Goal: Task Accomplishment & Management: Manage account settings

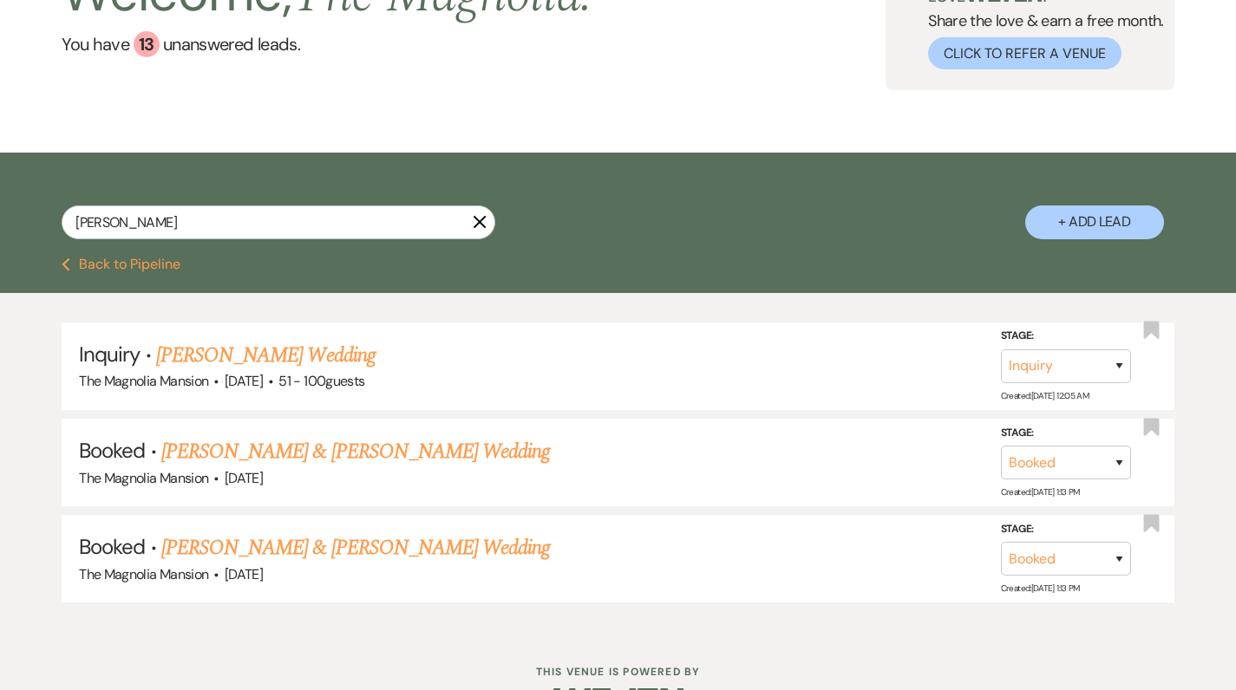
click at [479, 224] on use "button" at bounding box center [480, 222] width 13 height 13
click at [479, 90] on div "Welcome, The Magnolia ! You have 13 unanswered lead s ." at bounding box center [328, 24] width 532 height 134
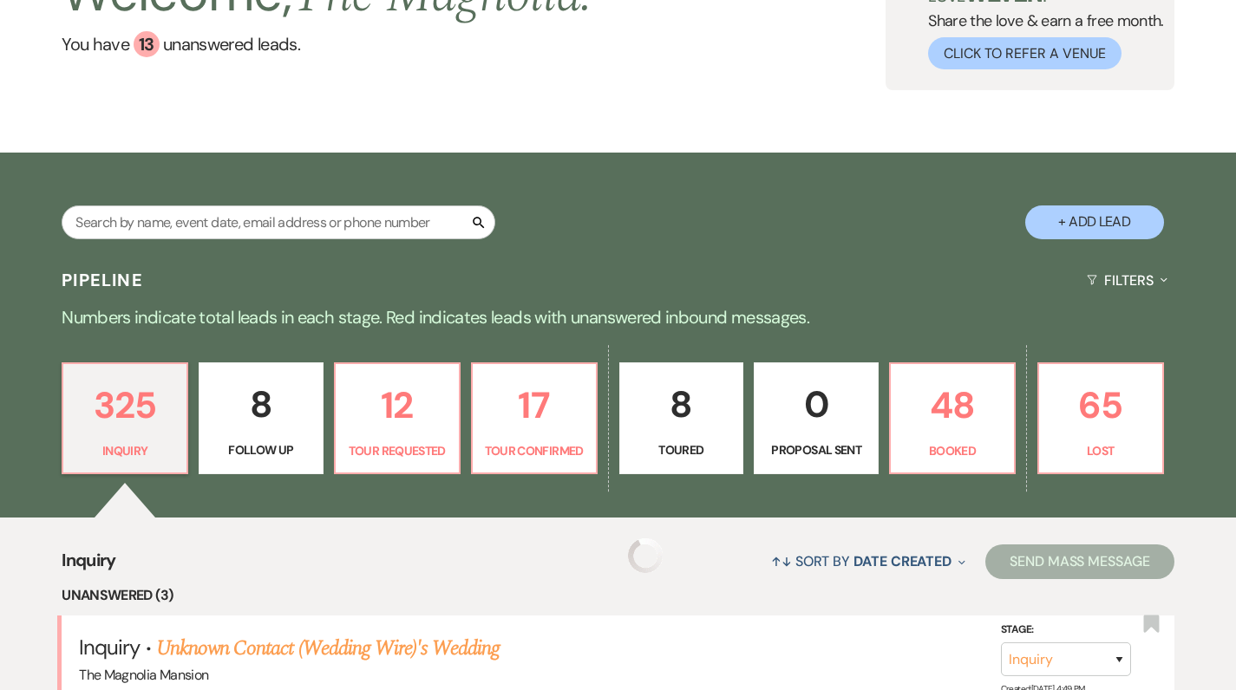
click at [479, 90] on div "Welcome, The Magnolia ! You have 13 unanswered lead s ." at bounding box center [328, 24] width 532 height 134
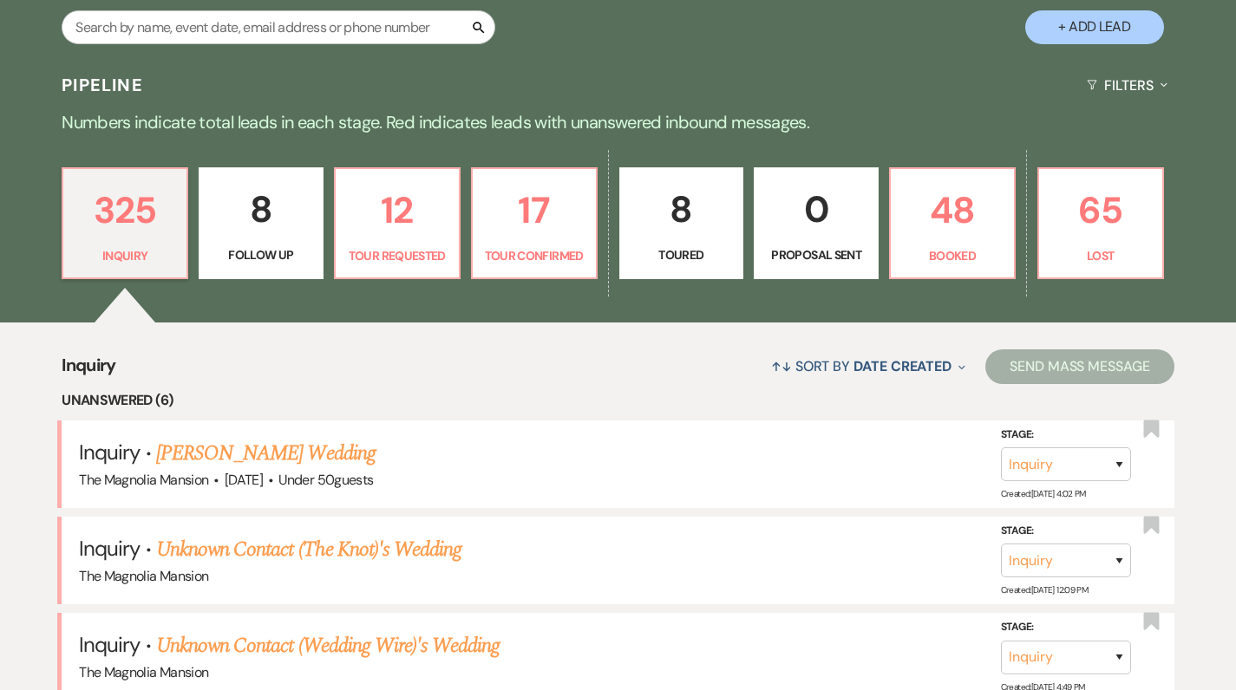
scroll to position [364, 0]
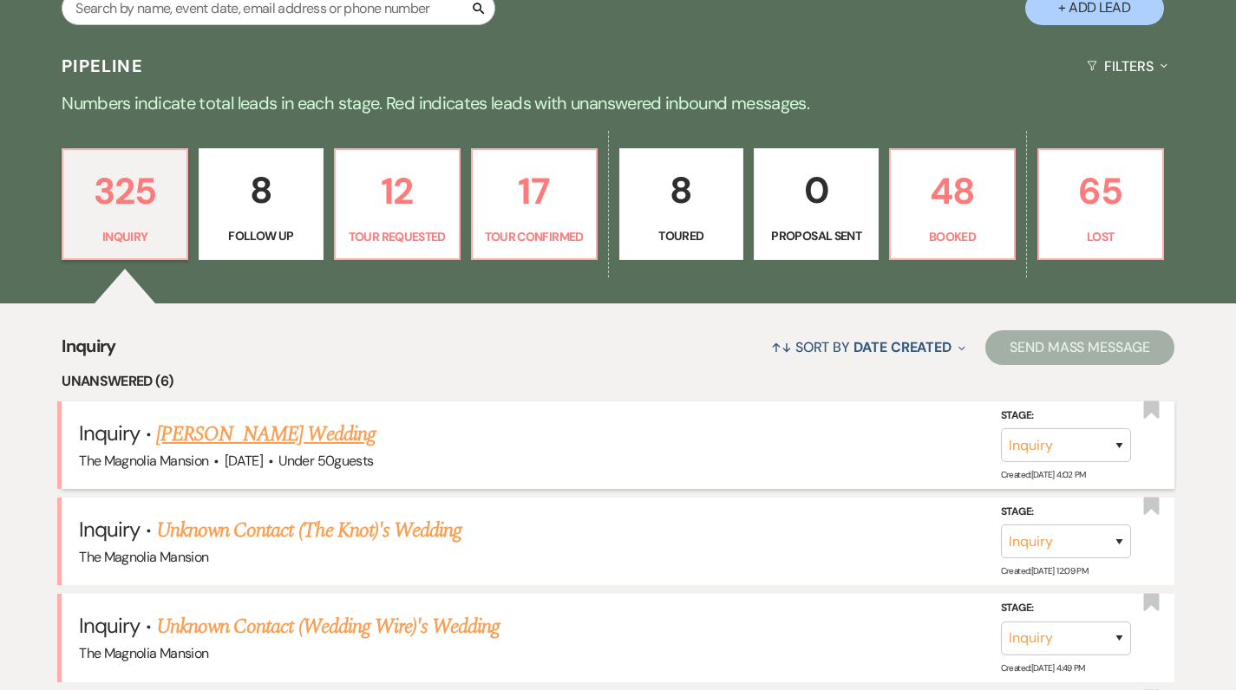
click at [228, 443] on link "[PERSON_NAME] Wedding" at bounding box center [265, 434] width 219 height 31
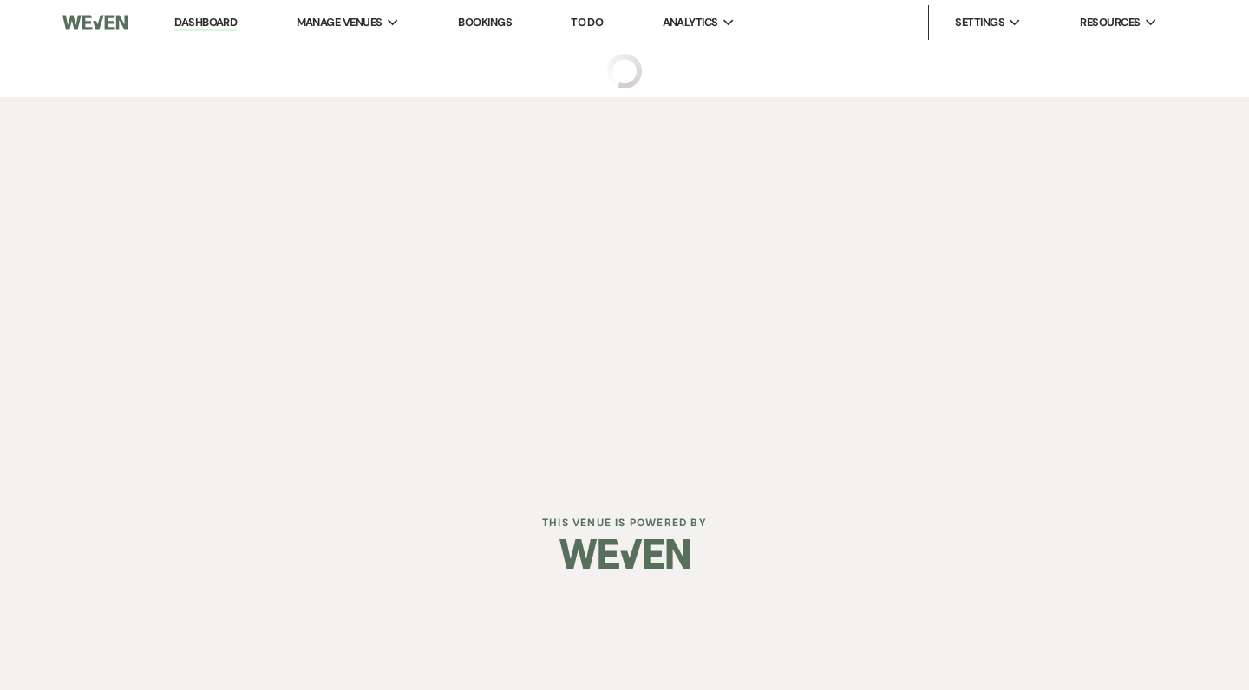
select select "2"
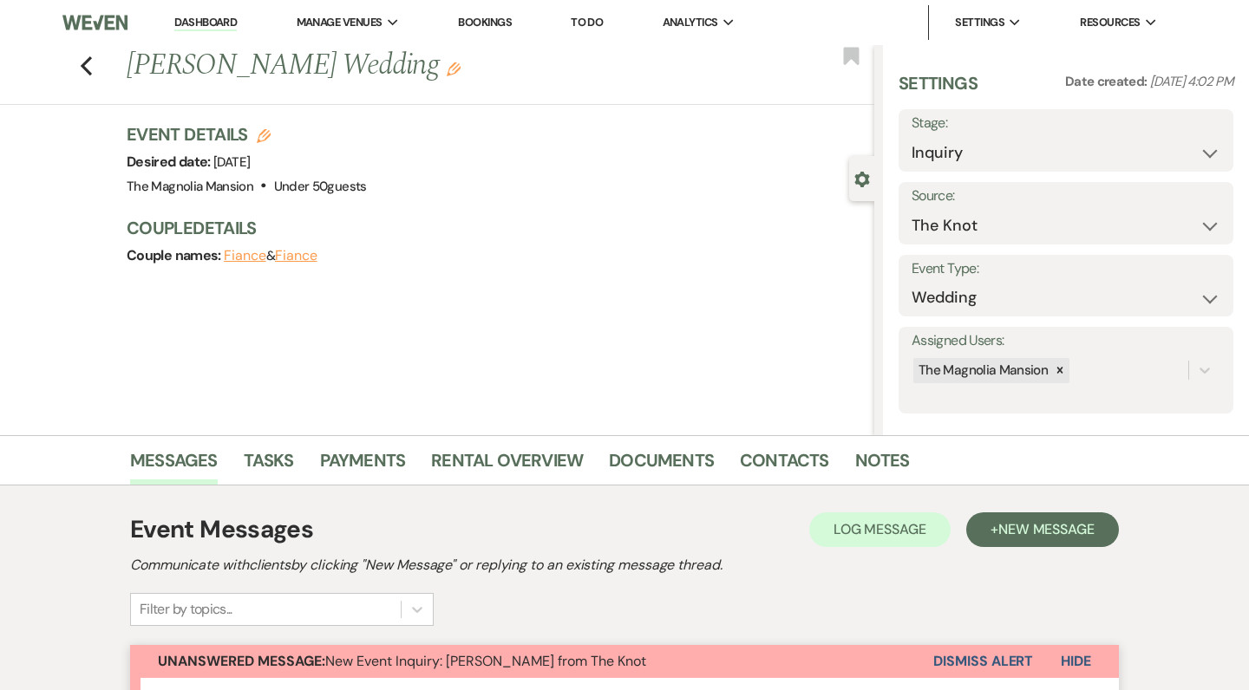
click at [228, 443] on li "Messages" at bounding box center [187, 464] width 114 height 42
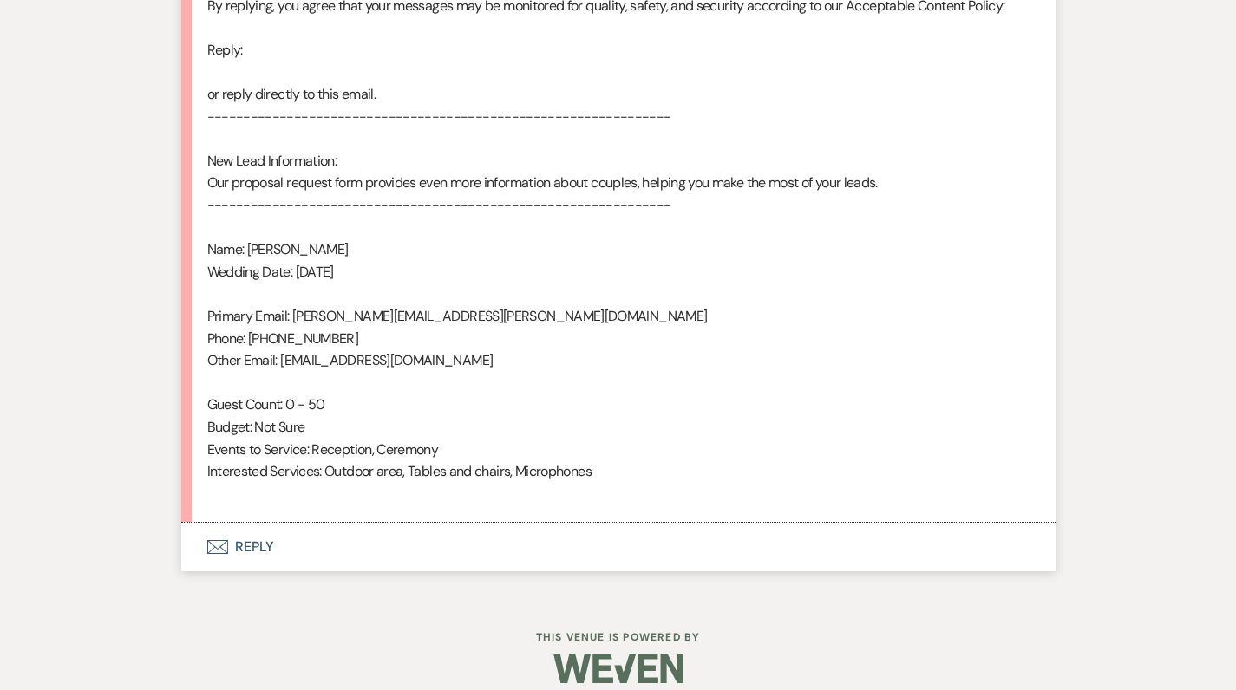
scroll to position [1039, 0]
click at [252, 532] on button "Envelope Reply" at bounding box center [618, 548] width 874 height 49
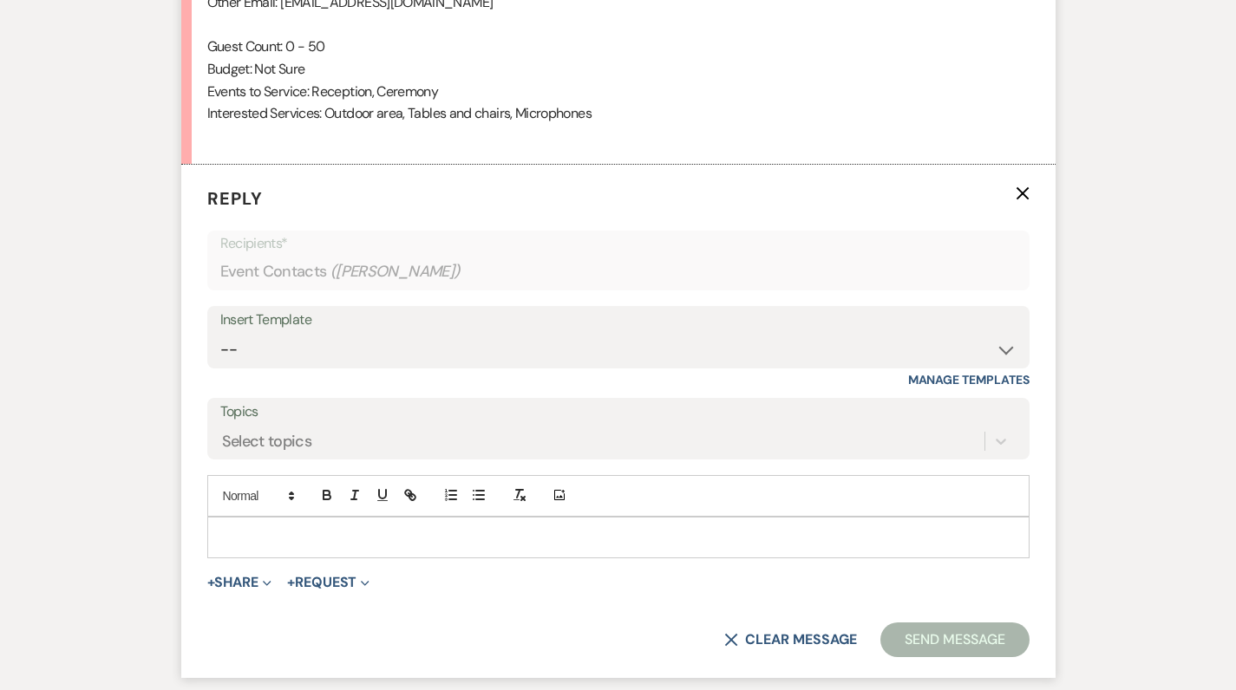
scroll to position [1455, 0]
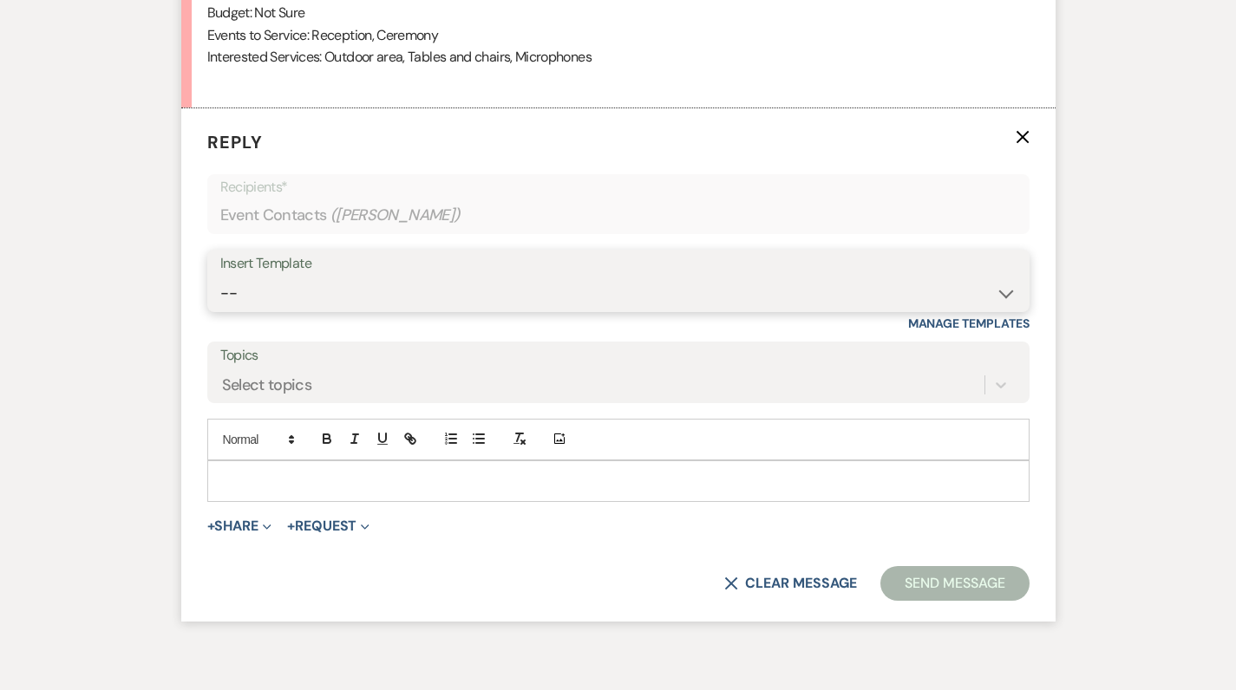
select select "5117"
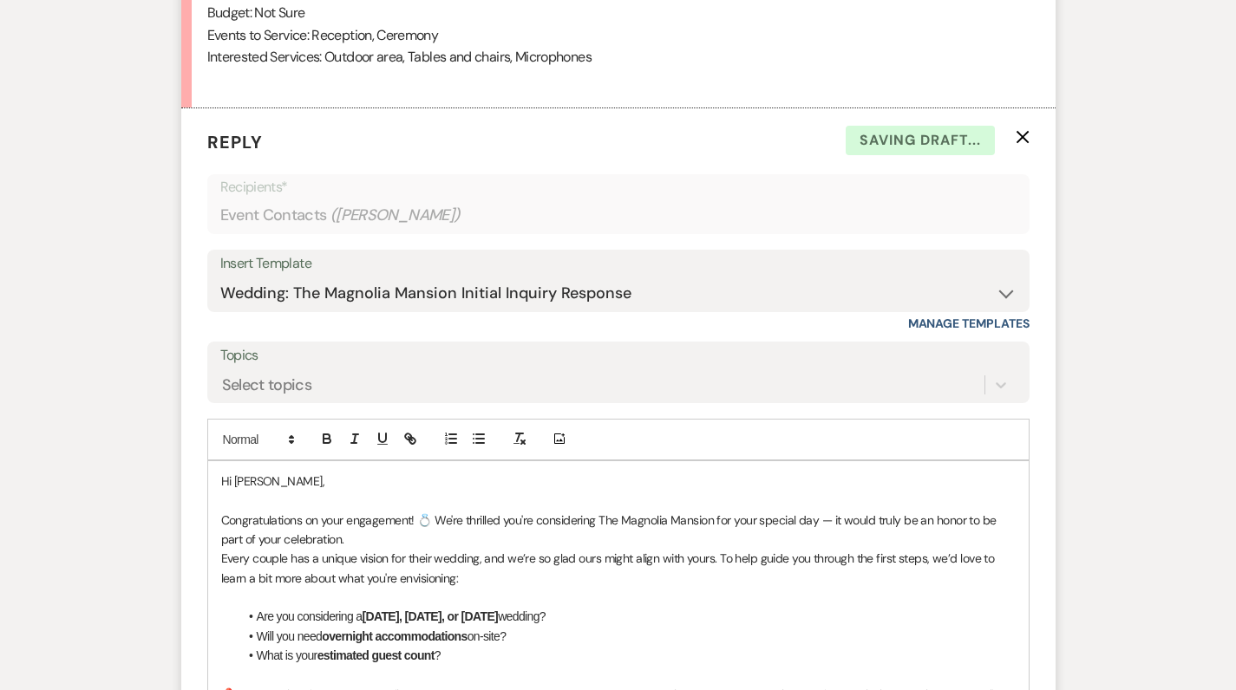
click at [226, 491] on p at bounding box center [618, 500] width 794 height 19
click at [318, 491] on p "thanks for your interest" at bounding box center [618, 500] width 794 height 19
click at [432, 491] on p "thanks for your interest" at bounding box center [618, 500] width 794 height 19
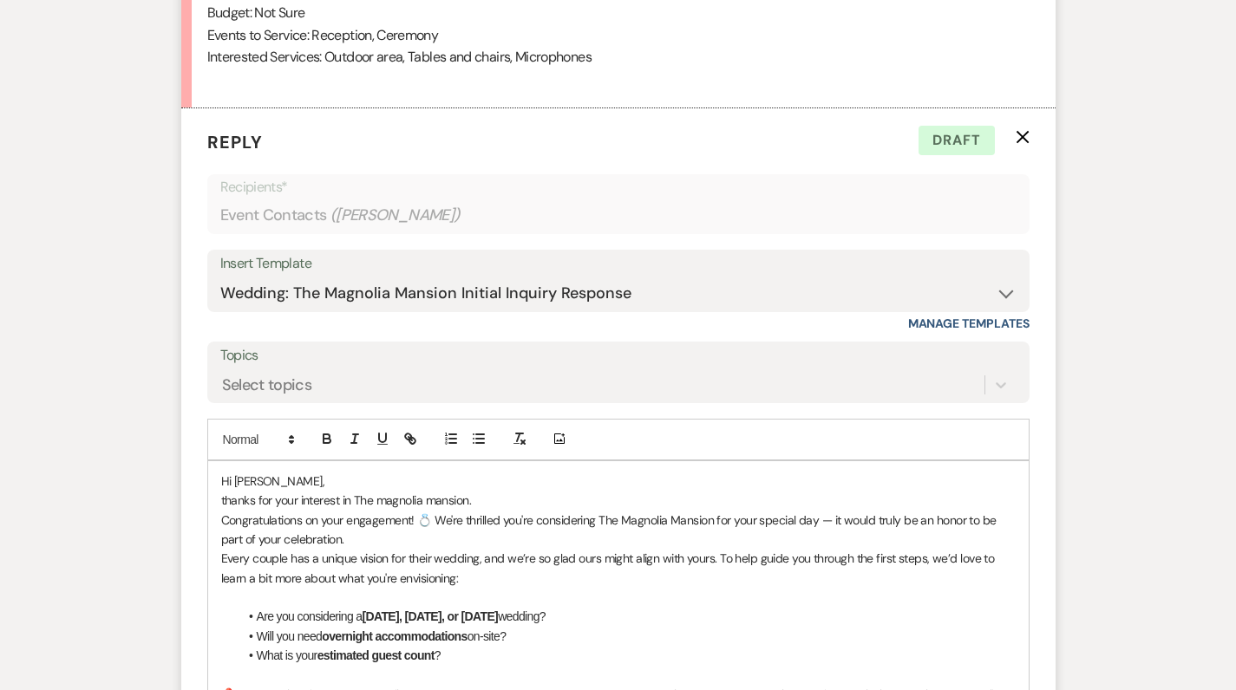
click at [390, 491] on p "thanks for your interest in The magnolia mansion." at bounding box center [618, 500] width 794 height 19
click at [440, 491] on p "thanks for your interest in The Magnolia mansion." at bounding box center [618, 500] width 794 height 19
click at [436, 491] on p "thanks for your interest in The Magnolia mansion." at bounding box center [618, 500] width 794 height 19
click at [537, 491] on p "thanks for your interest in The Magnolia Mansion." at bounding box center [618, 500] width 794 height 19
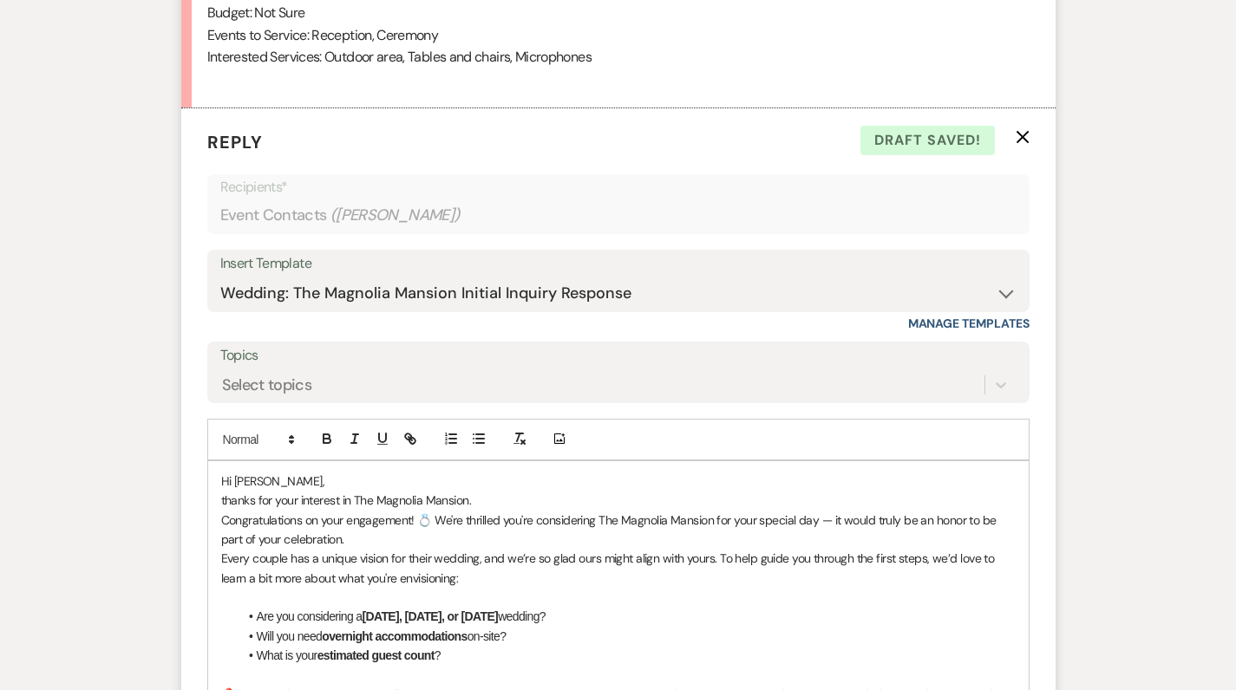
click at [225, 491] on p "thanks for your interest in The Magnolia Mansion." at bounding box center [618, 500] width 794 height 19
click at [491, 491] on p "Thanks for your interest in The Magnolia Mansion." at bounding box center [618, 500] width 794 height 19
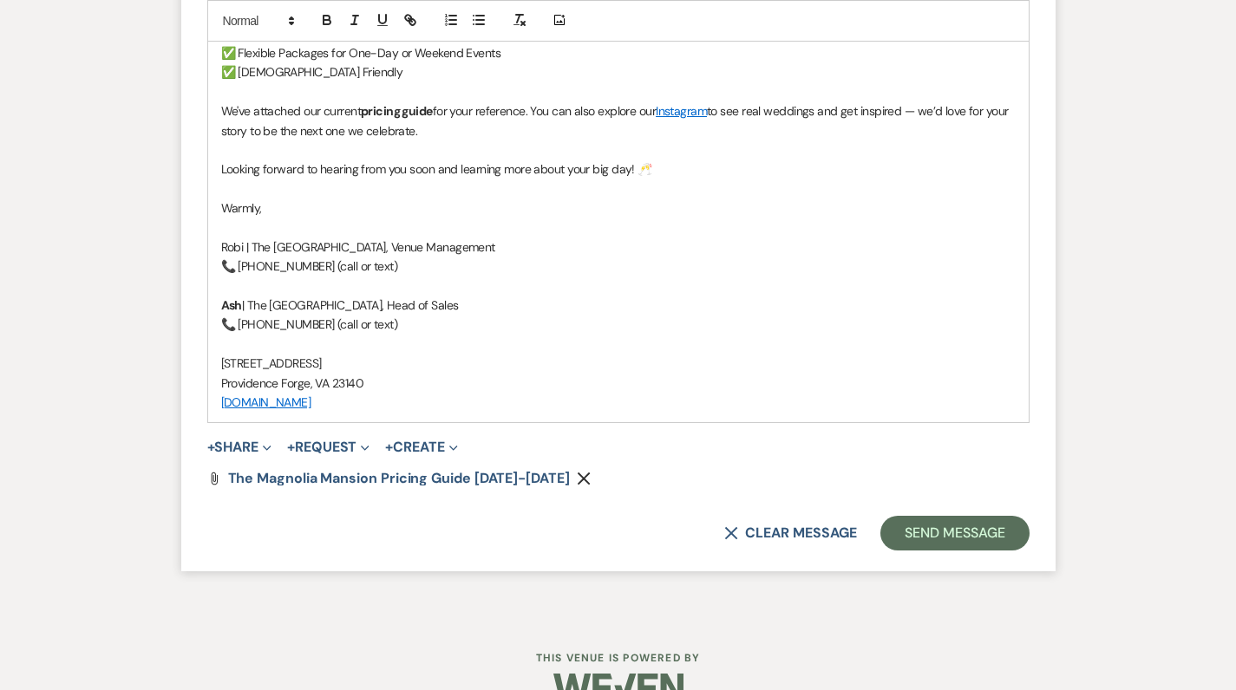
scroll to position [2541, 0]
click at [958, 518] on button "Send Message" at bounding box center [954, 535] width 148 height 35
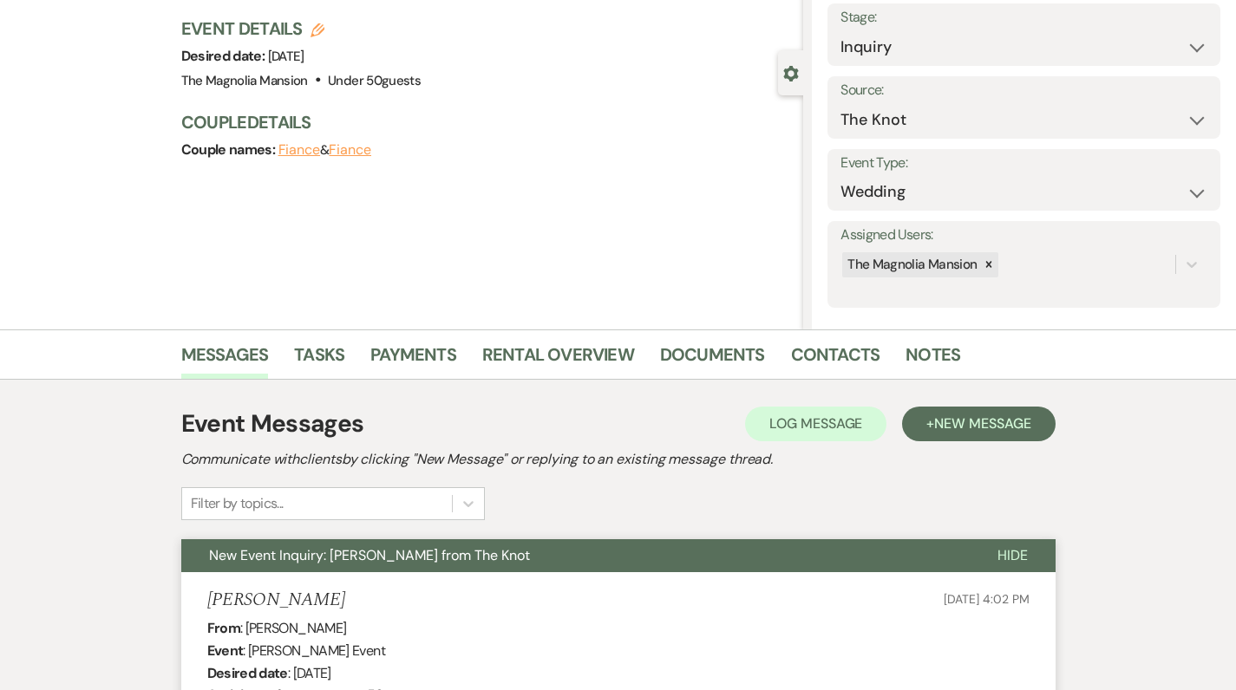
scroll to position [107, 0]
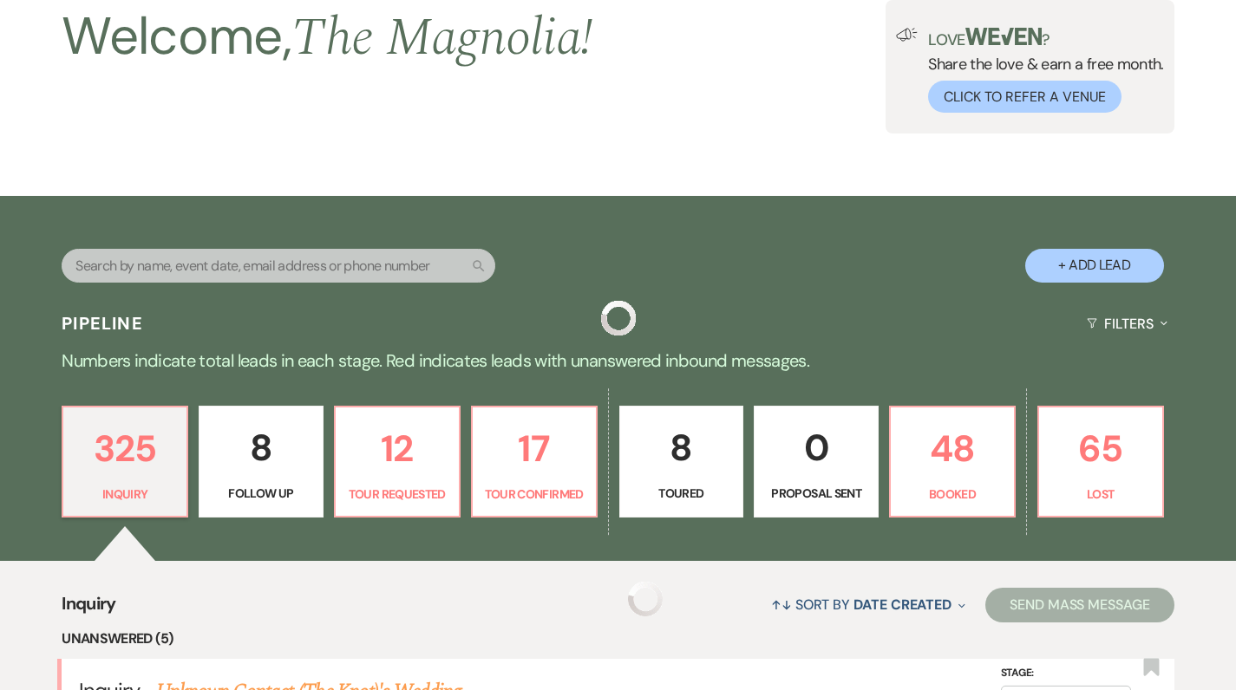
drag, startPoint x: 700, startPoint y: 339, endPoint x: 650, endPoint y: 65, distance: 278.7
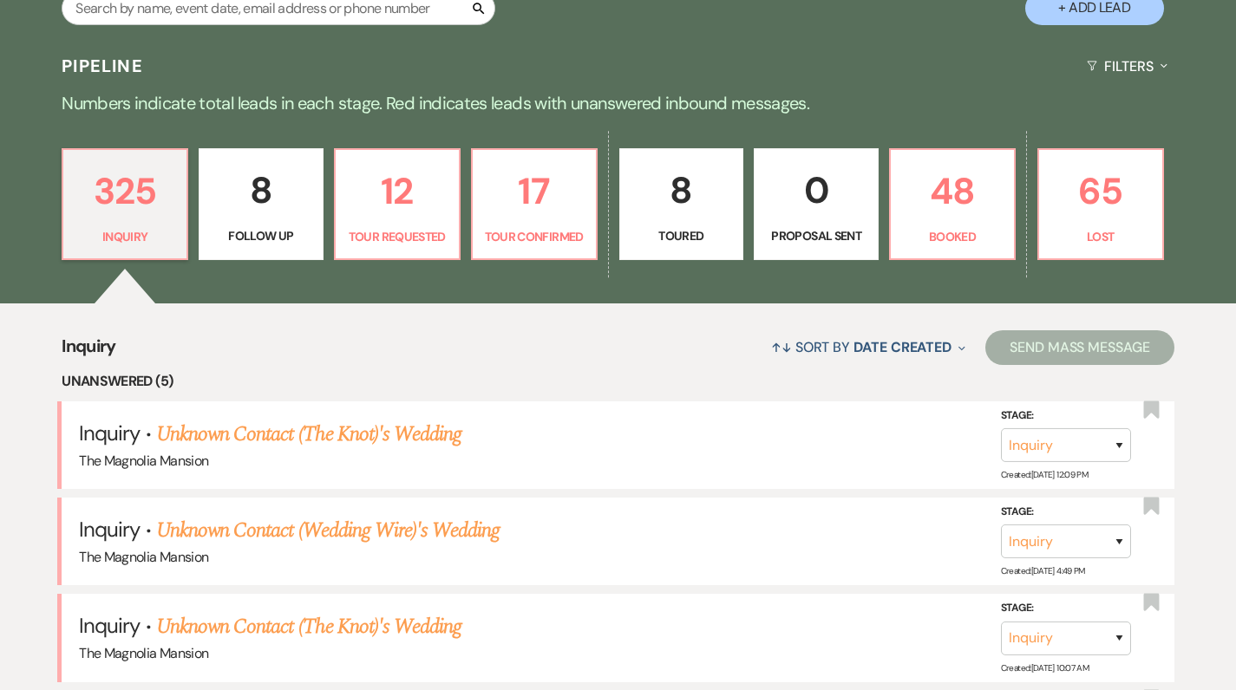
scroll to position [365, 0]
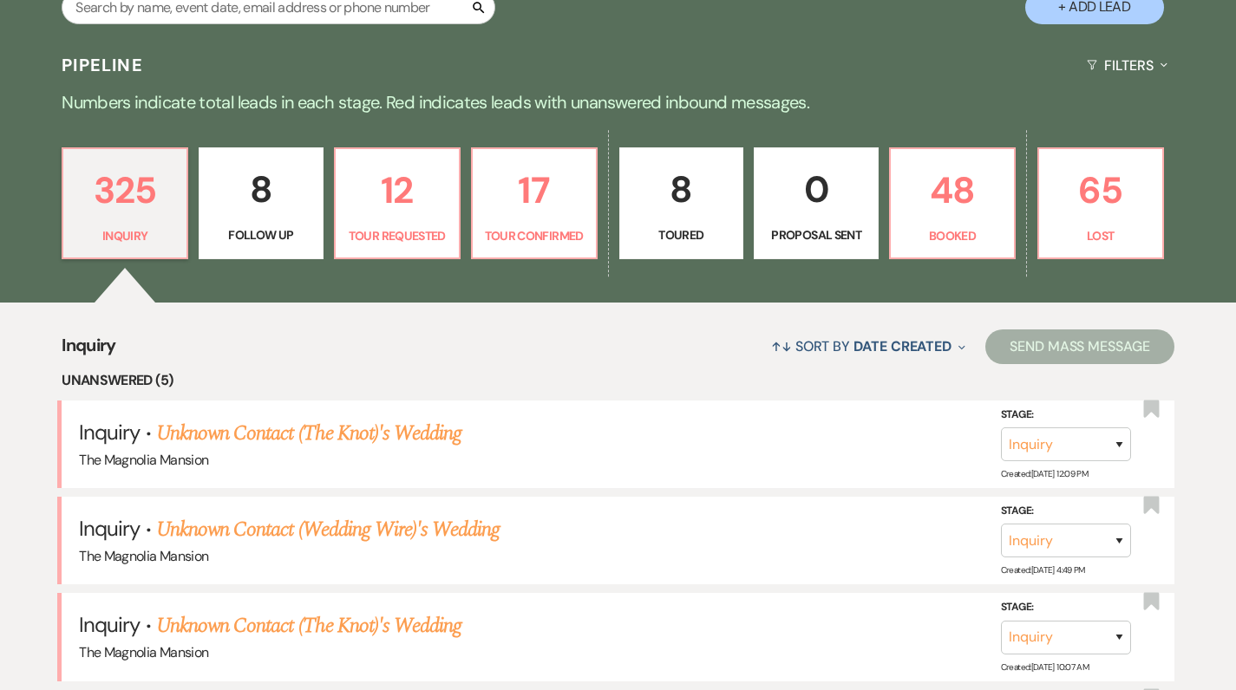
select select "2"
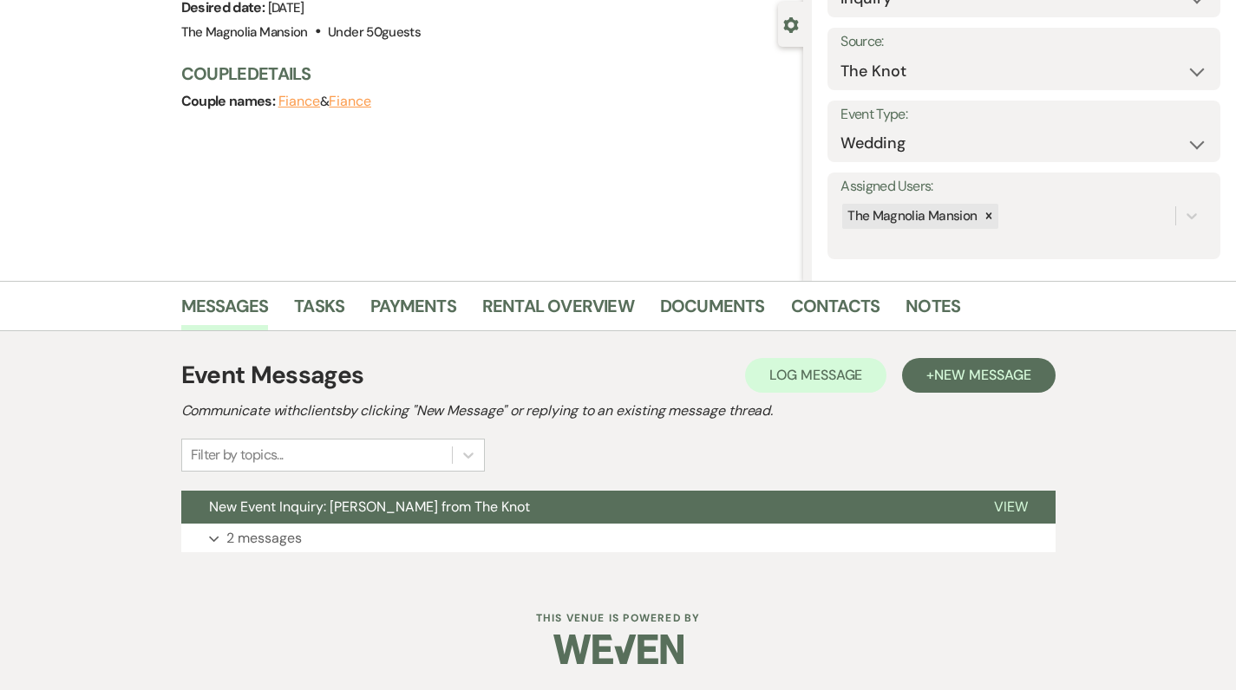
scroll to position [107, 0]
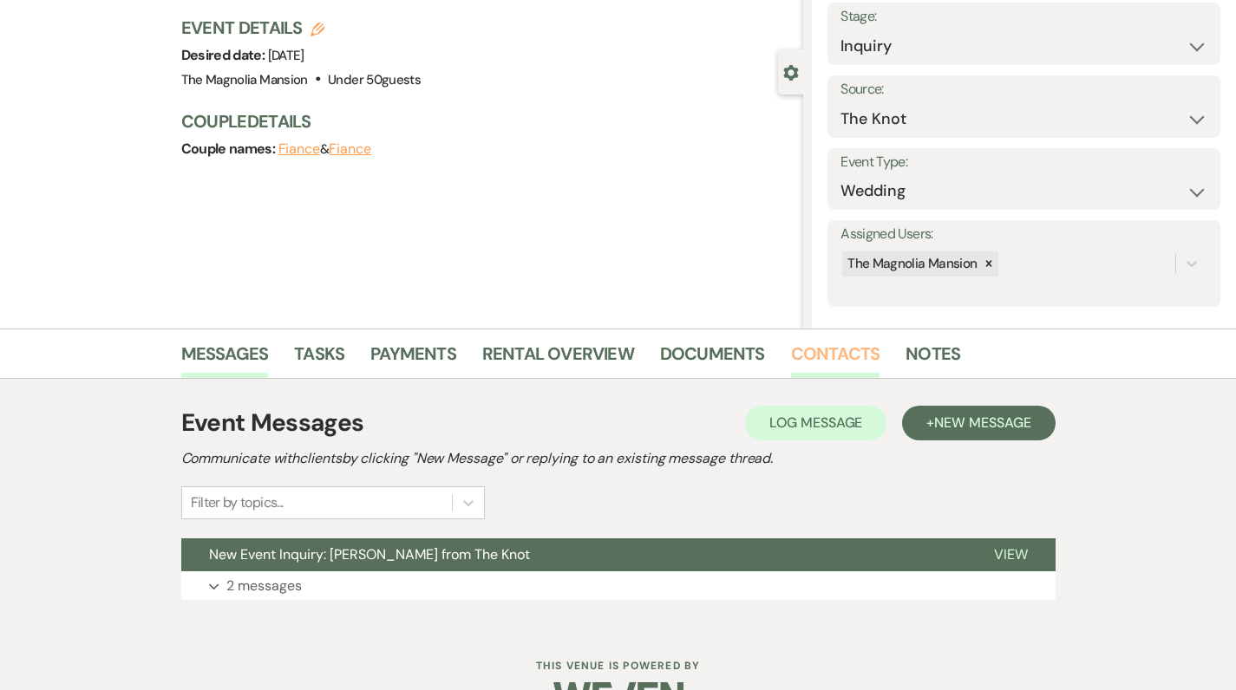
click at [846, 356] on link "Contacts" at bounding box center [835, 359] width 89 height 38
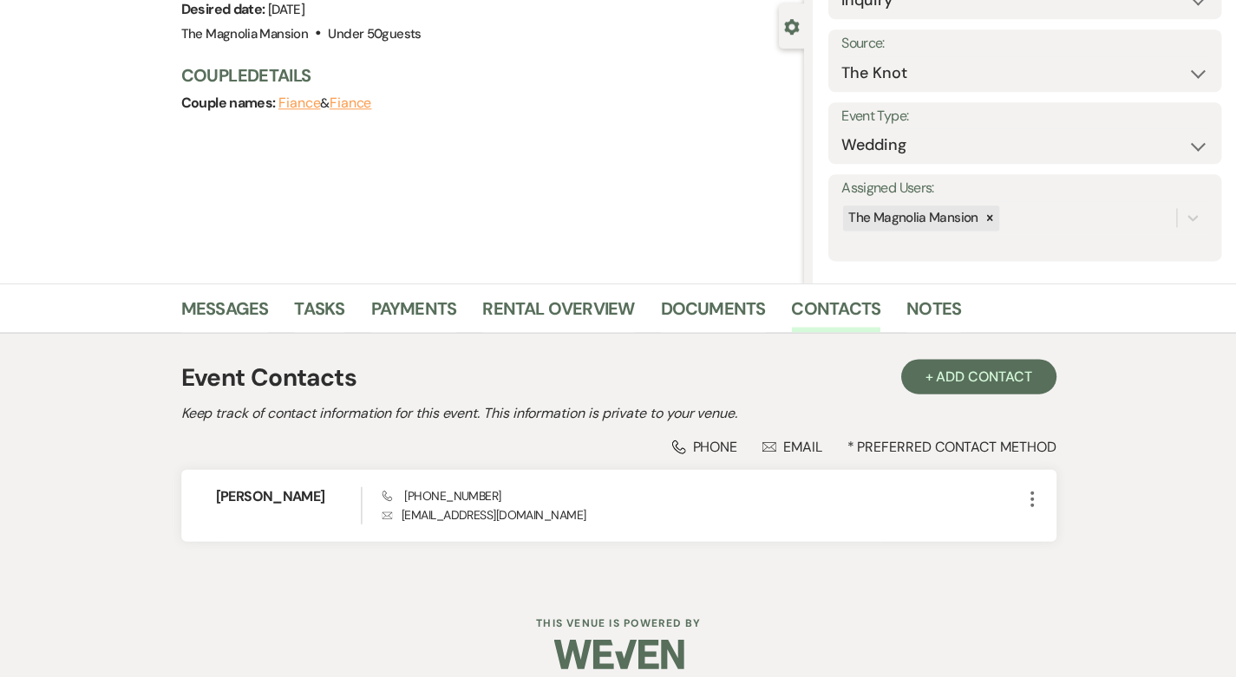
scroll to position [103, 0]
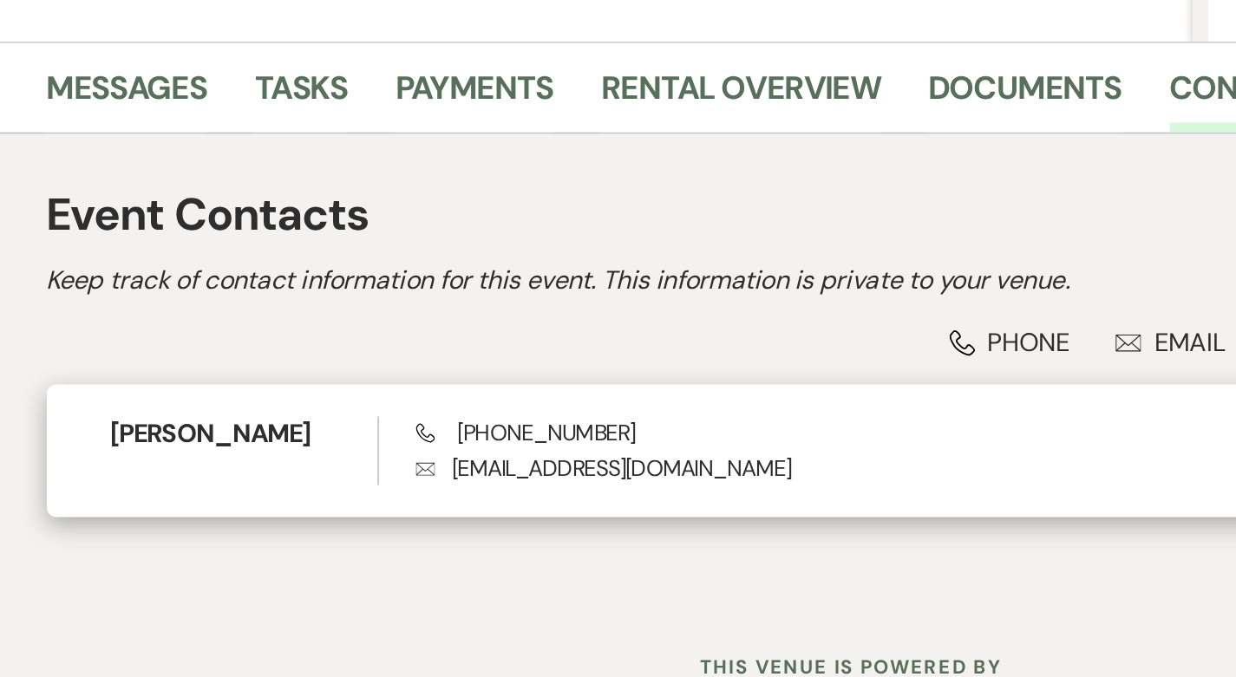
drag, startPoint x: 317, startPoint y: 255, endPoint x: 445, endPoint y: 253, distance: 128.4
copy p "[DOMAIN_NAME]"
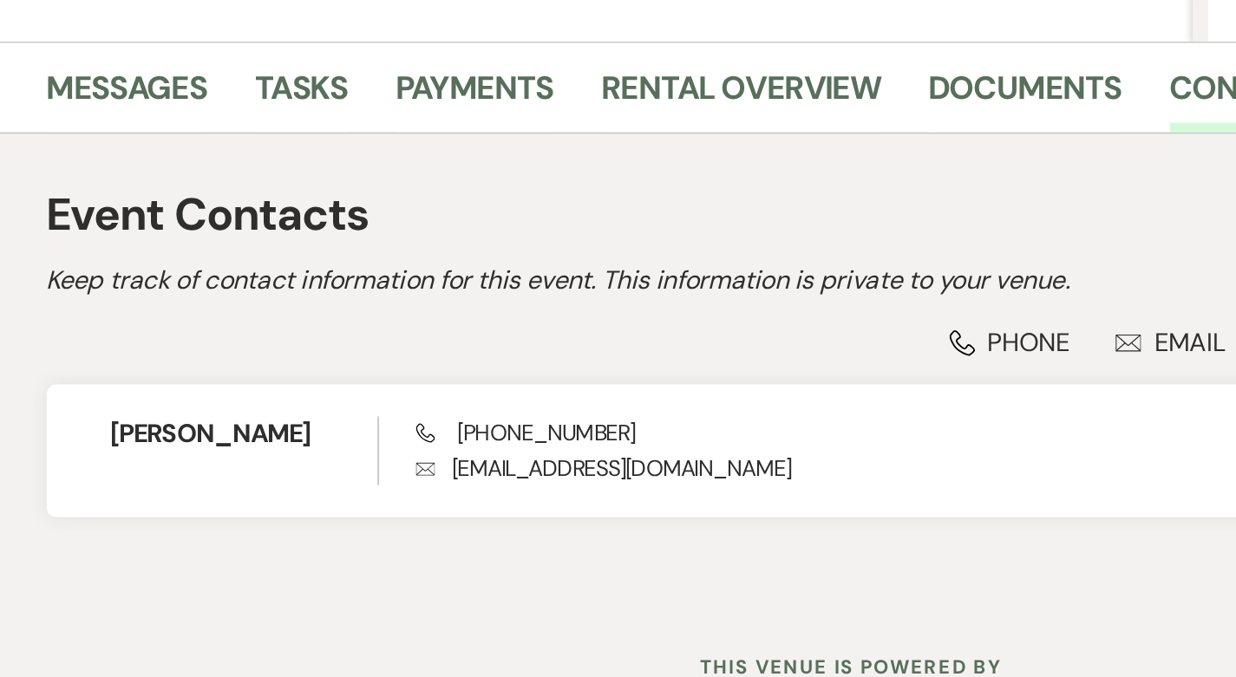
click at [327, 383] on div "Event Contacts + Add Contact Keep track of contact information for this event. …" at bounding box center [618, 508] width 989 height 250
click at [285, 487] on div "Phone Phone Envelope Email * Preferred Contact Method" at bounding box center [618, 496] width 874 height 18
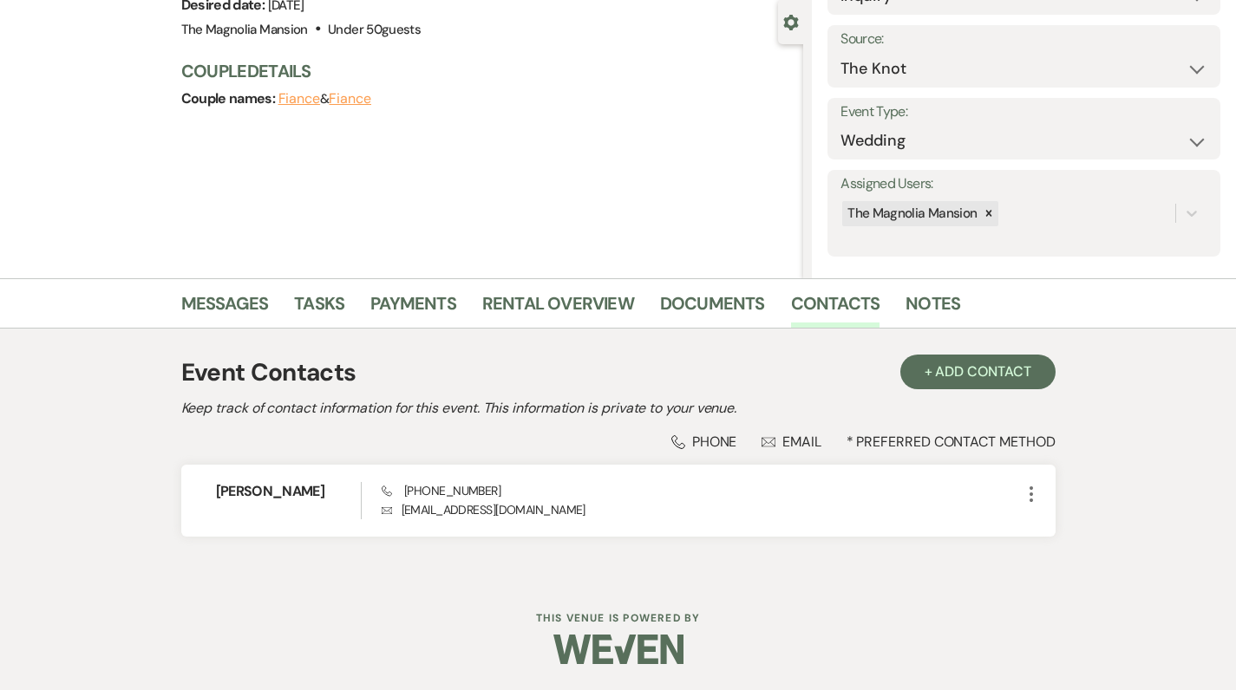
scroll to position [156, 0]
click at [228, 307] on link "Messages" at bounding box center [225, 310] width 88 height 38
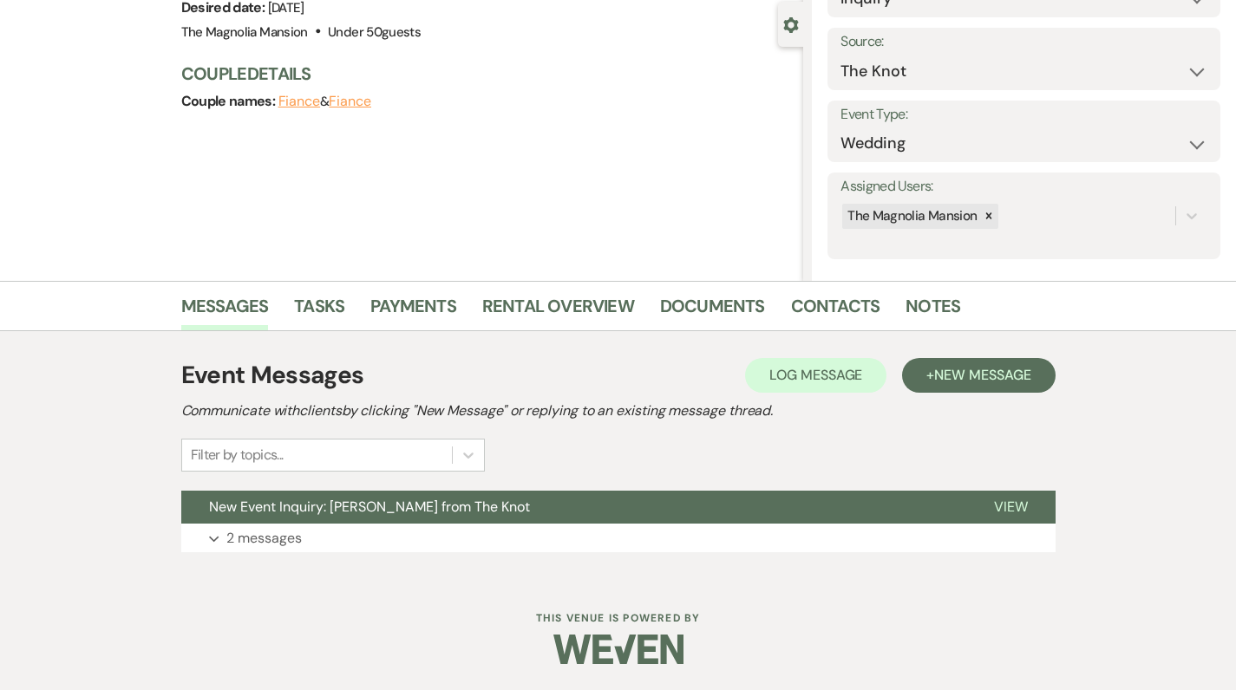
scroll to position [154, 0]
click at [275, 535] on p "2 messages" at bounding box center [263, 539] width 75 height 23
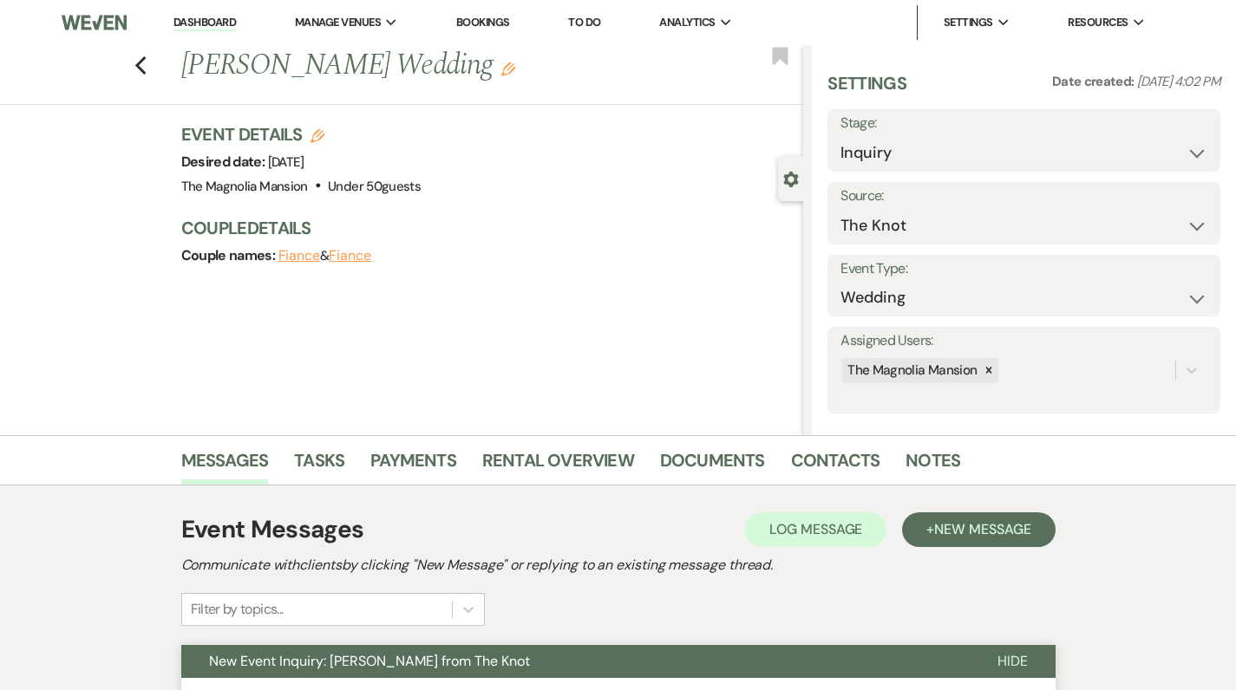
scroll to position [0, 0]
click at [919, 461] on link "Notes" at bounding box center [933, 466] width 55 height 38
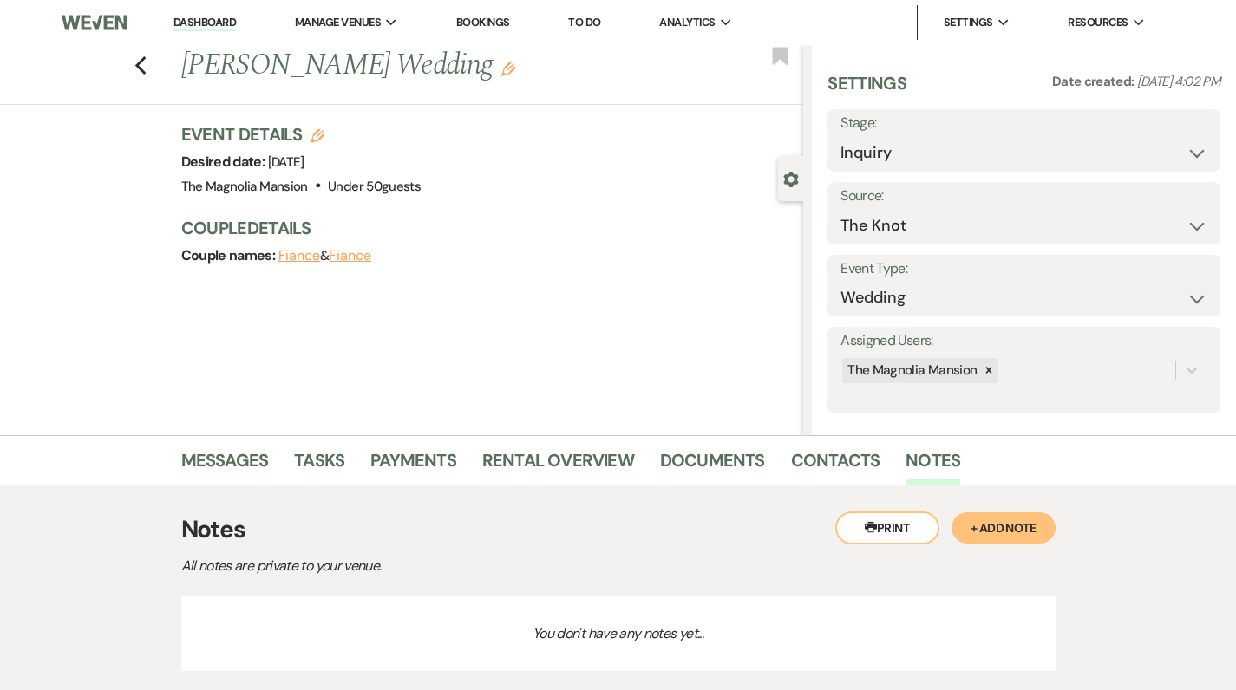
click at [1019, 529] on button "+ Add Note" at bounding box center [1003, 528] width 104 height 31
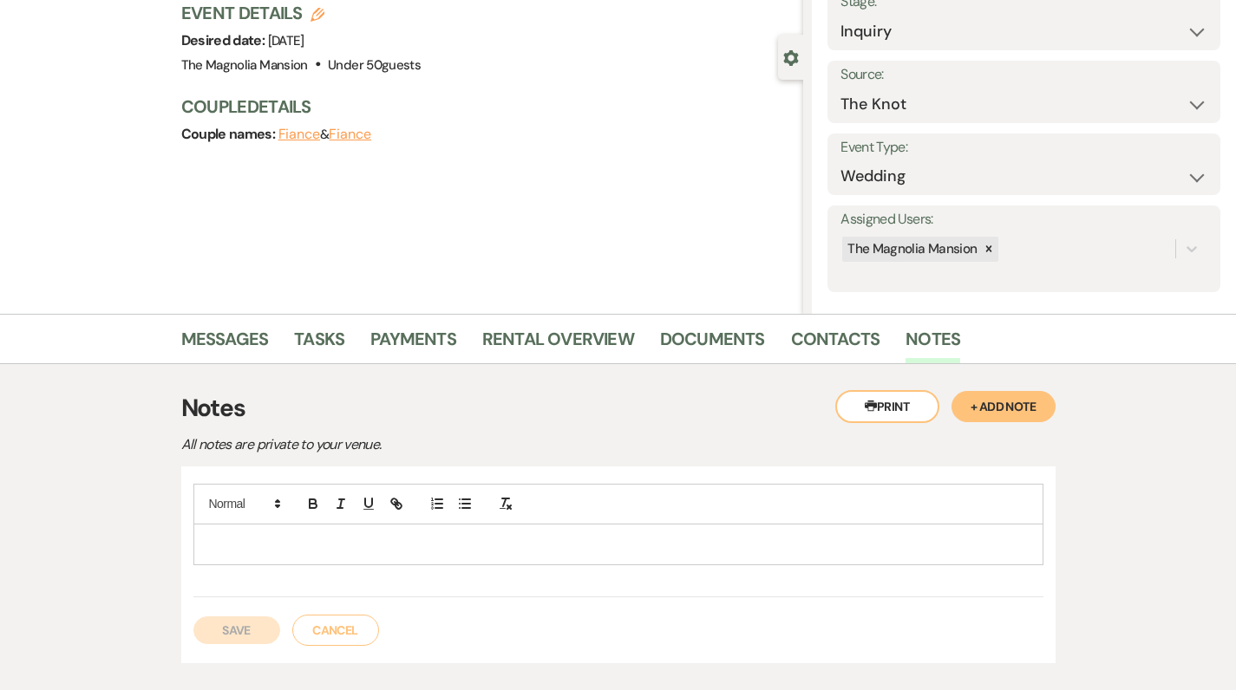
scroll to position [126, 0]
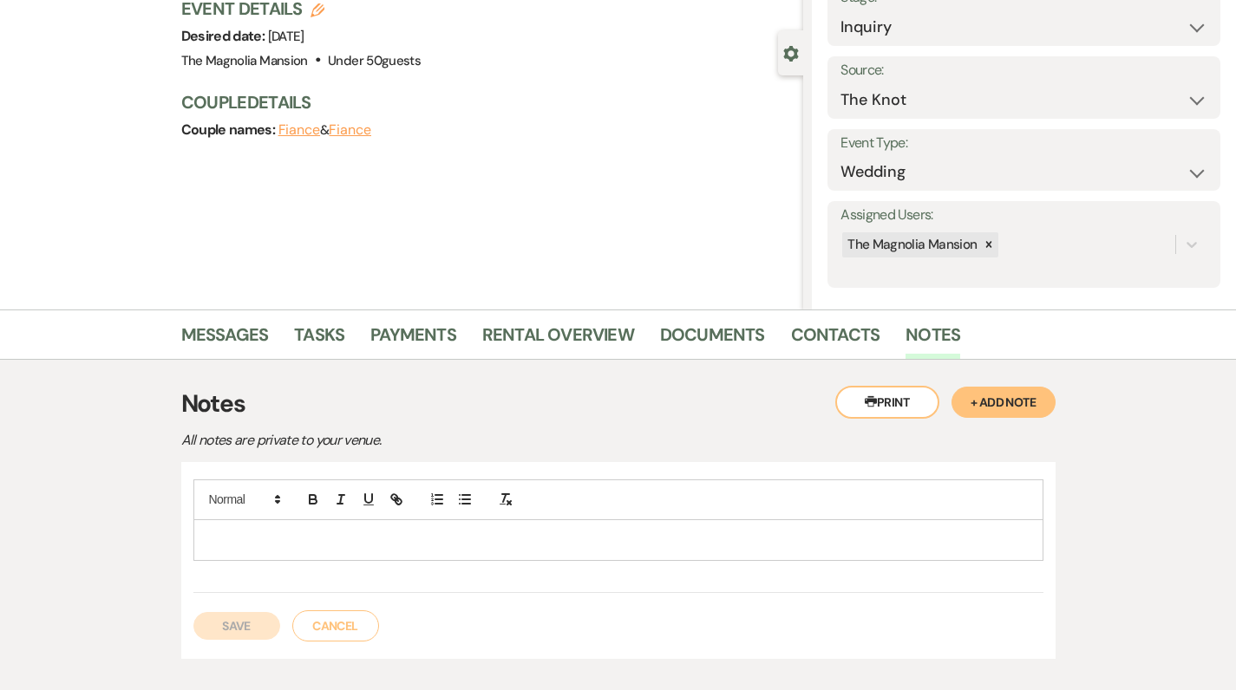
click at [254, 552] on div at bounding box center [618, 540] width 848 height 40
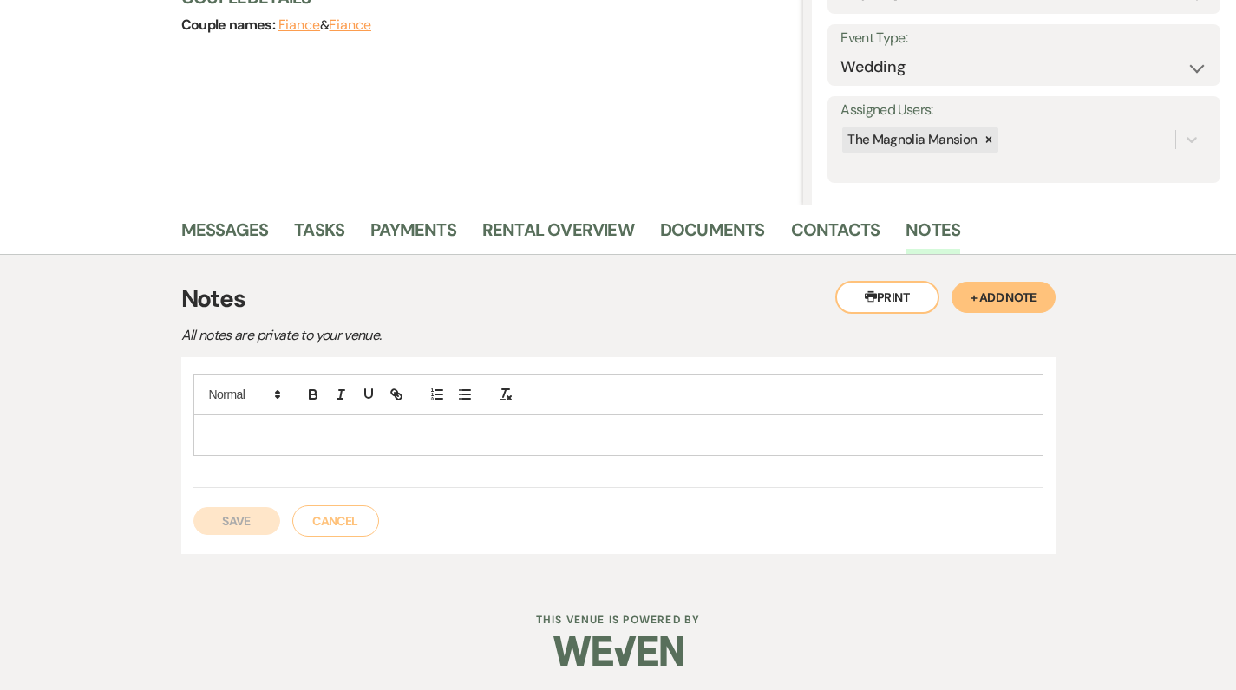
scroll to position [230, 0]
drag, startPoint x: 19, startPoint y: 358, endPoint x: 0, endPoint y: 337, distance: 28.9
click at [16, 356] on div "Messages Tasks Payments Rental Overview Documents Contacts Notes Printer Print …" at bounding box center [618, 394] width 1236 height 376
click at [210, 428] on p at bounding box center [618, 436] width 822 height 19
click at [217, 519] on button "Save" at bounding box center [236, 522] width 87 height 28
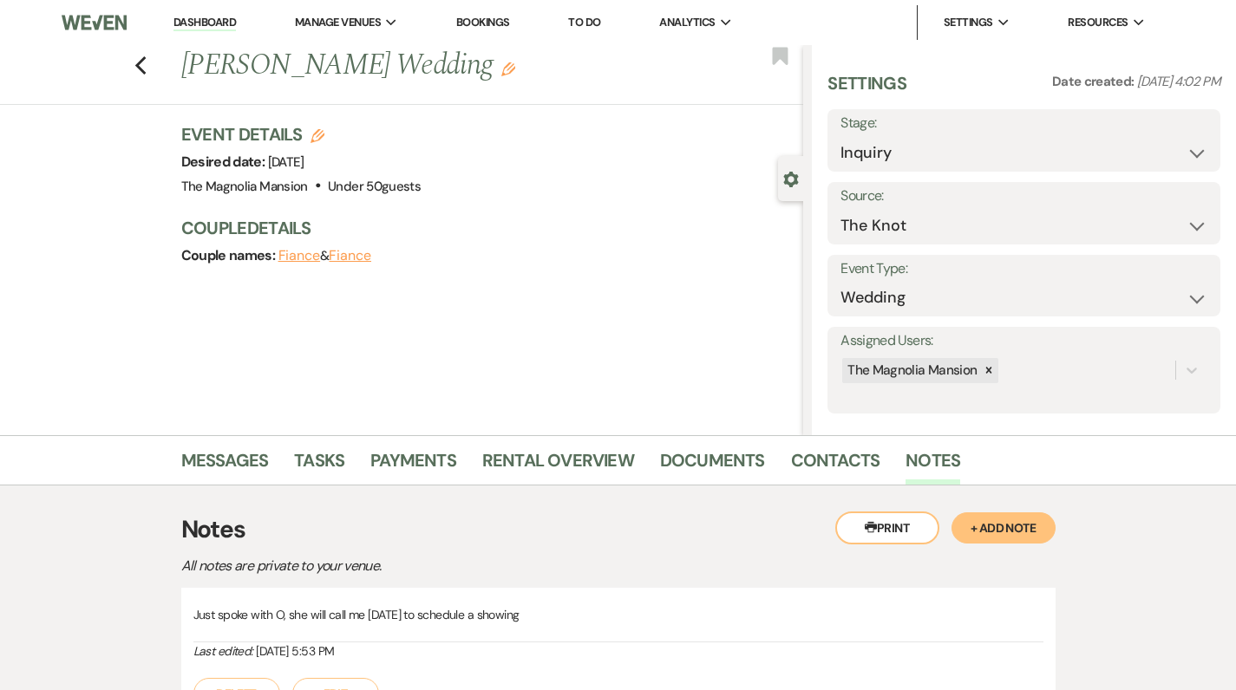
scroll to position [0, 0]
click at [146, 72] on use "button" at bounding box center [139, 65] width 11 height 19
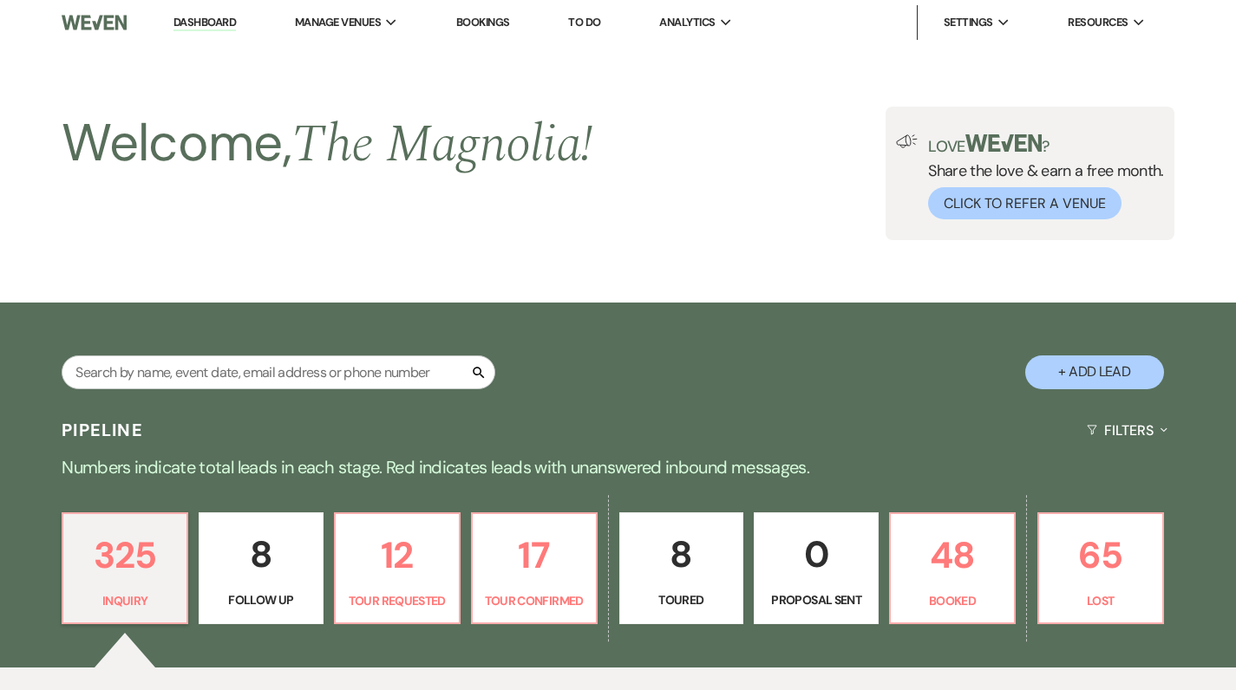
scroll to position [365, 0]
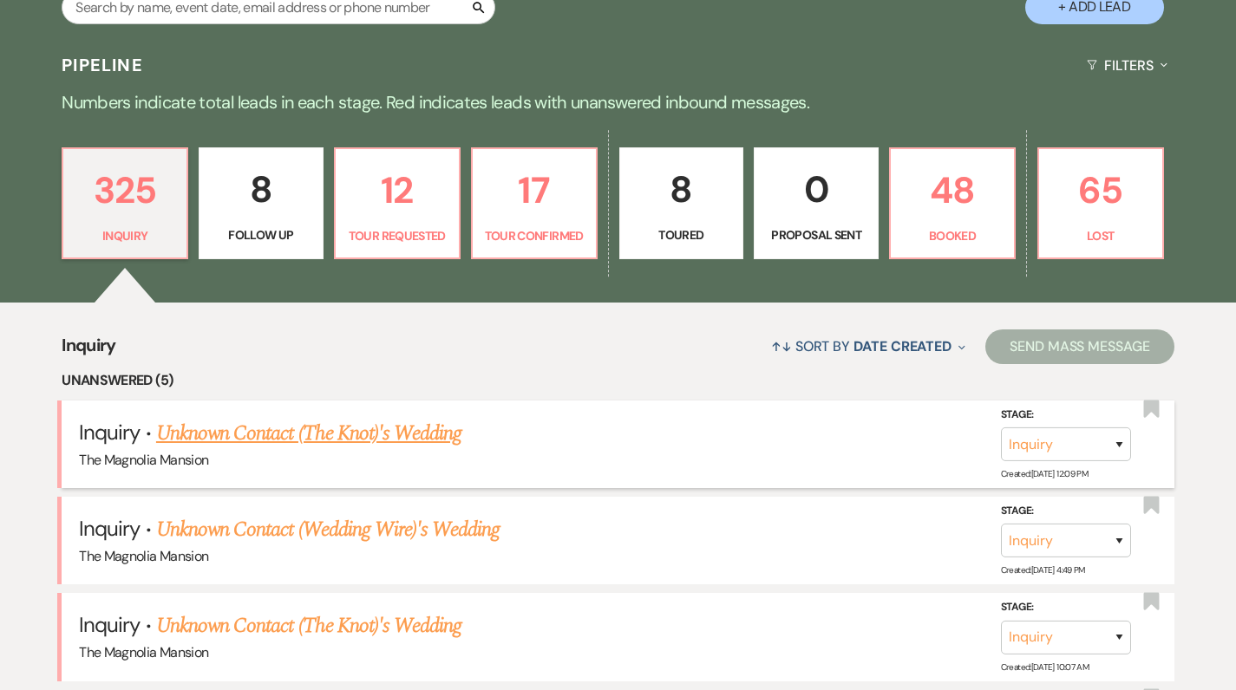
click at [258, 428] on link "Unknown Contact (The Knot)'s Wedding" at bounding box center [308, 433] width 305 height 31
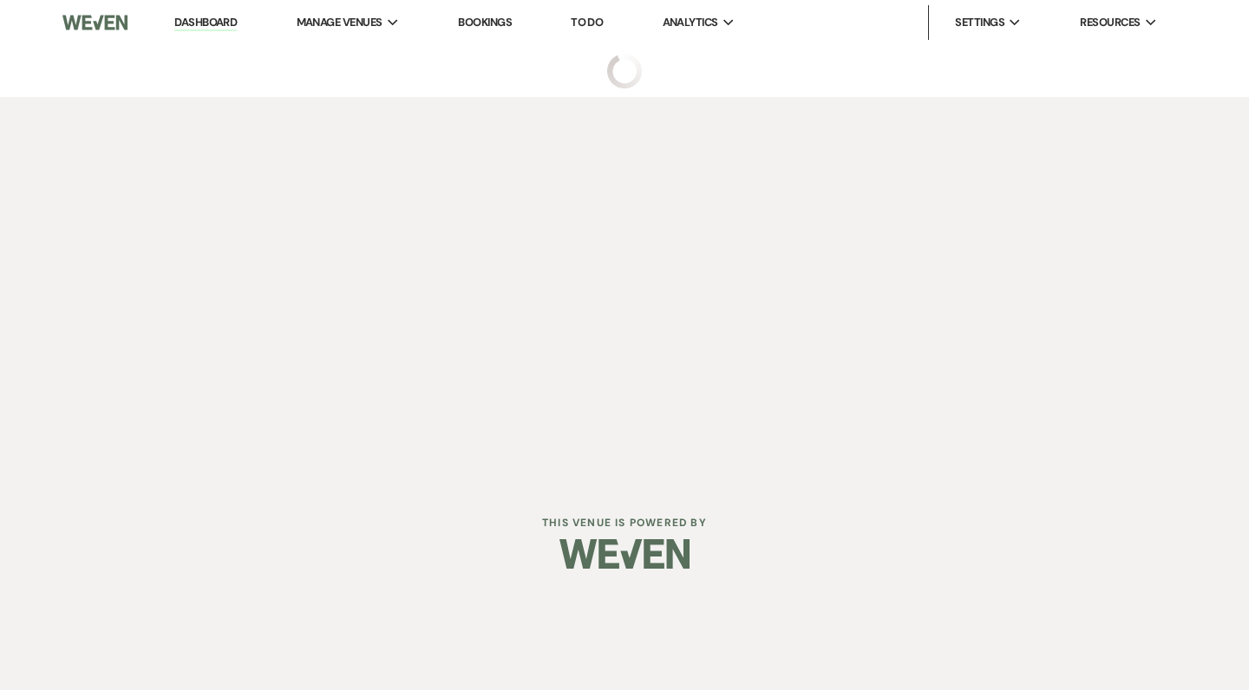
select select "2"
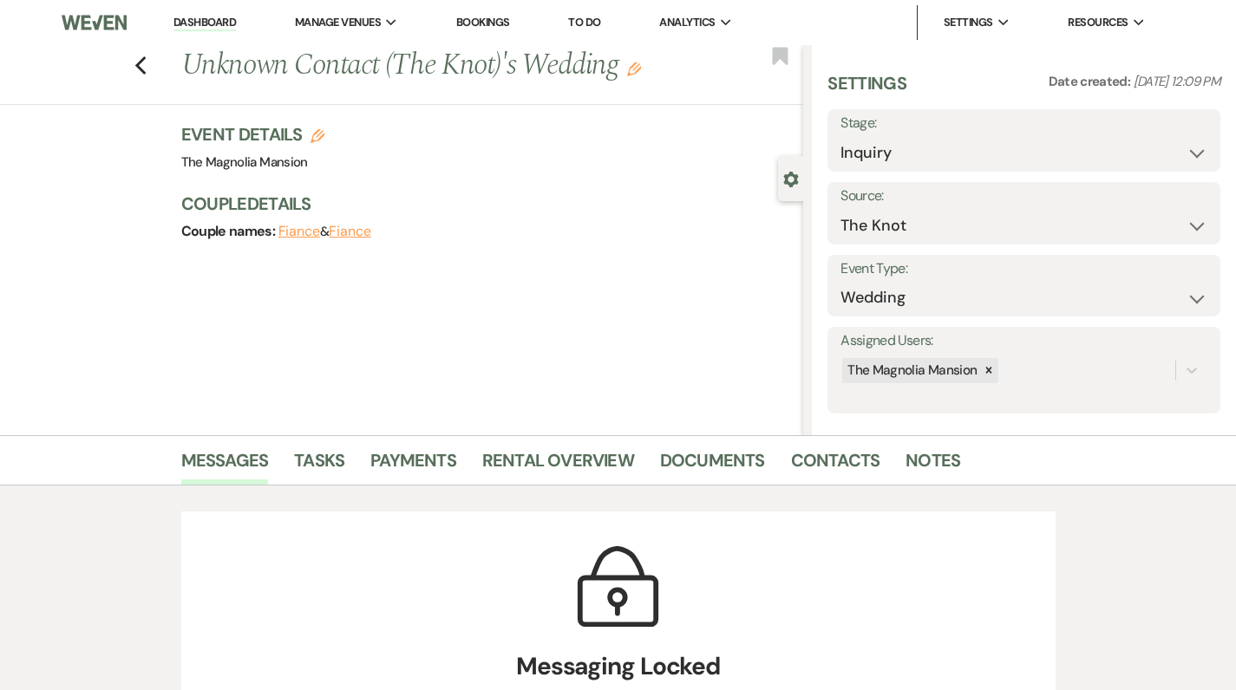
click at [218, 19] on link "Dashboard" at bounding box center [204, 23] width 62 height 16
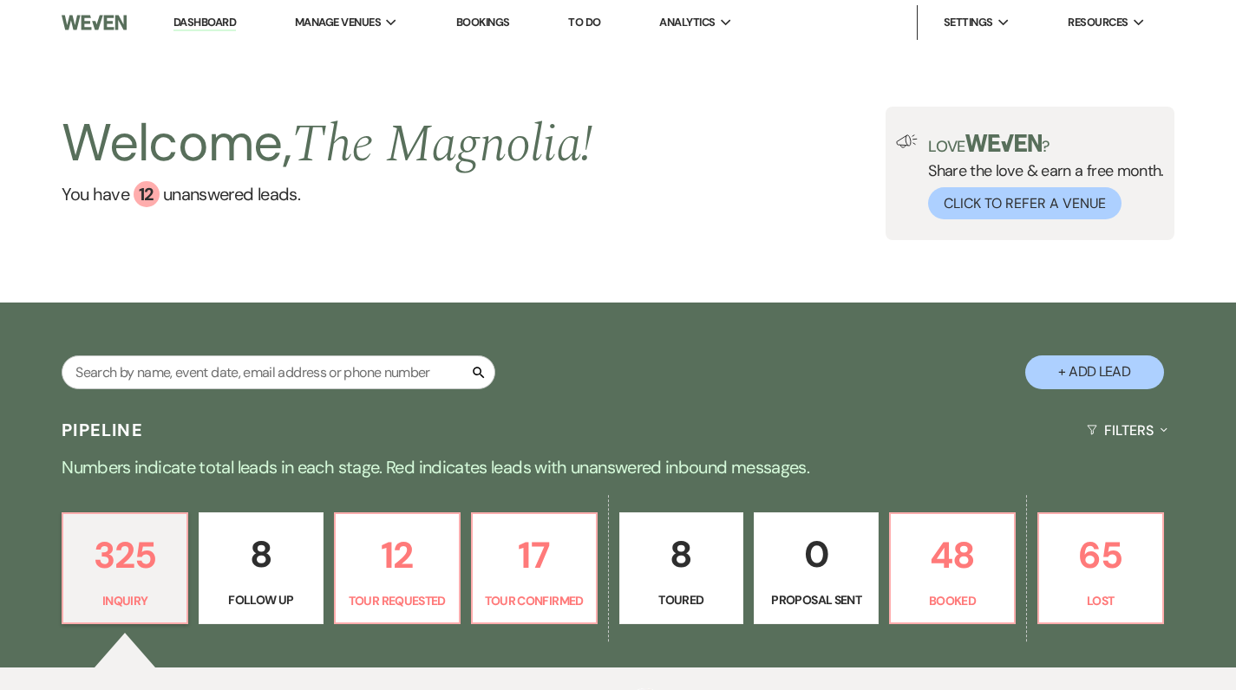
click at [190, 22] on link "Dashboard" at bounding box center [204, 23] width 62 height 16
click at [127, 372] on input "text" at bounding box center [279, 373] width 434 height 34
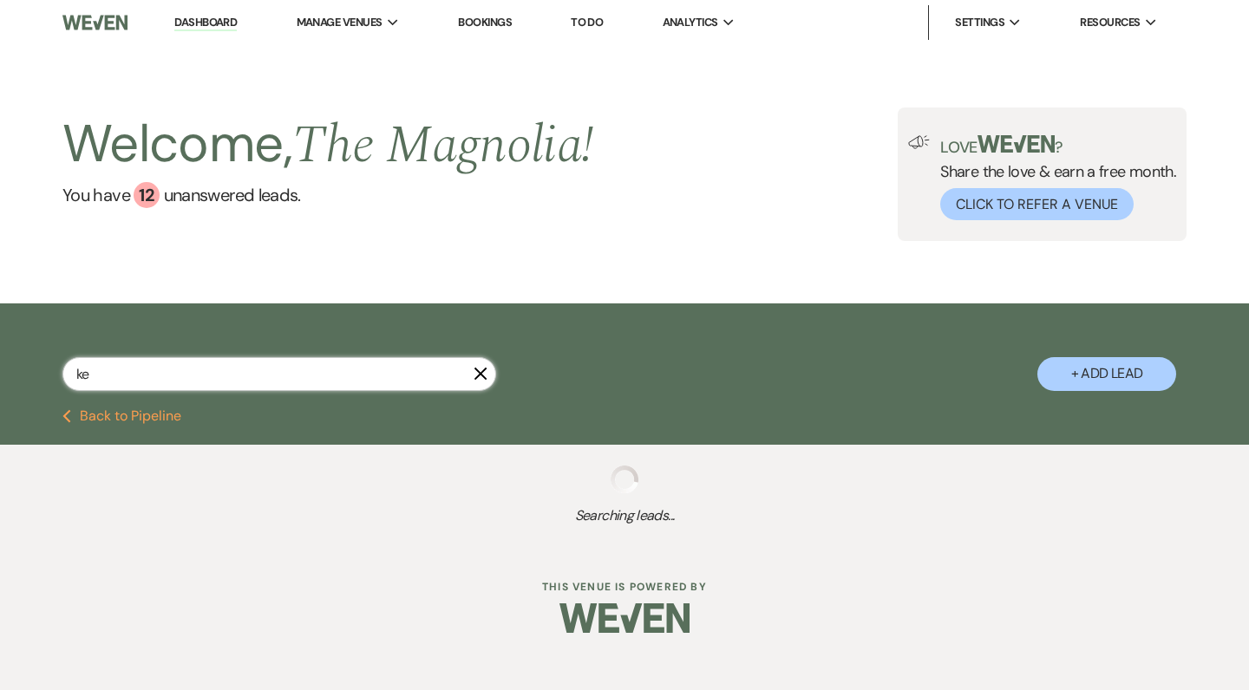
type input "kea"
select select "2"
select select "5"
select select "8"
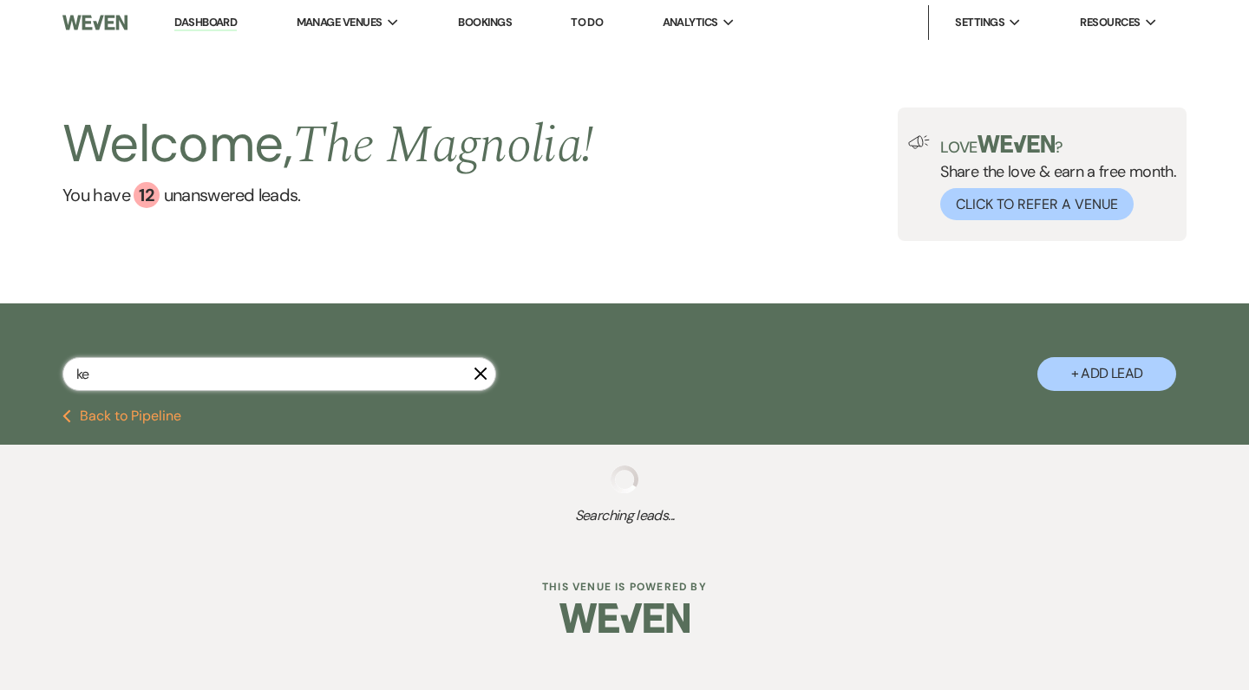
select select "8"
select select "6"
select select "4"
select select "8"
select select "5"
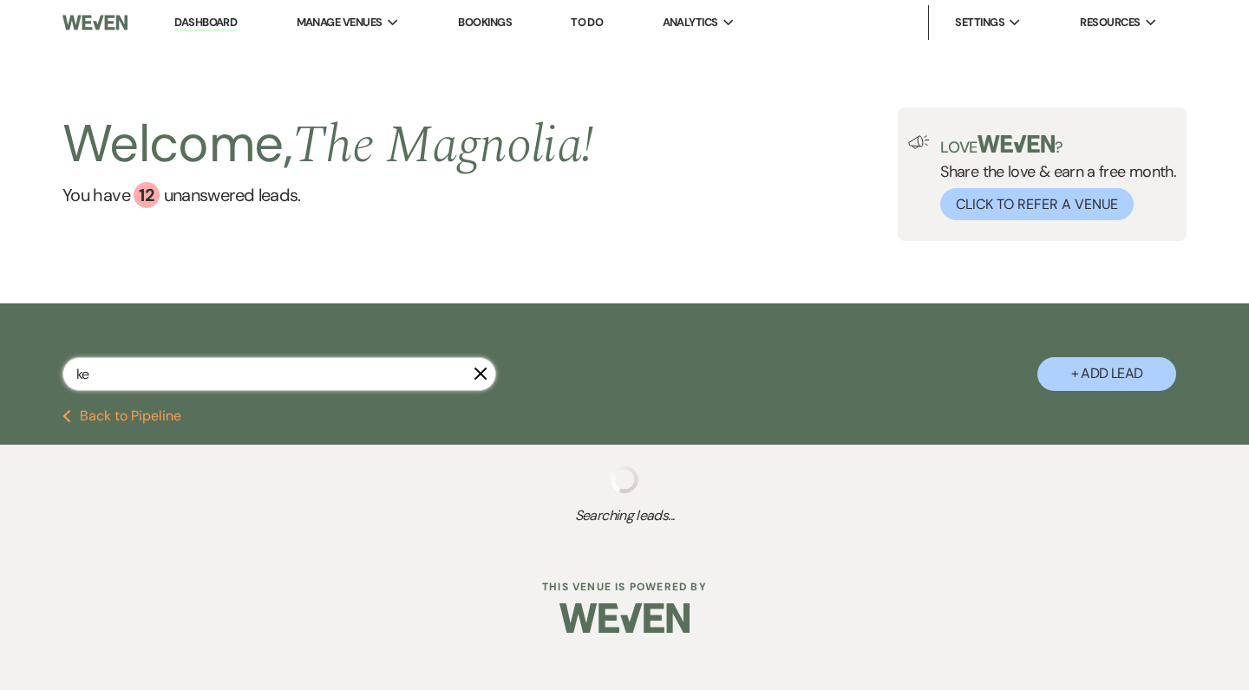
select select "2"
select select "4"
select select "8"
select select "6"
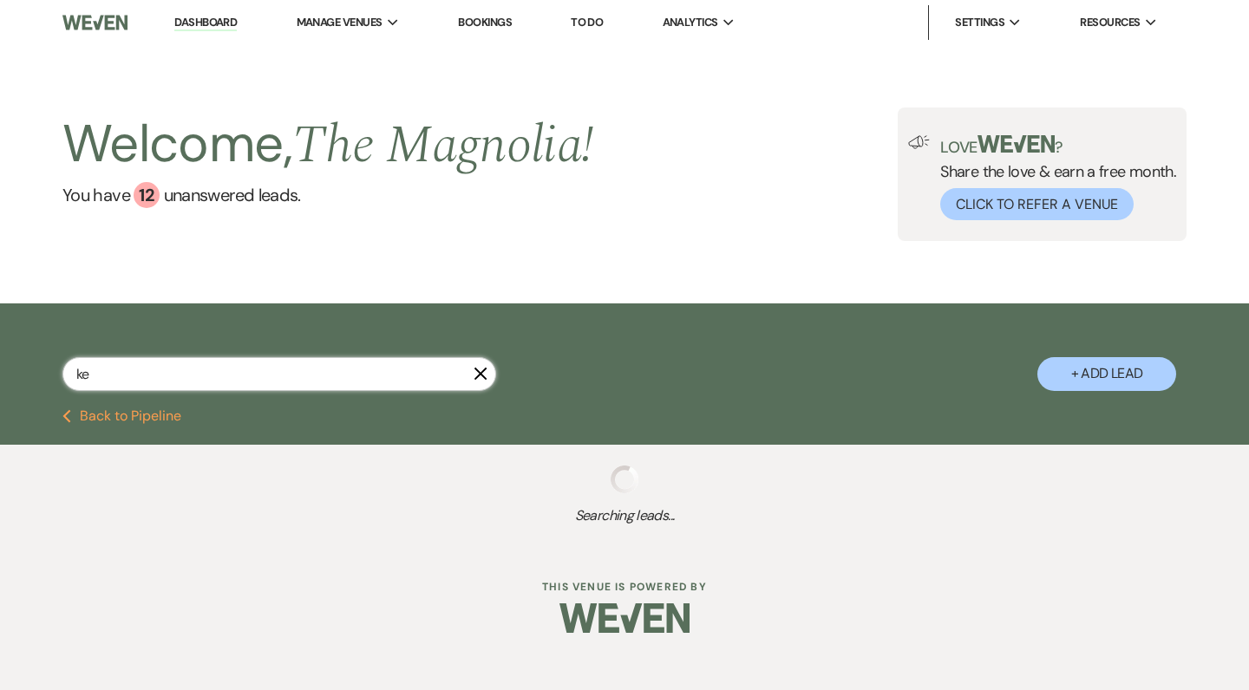
select select "8"
select select "3"
select select "8"
select select "6"
select select "2"
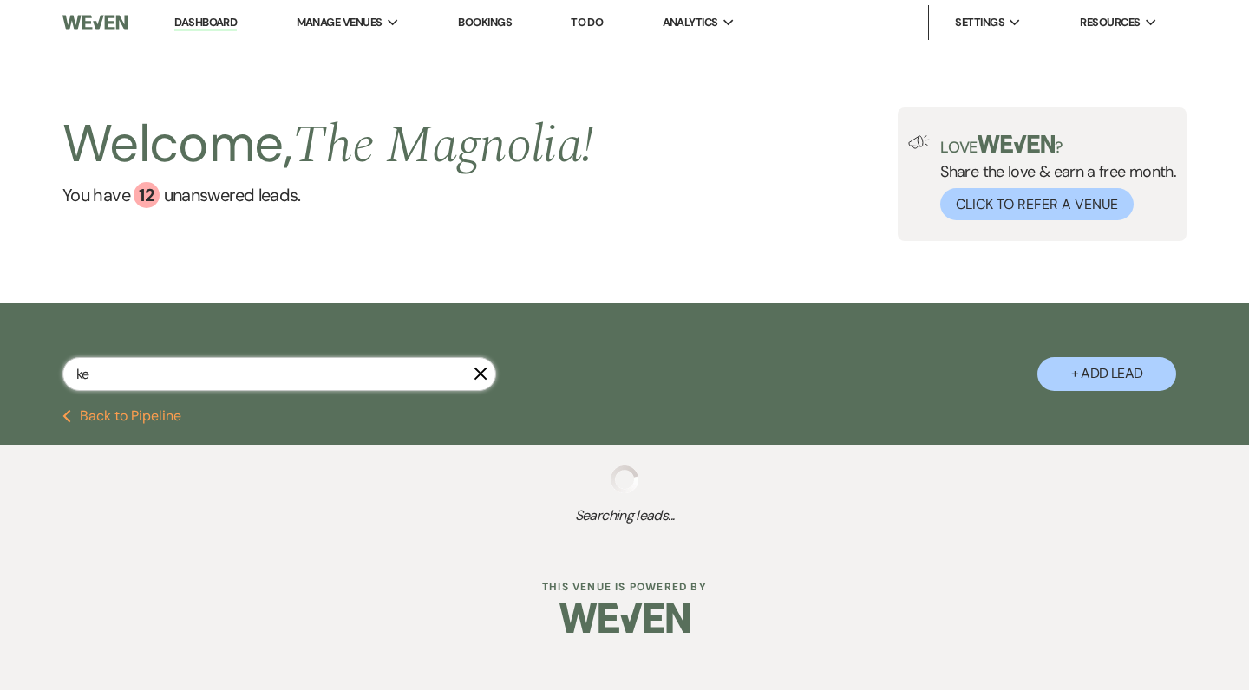
select select "8"
select select "6"
select select "8"
select select "6"
select select "8"
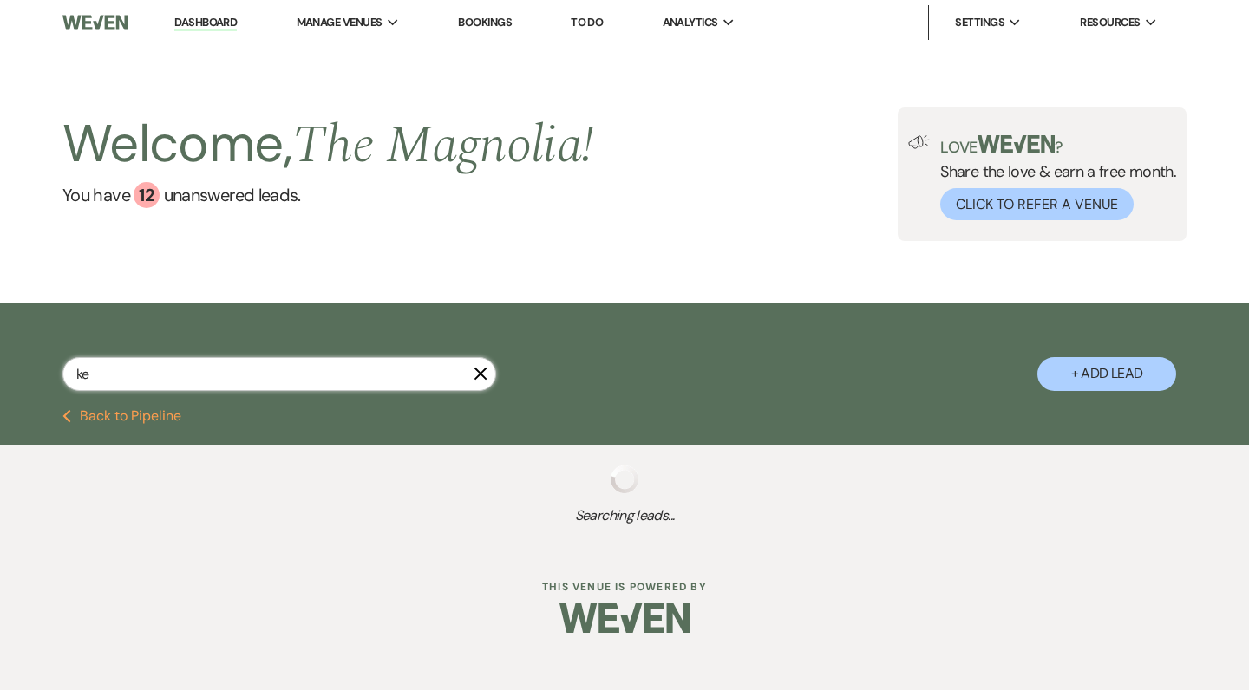
select select "6"
select select "4"
select select "5"
select select "8"
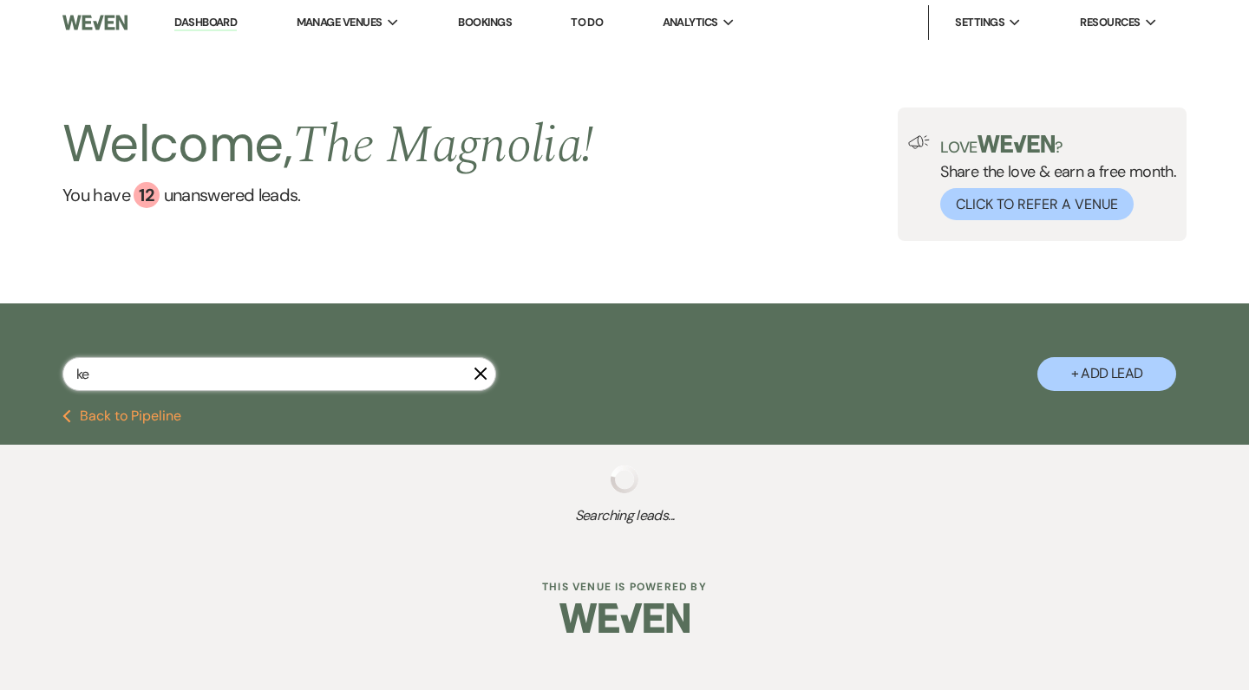
select select "2"
select select "8"
select select "6"
select select "8"
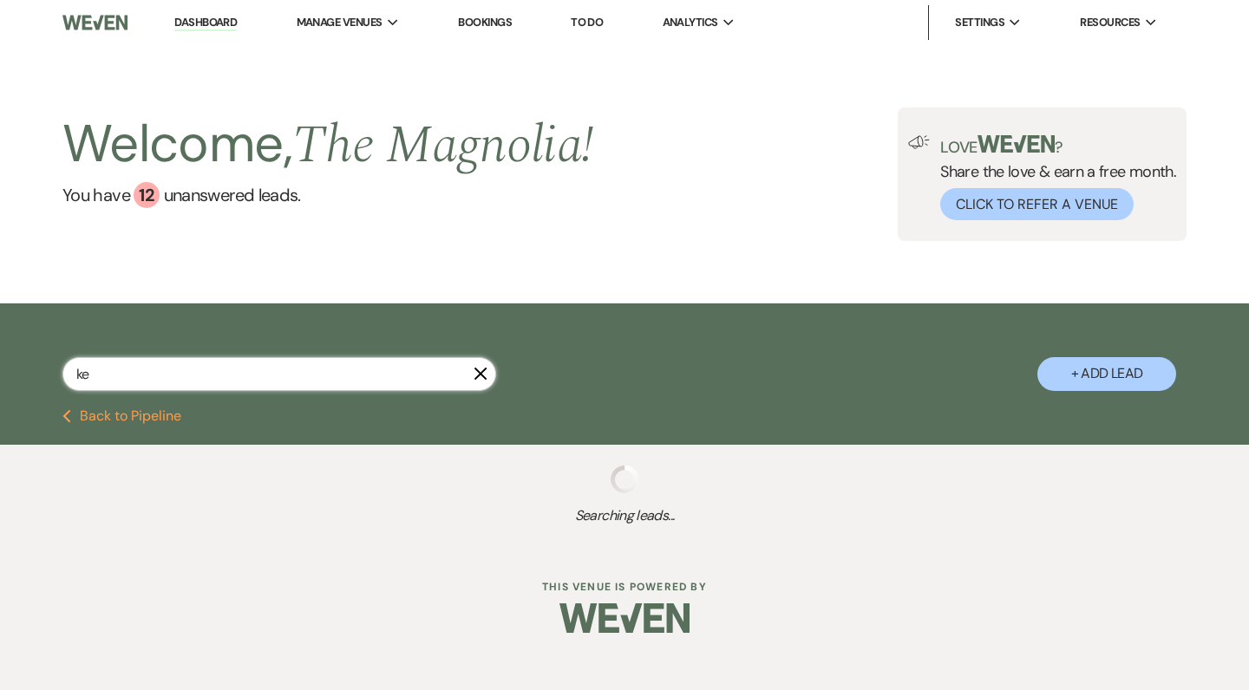
select select "7"
select select "8"
select select "6"
select select "8"
select select "6"
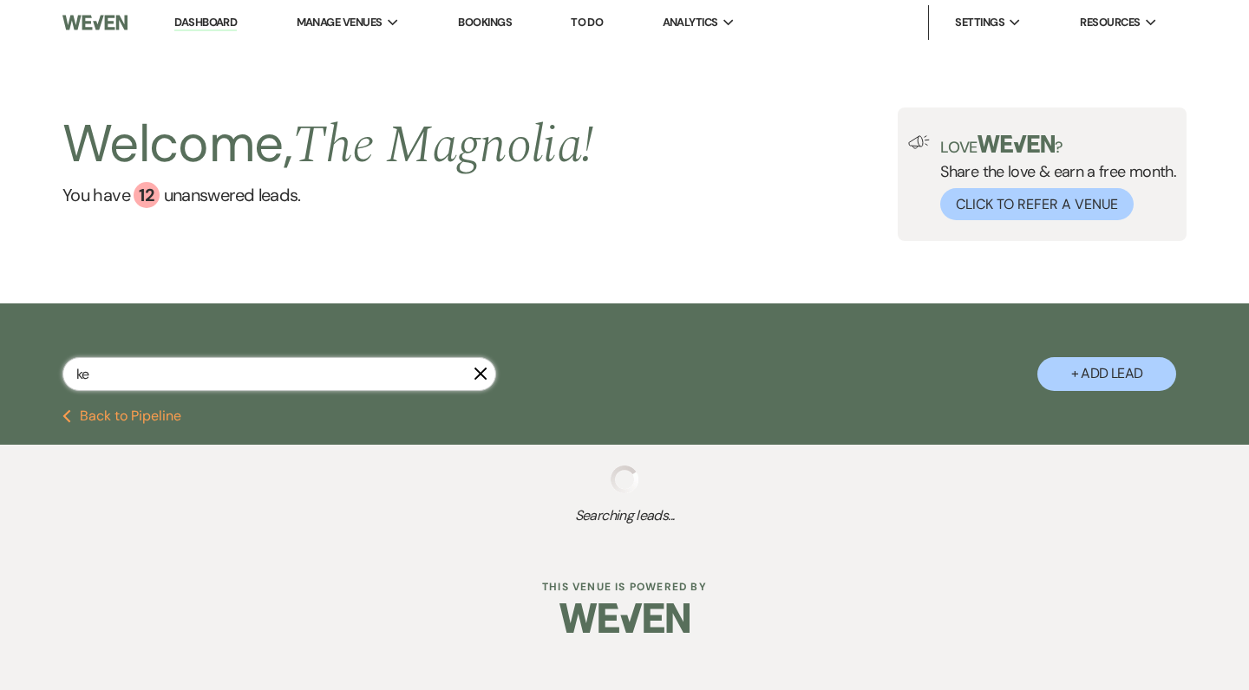
select select "8"
select select "6"
select select "5"
select select "8"
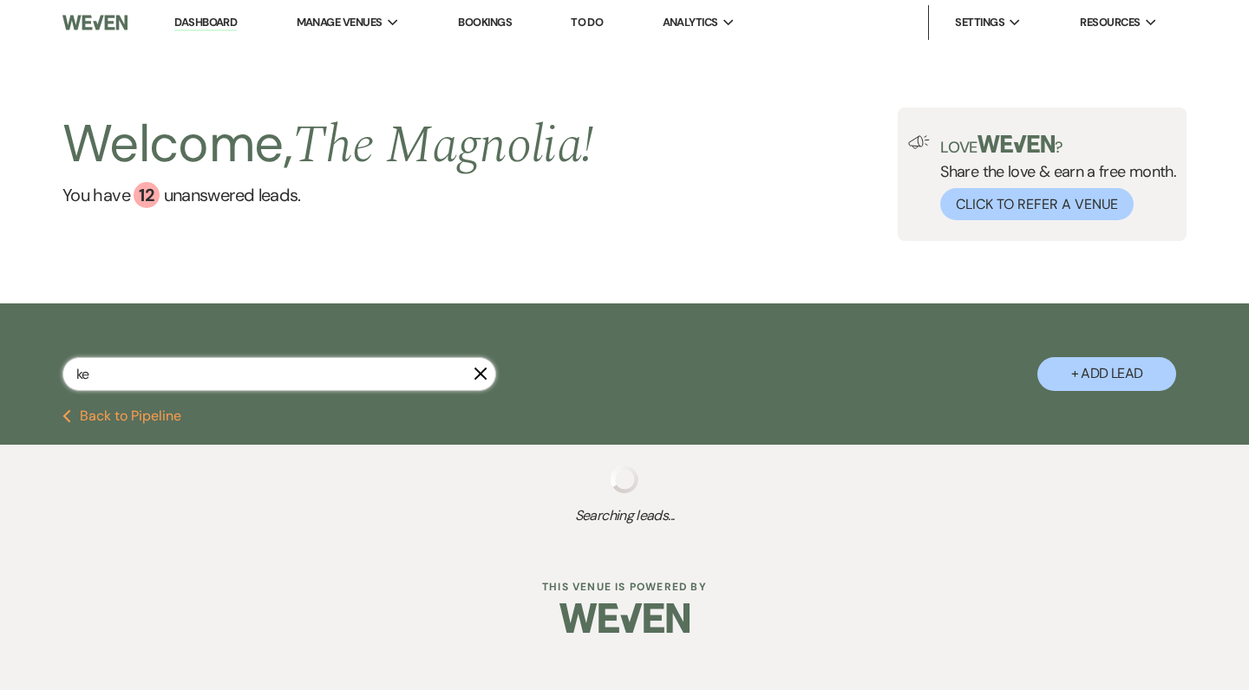
select select "8"
select select "6"
select select "8"
select select "6"
select select "8"
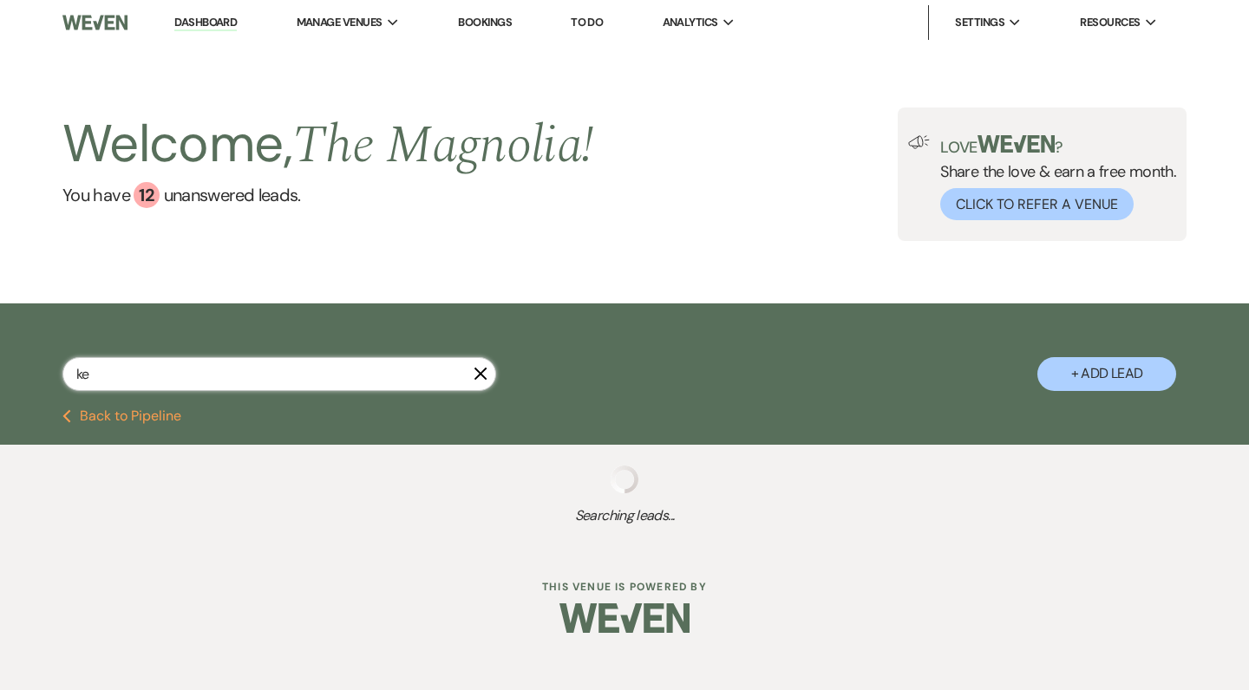
select select "8"
select select "6"
select select "8"
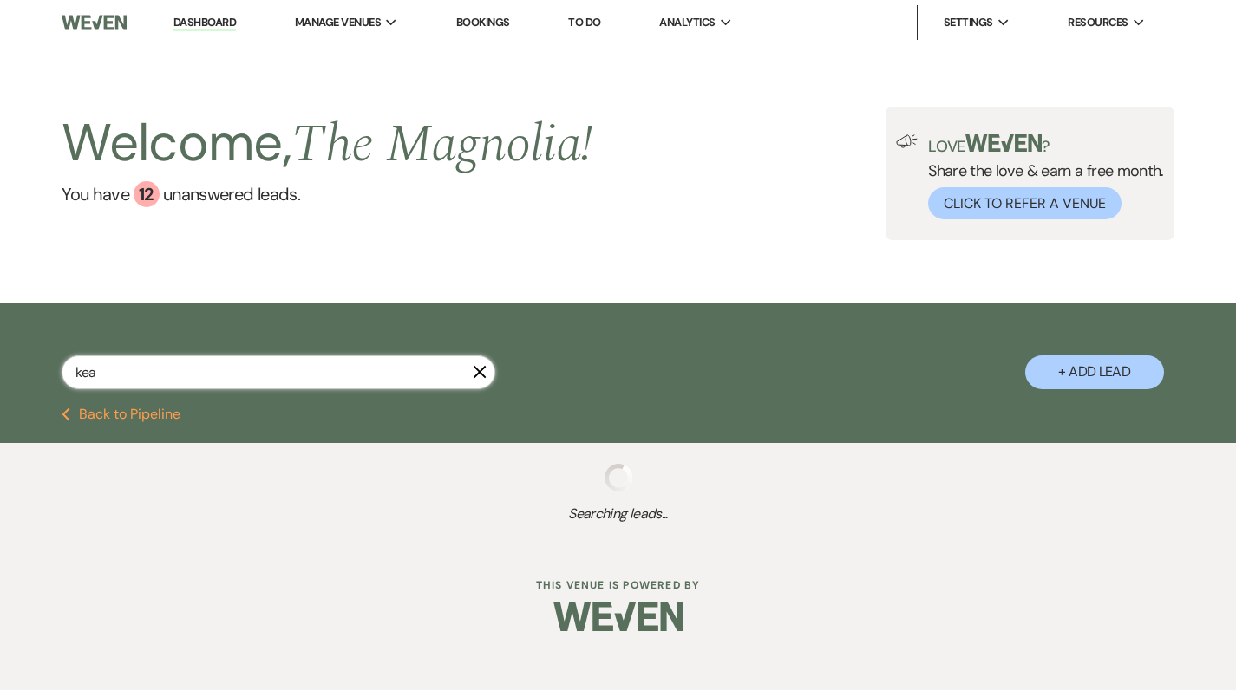
type input "keag"
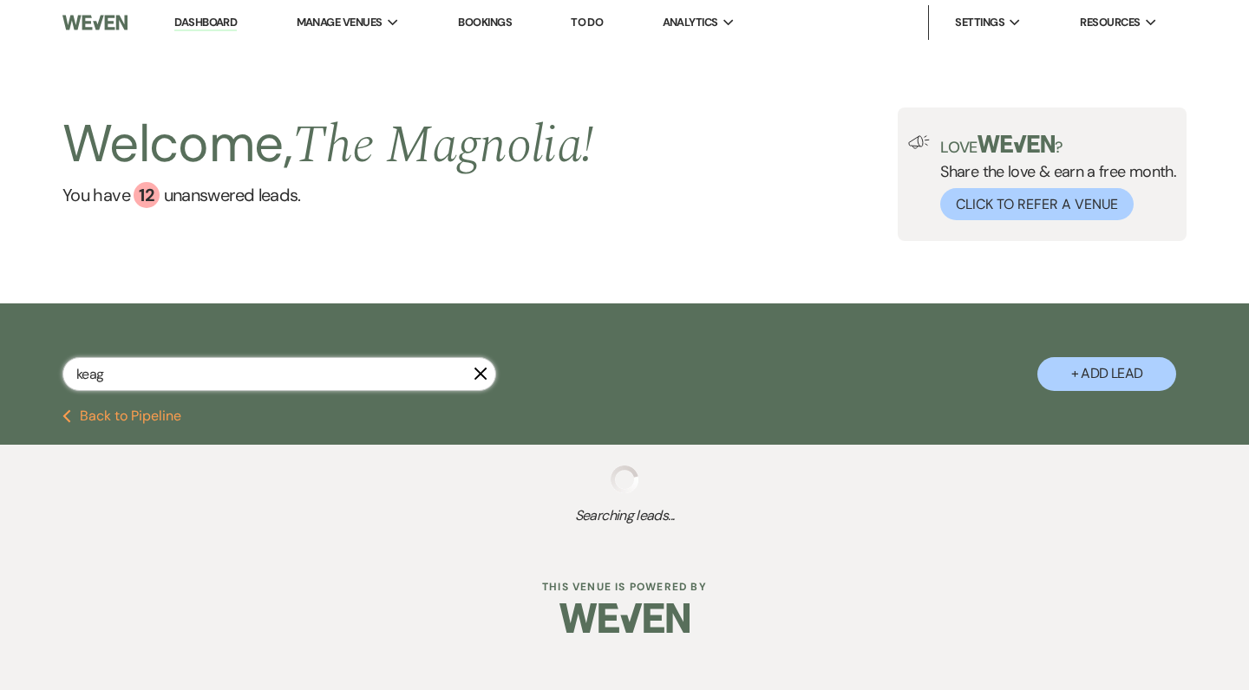
select select "8"
select select "6"
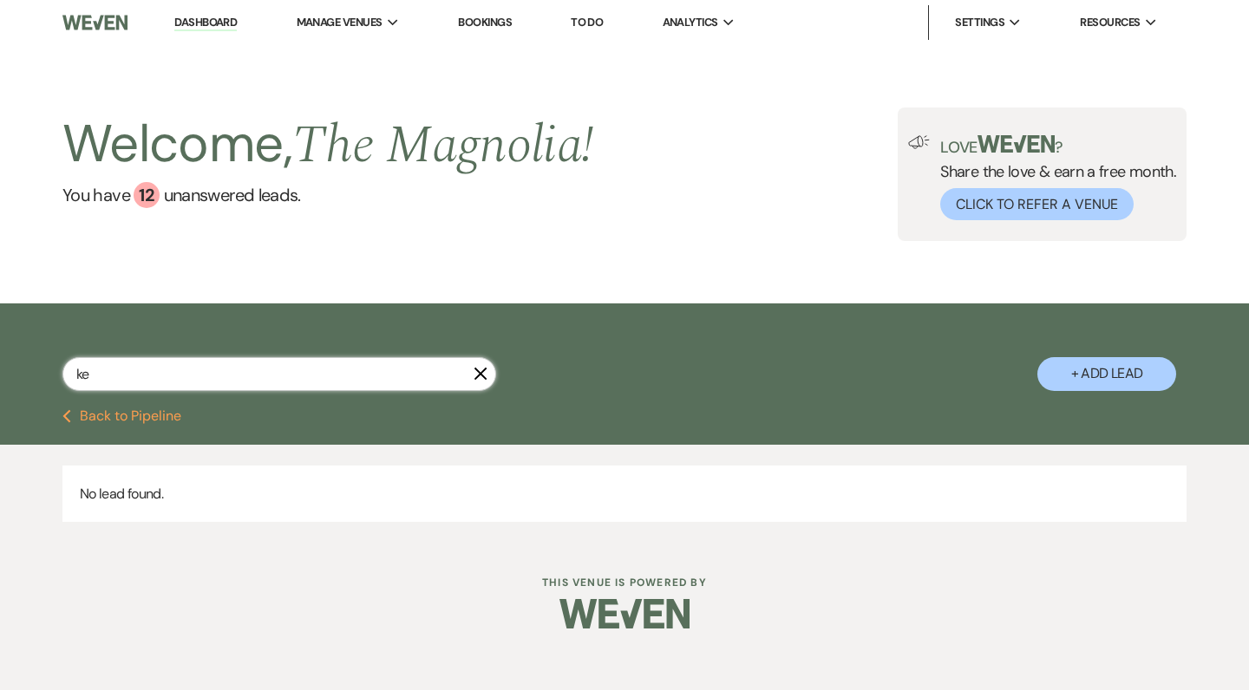
type input "k"
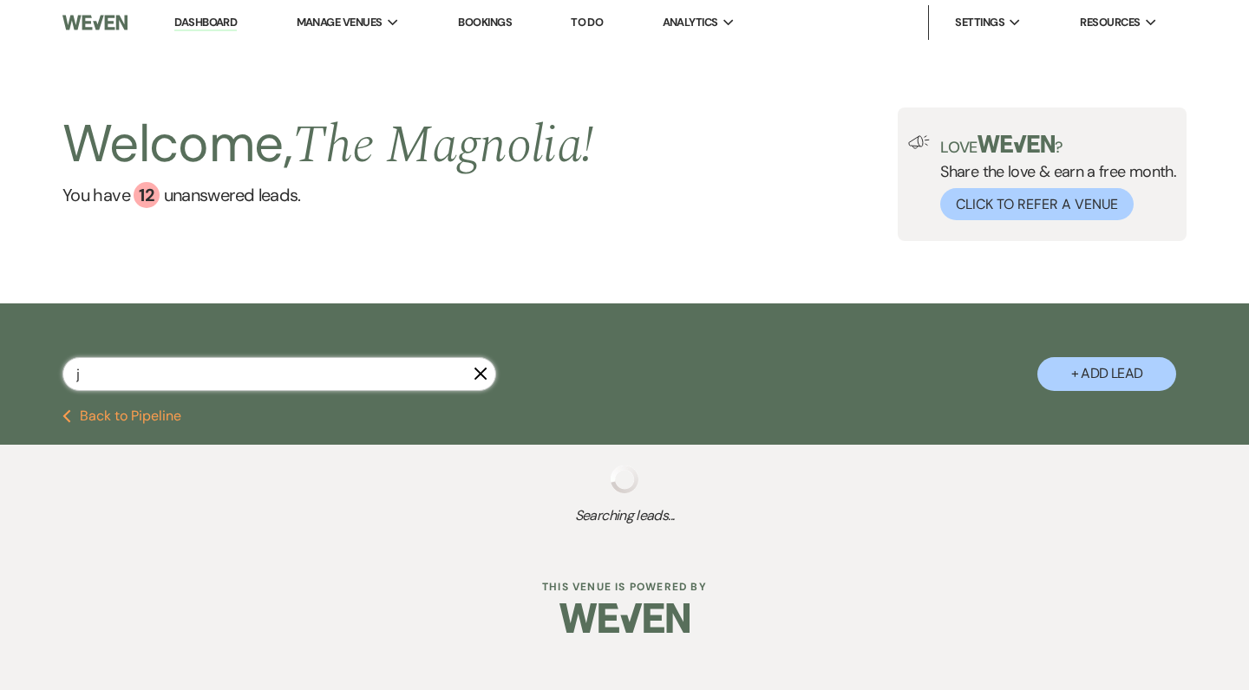
type input "ja"
select select "5"
select select "9"
select select "4"
select select "9"
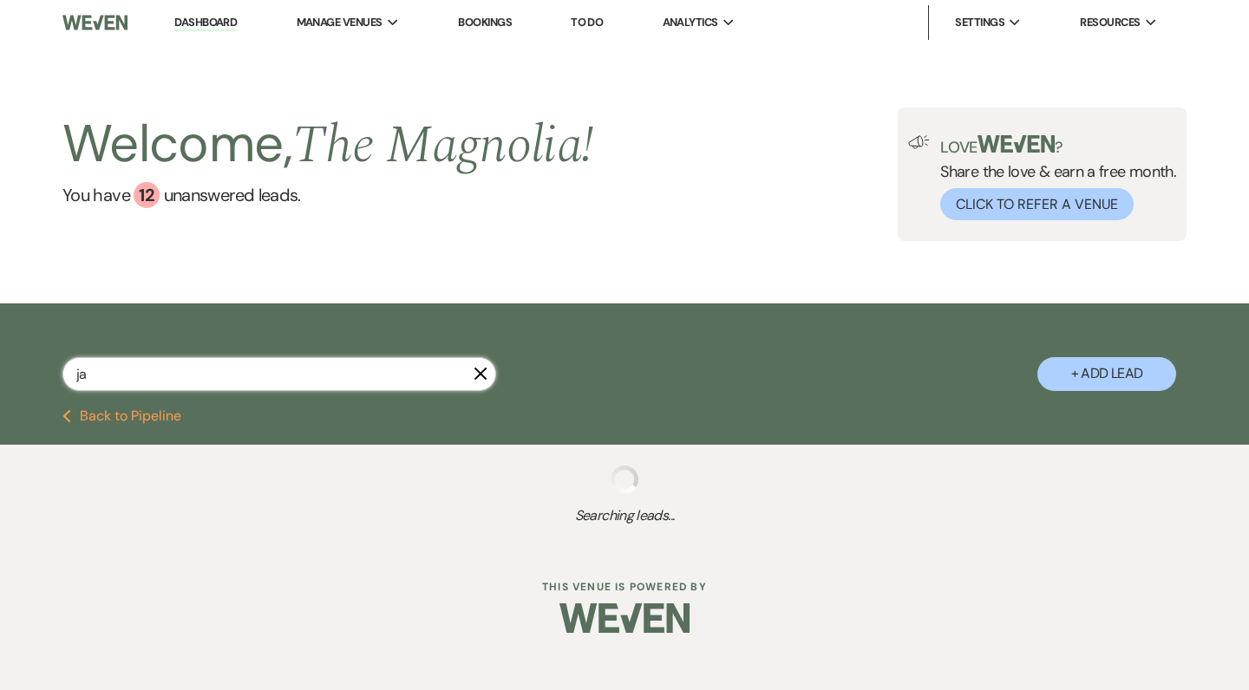
select select "8"
select select "6"
select select "2"
select select "8"
select select "6"
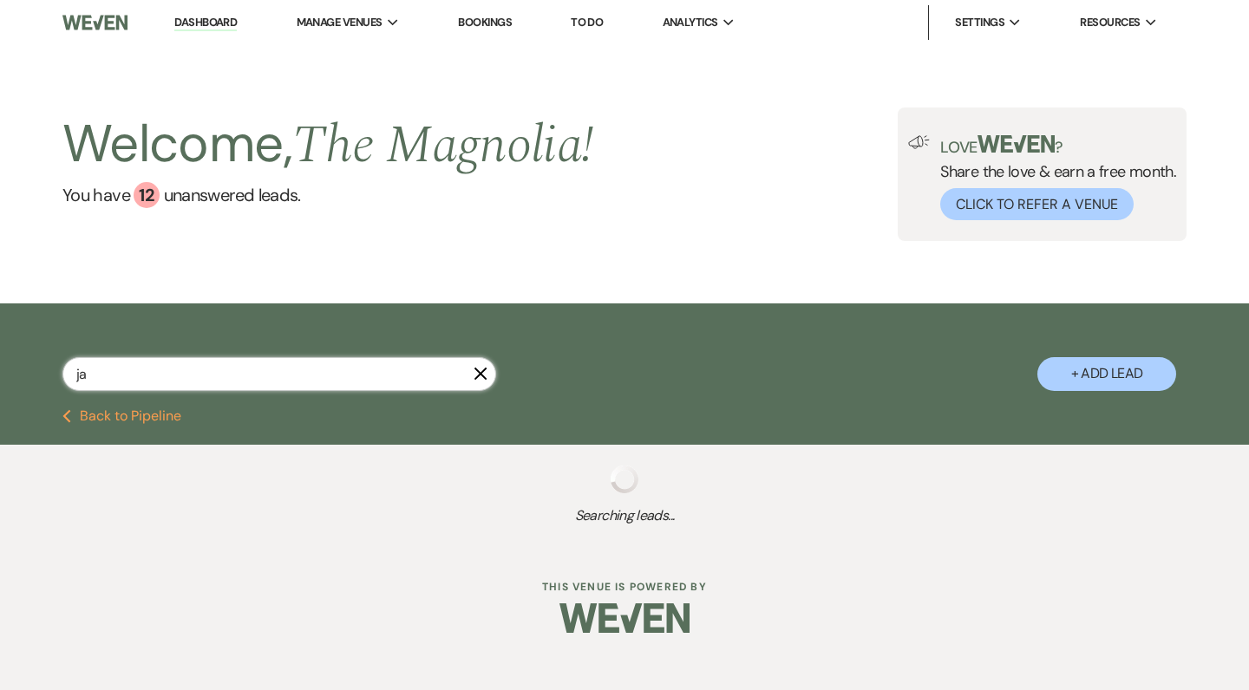
select select "2"
select select "8"
select select "7"
select select "8"
select select "6"
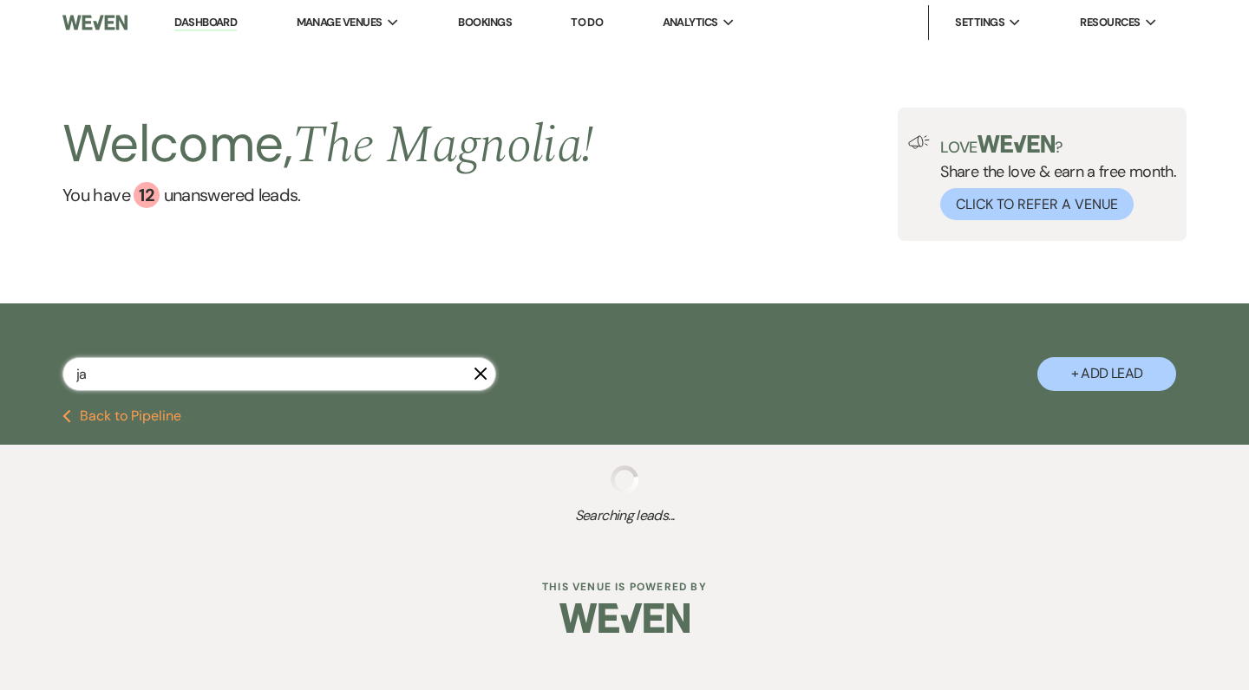
select select "8"
select select "5"
select select "8"
select select "6"
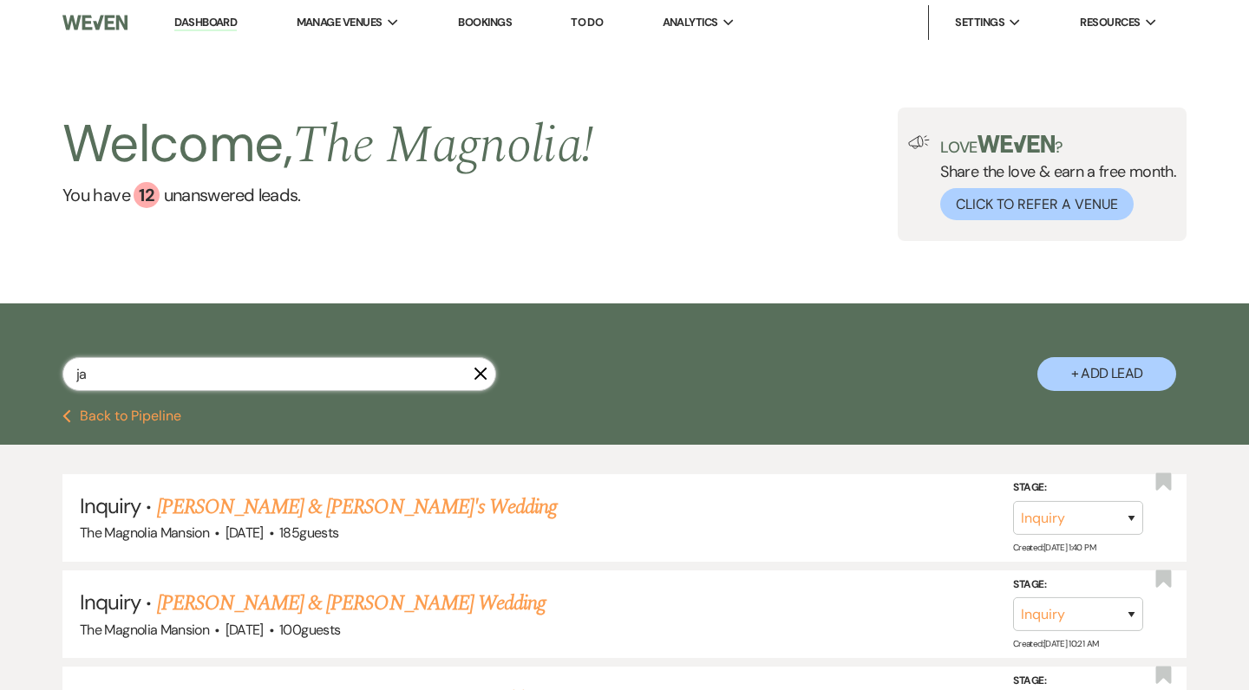
type input "jam"
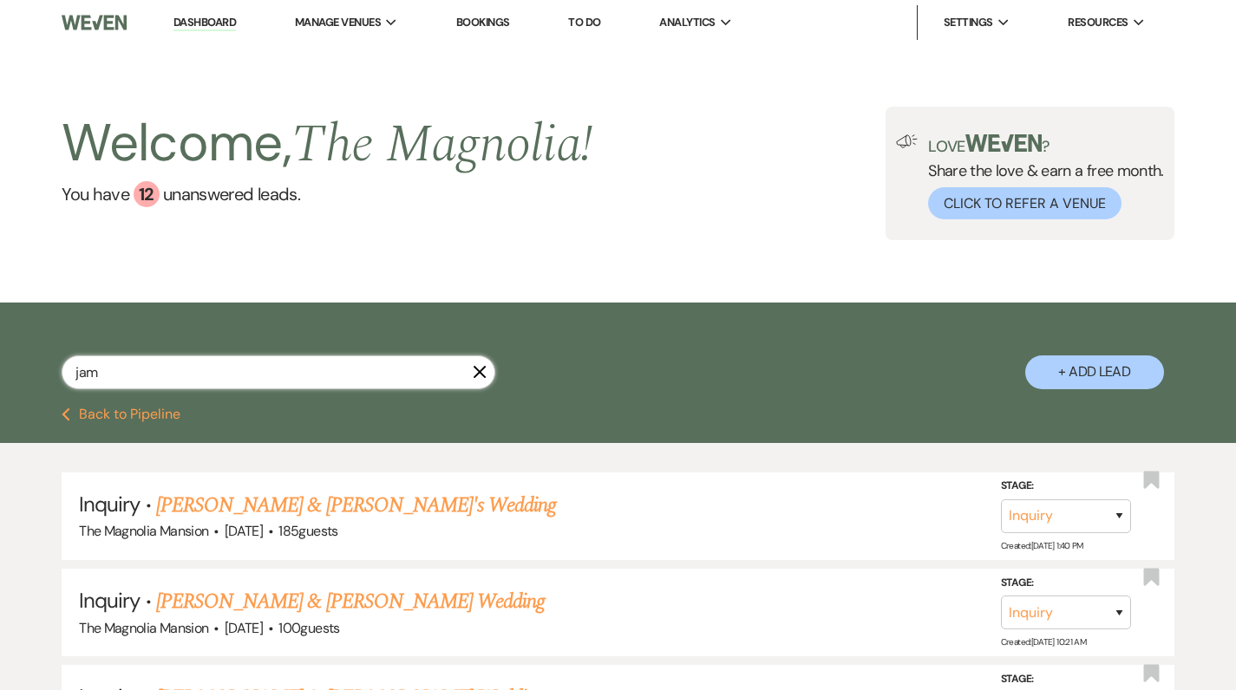
select select "9"
select select "2"
select select "8"
select select "7"
select select "8"
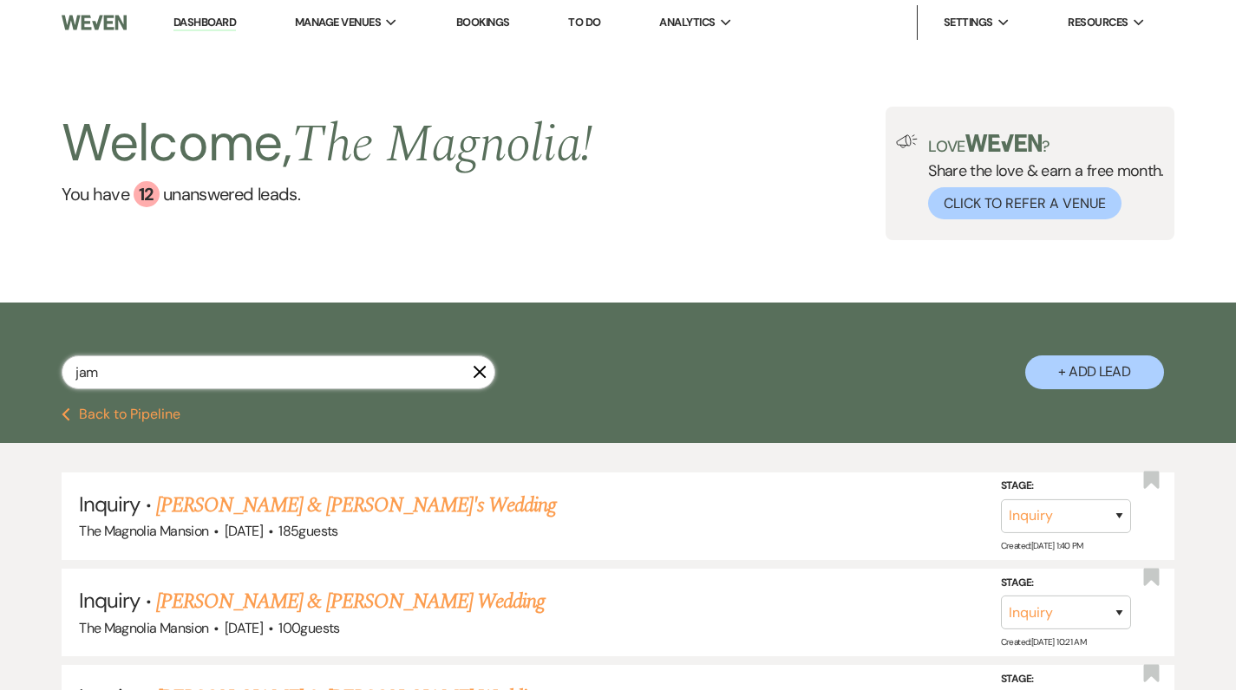
select select "5"
type input "[PERSON_NAME]"
select select "9"
select select "2"
select select "8"
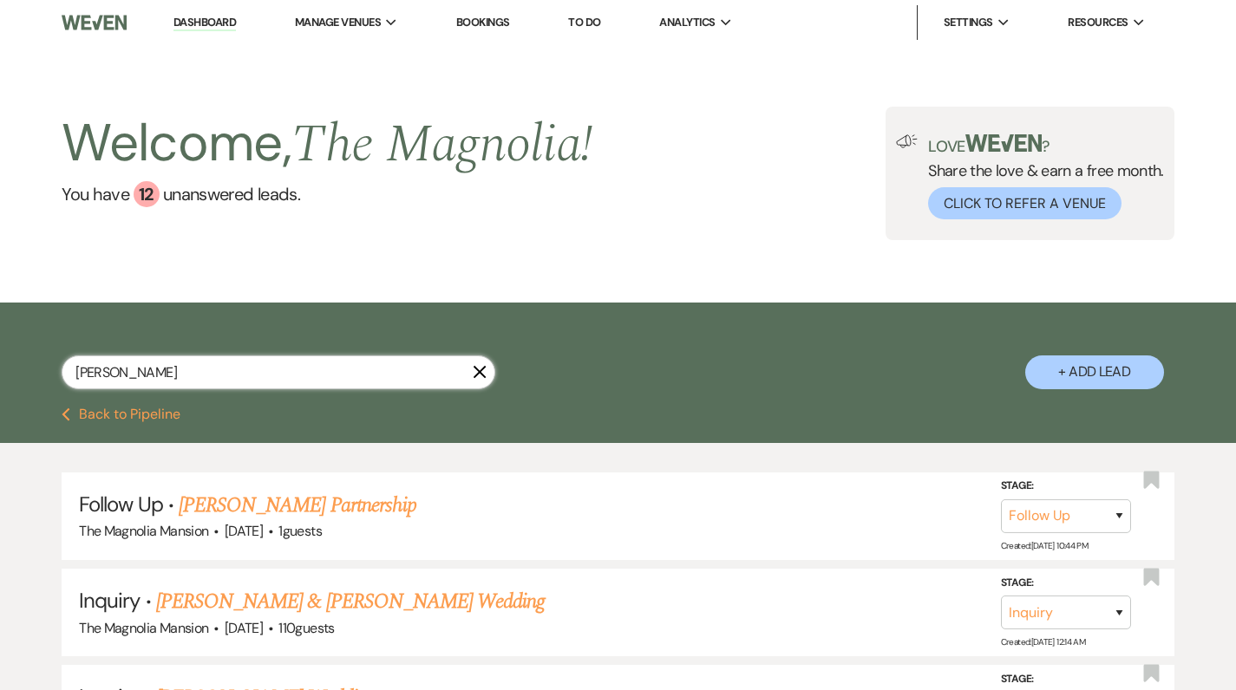
select select "5"
type input "[PERSON_NAME]"
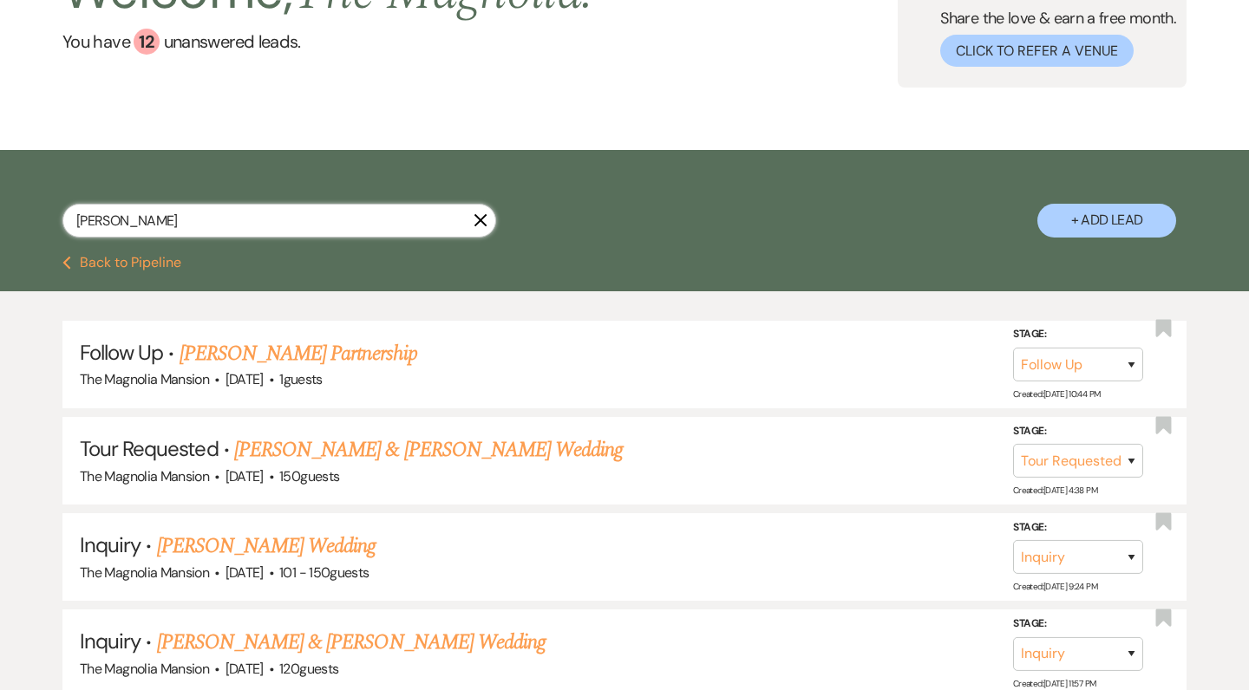
select select "9"
select select "2"
select select "8"
select select "5"
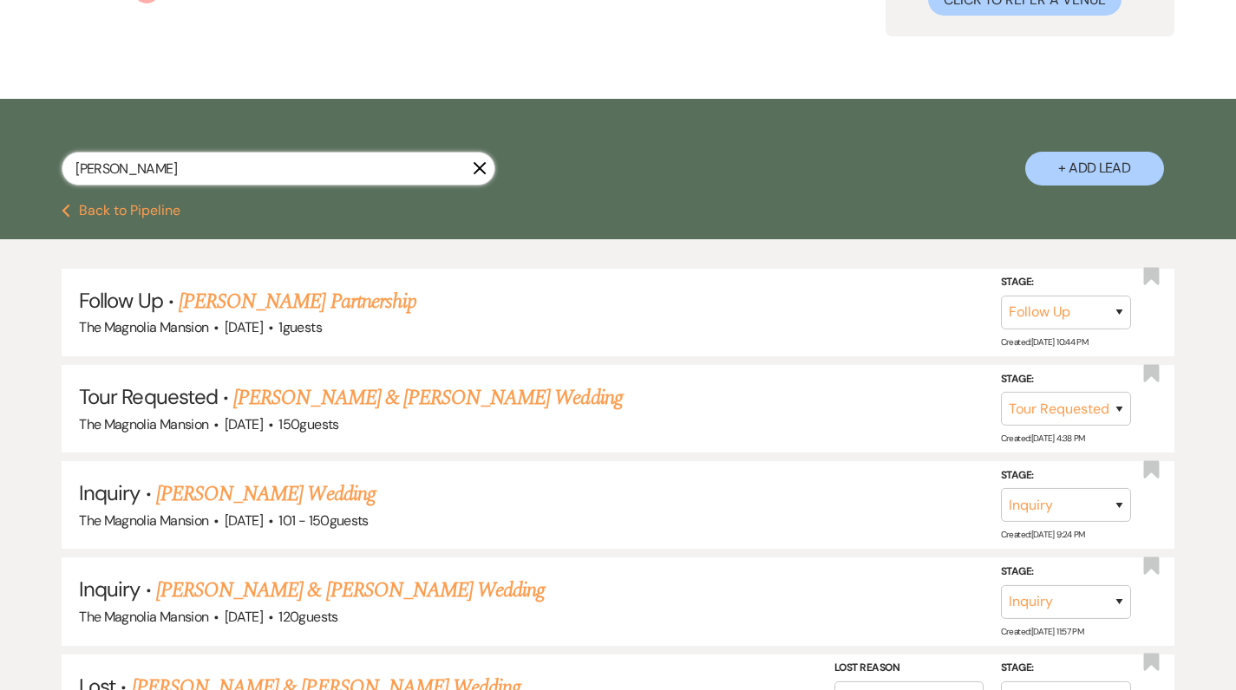
scroll to position [207, 0]
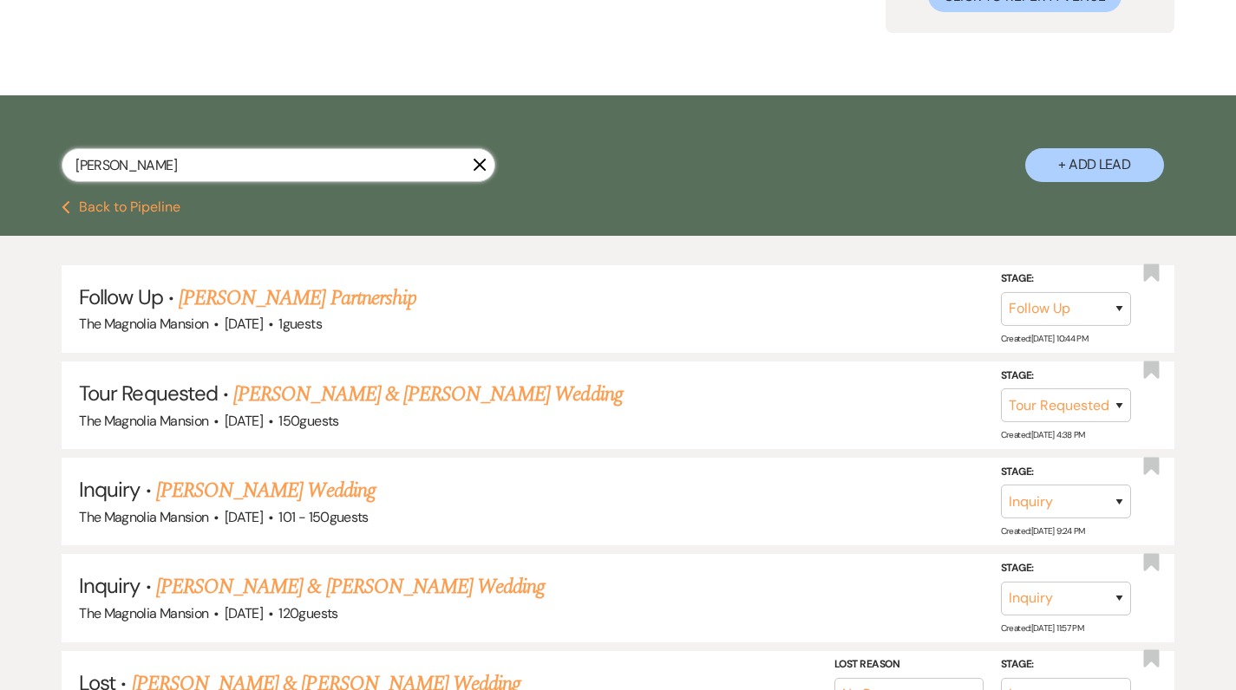
type input "J"
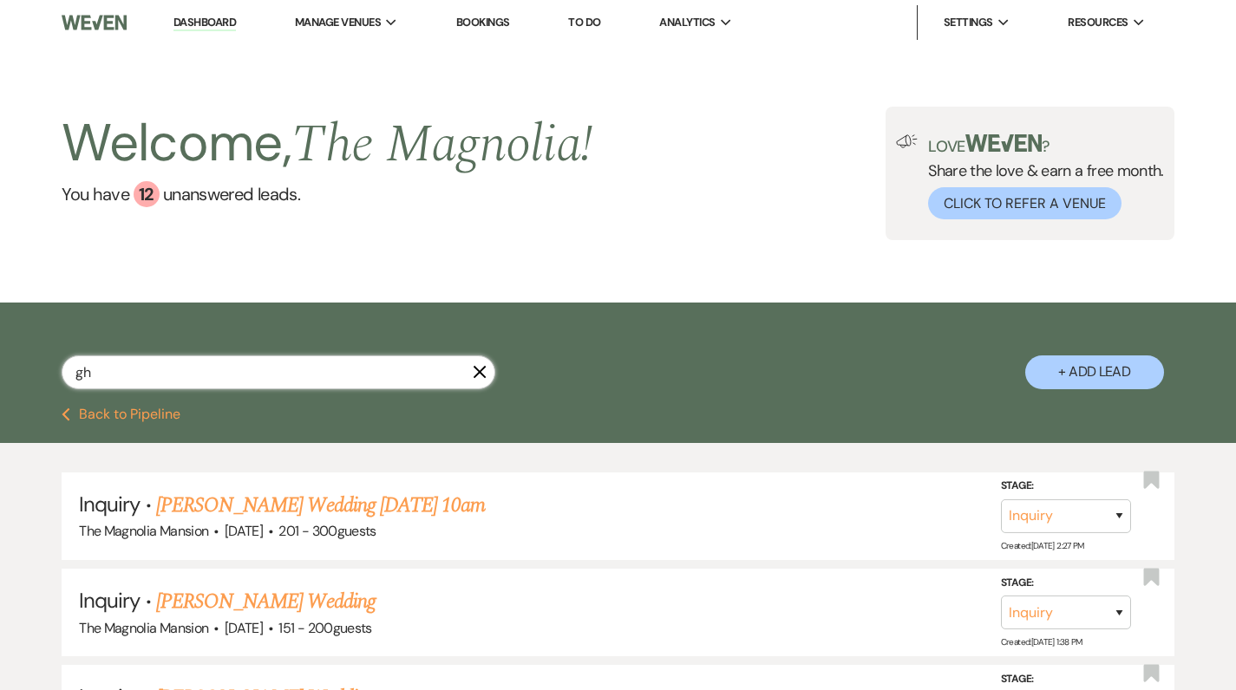
type input "g"
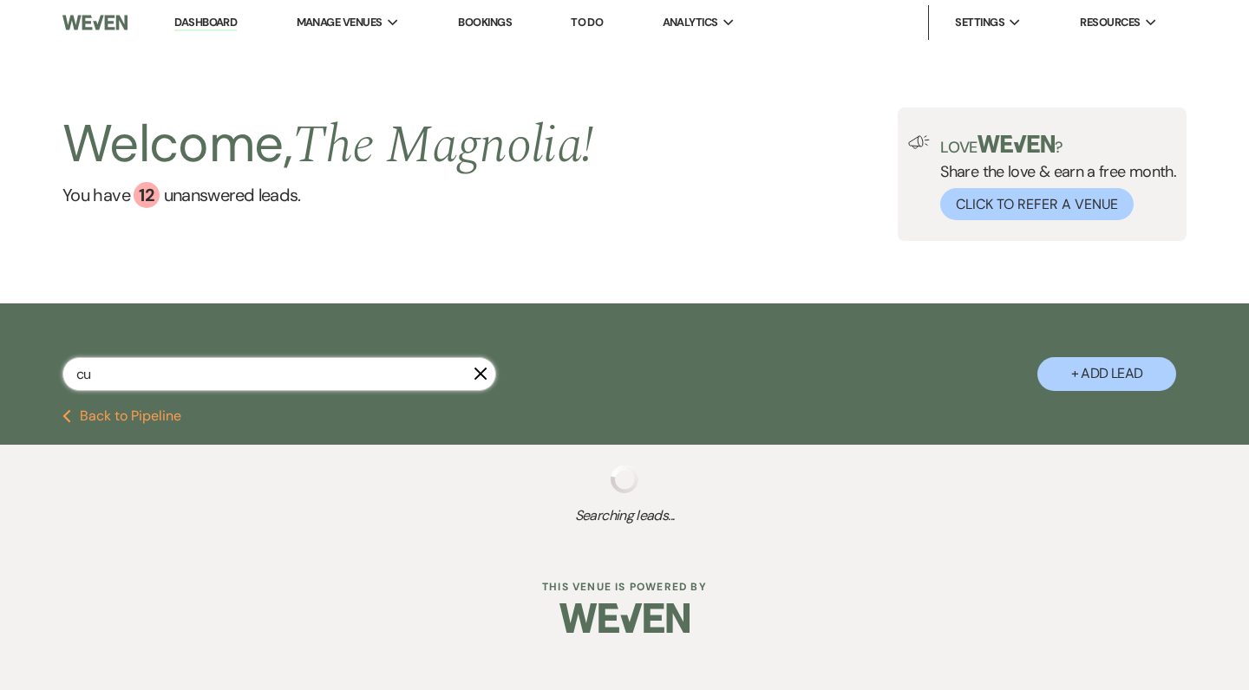
type input "cuk"
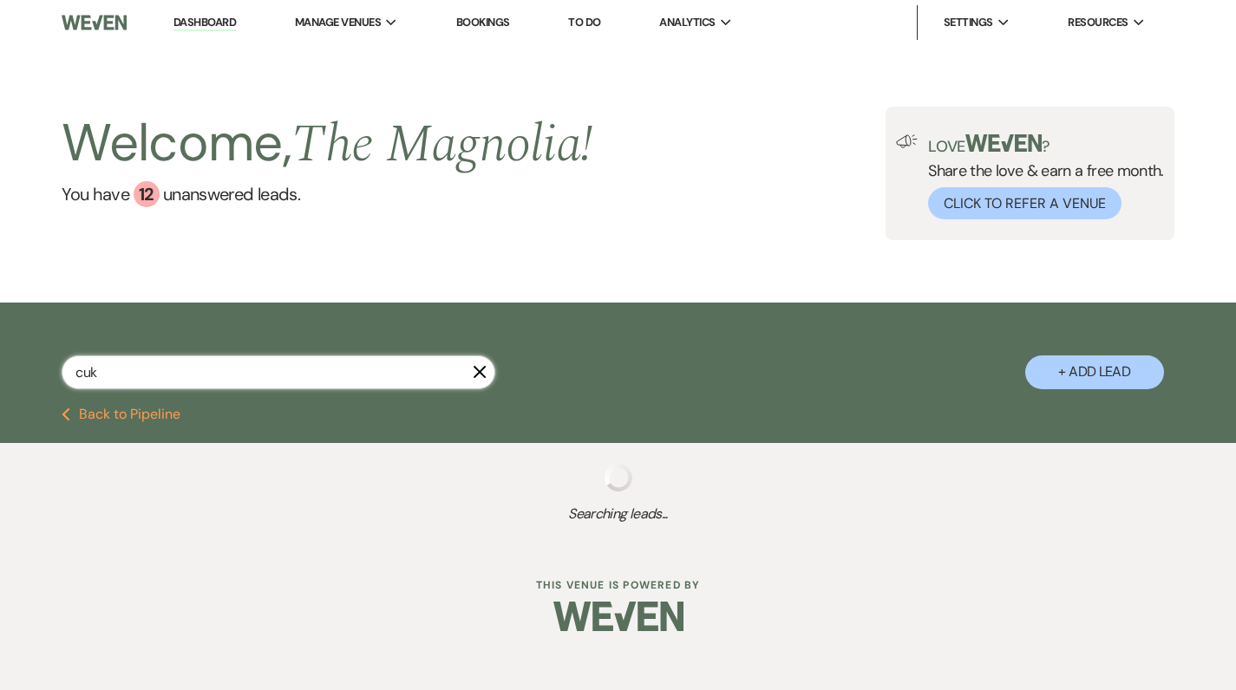
select select "5"
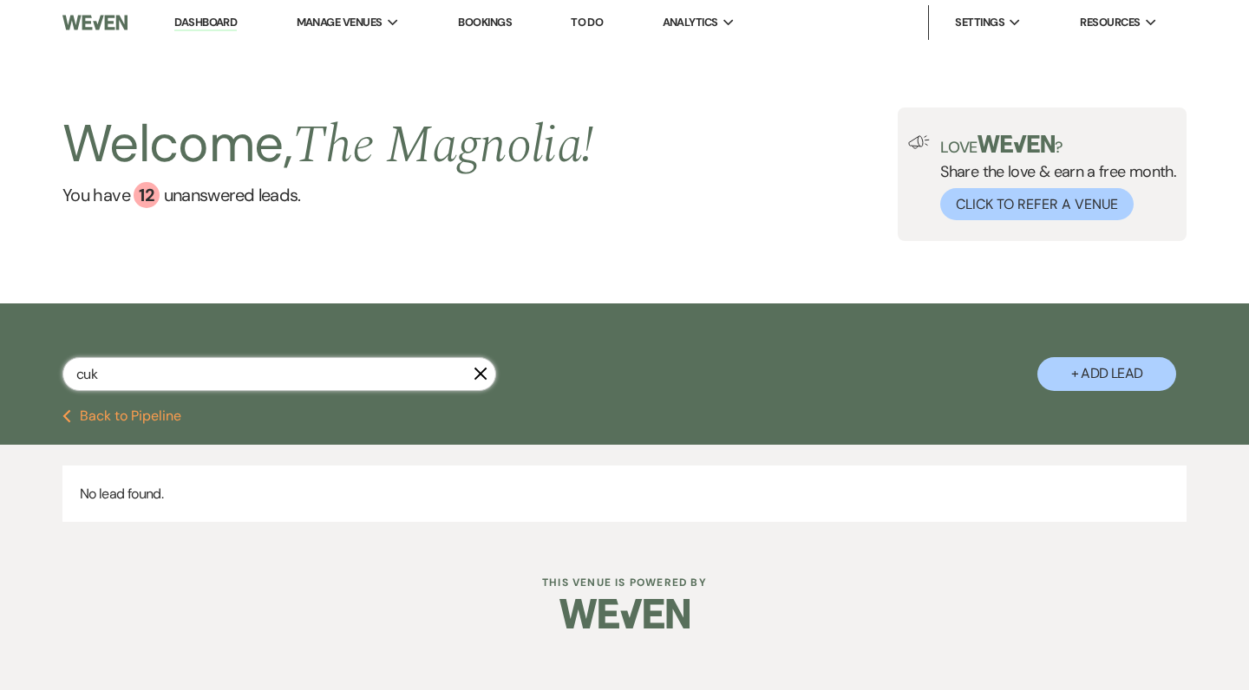
type input "cu"
select select "5"
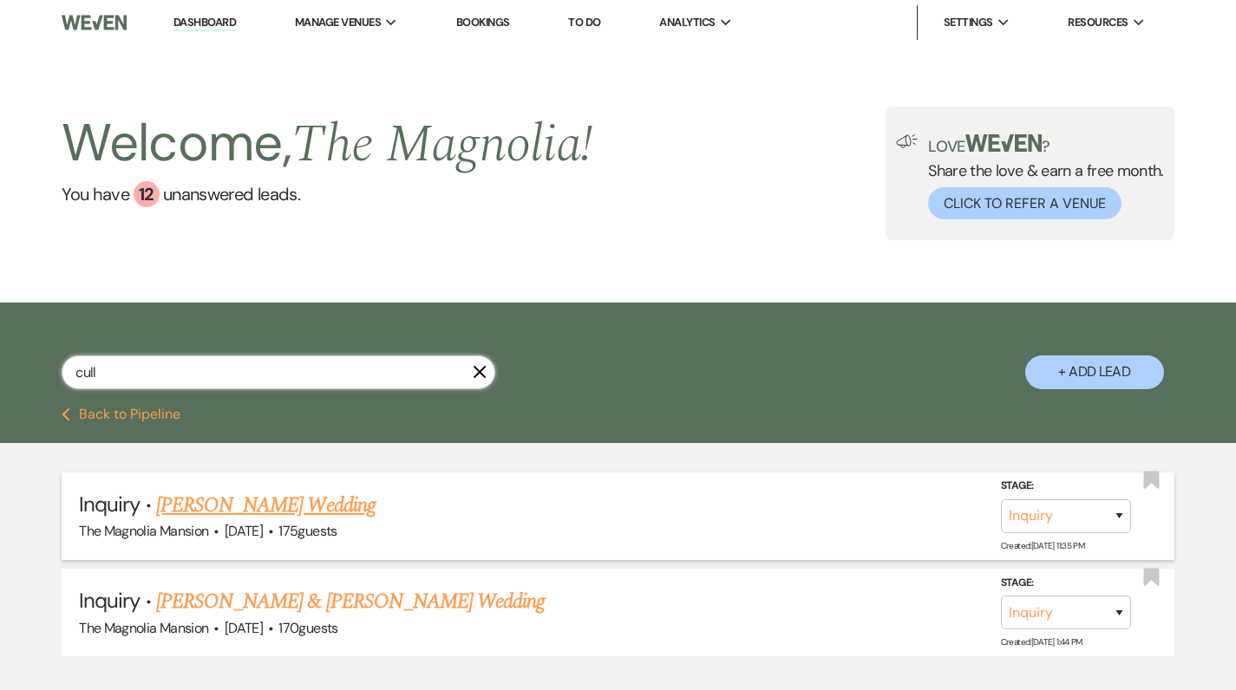
type input "cull"
click at [208, 510] on link "[PERSON_NAME] Wedding" at bounding box center [265, 505] width 219 height 31
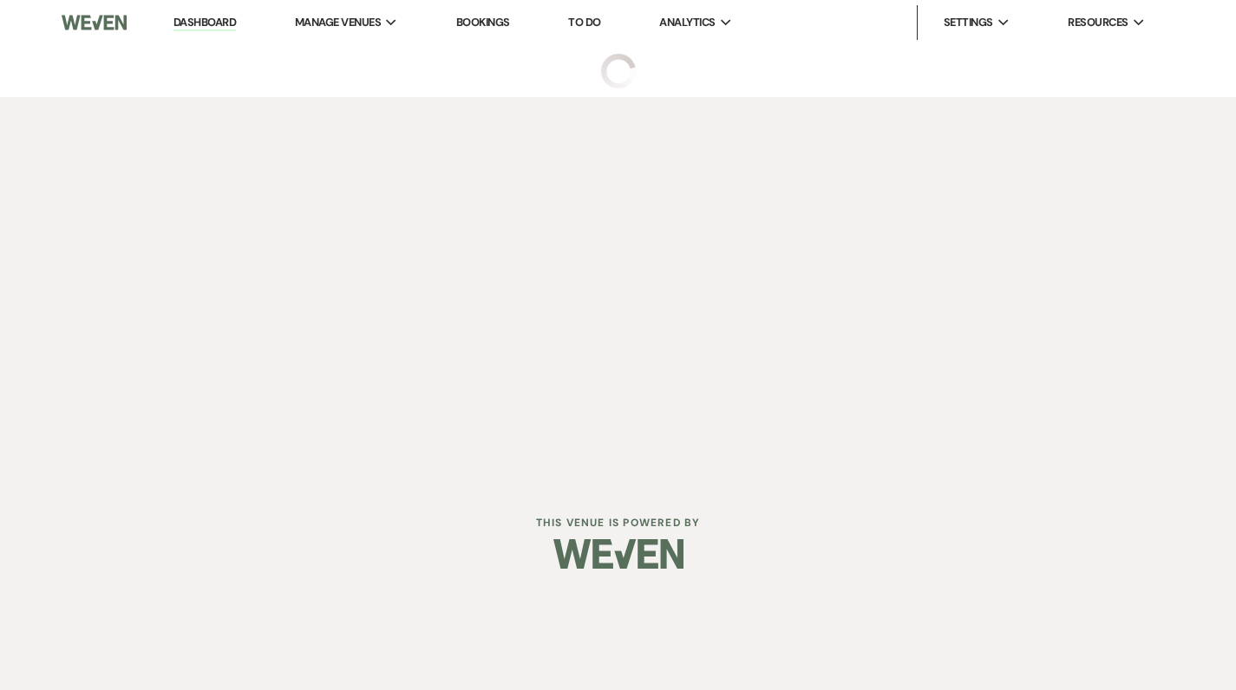
select select "3"
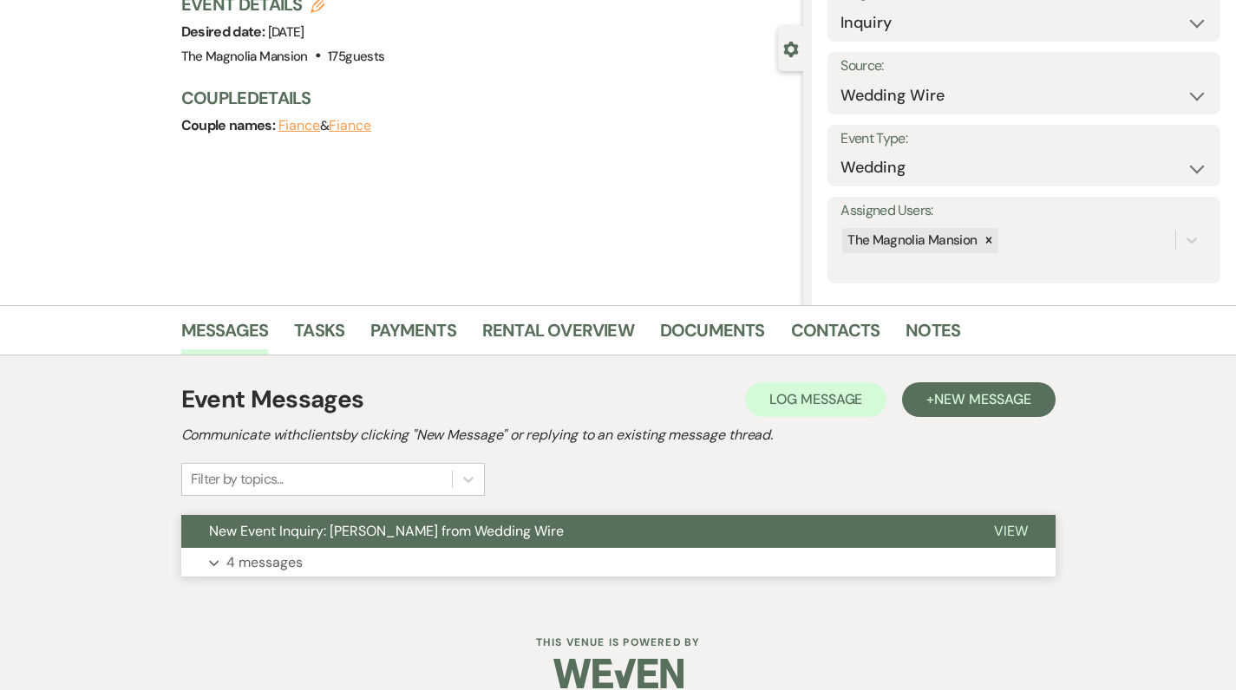
scroll to position [131, 0]
click at [279, 561] on p "4 messages" at bounding box center [264, 562] width 76 height 23
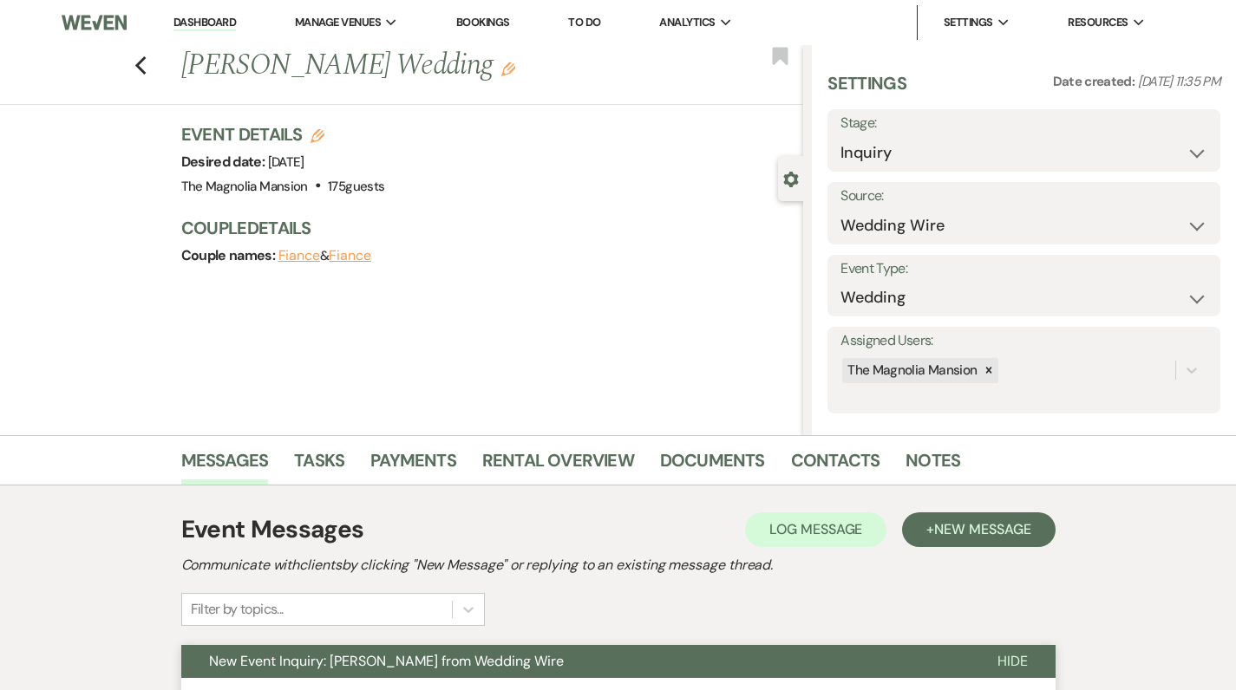
scroll to position [0, 0]
click at [143, 62] on icon "Previous" at bounding box center [140, 66] width 13 height 21
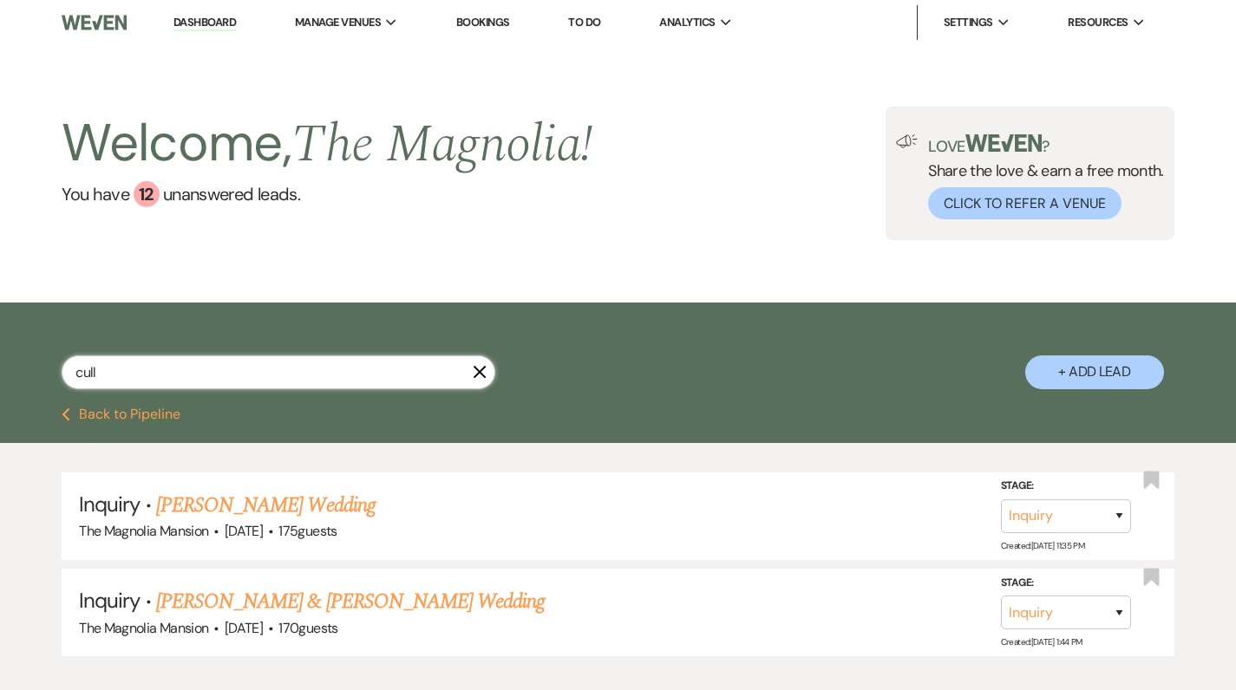
click at [123, 356] on input "cull" at bounding box center [279, 373] width 434 height 34
click at [477, 380] on input "cull" at bounding box center [279, 373] width 434 height 34
click at [482, 374] on use "button" at bounding box center [480, 372] width 13 height 13
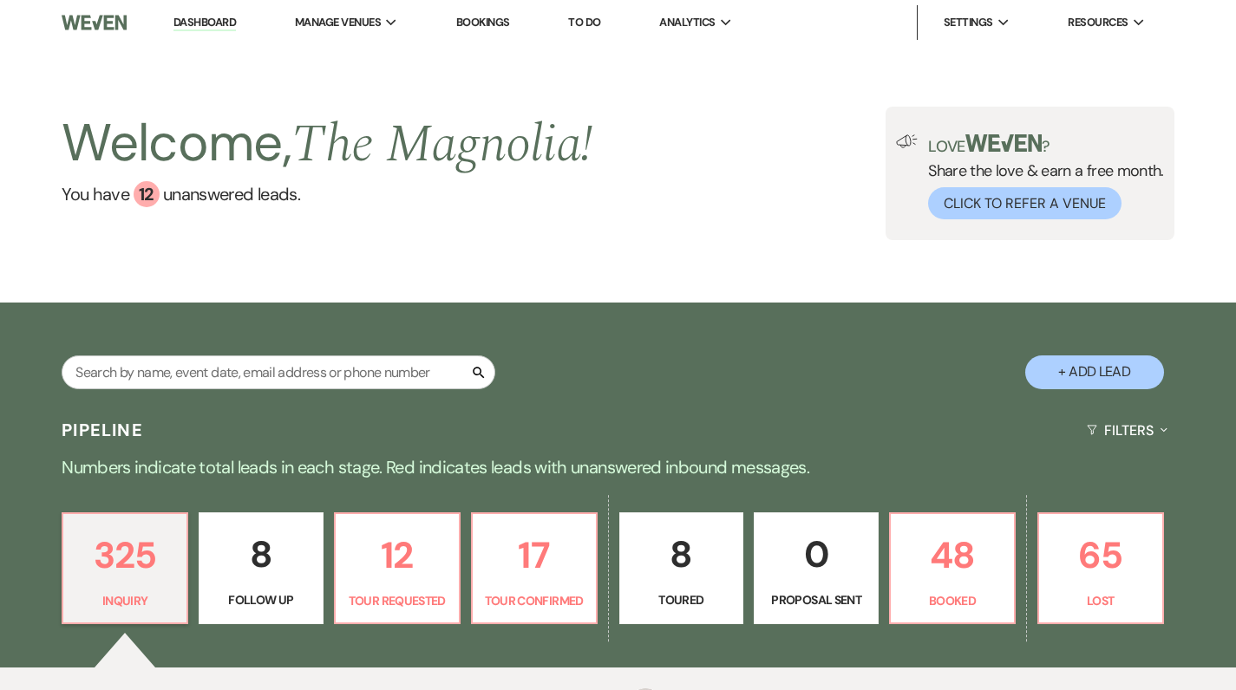
click at [481, 374] on use "button" at bounding box center [479, 373] width 11 height 11
click at [122, 535] on p "325" at bounding box center [125, 555] width 102 height 58
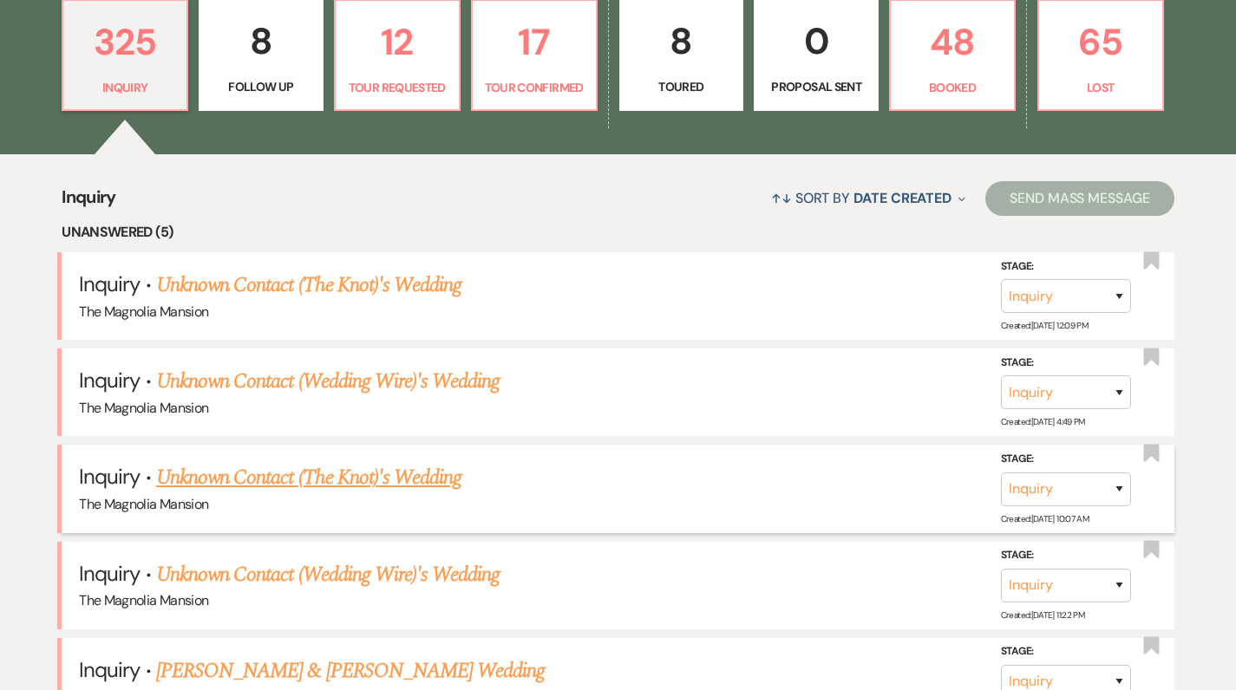
scroll to position [520, 0]
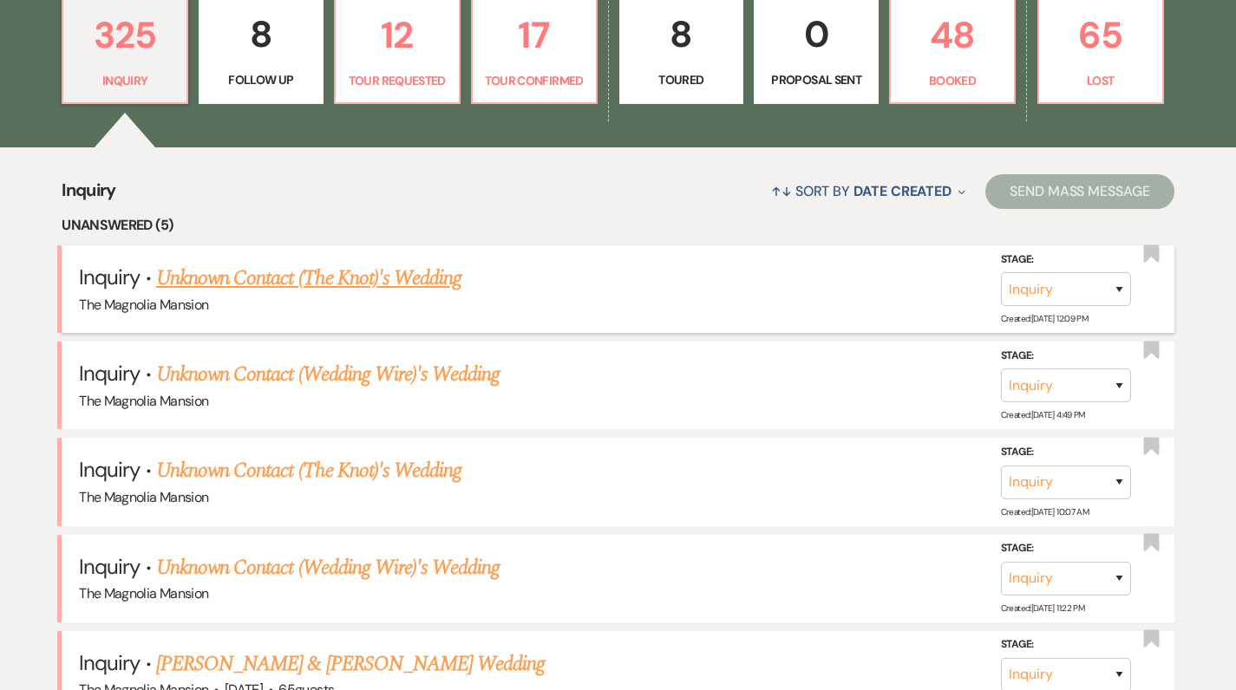
click at [249, 279] on link "Unknown Contact (The Knot)'s Wedding" at bounding box center [308, 278] width 305 height 31
select select "2"
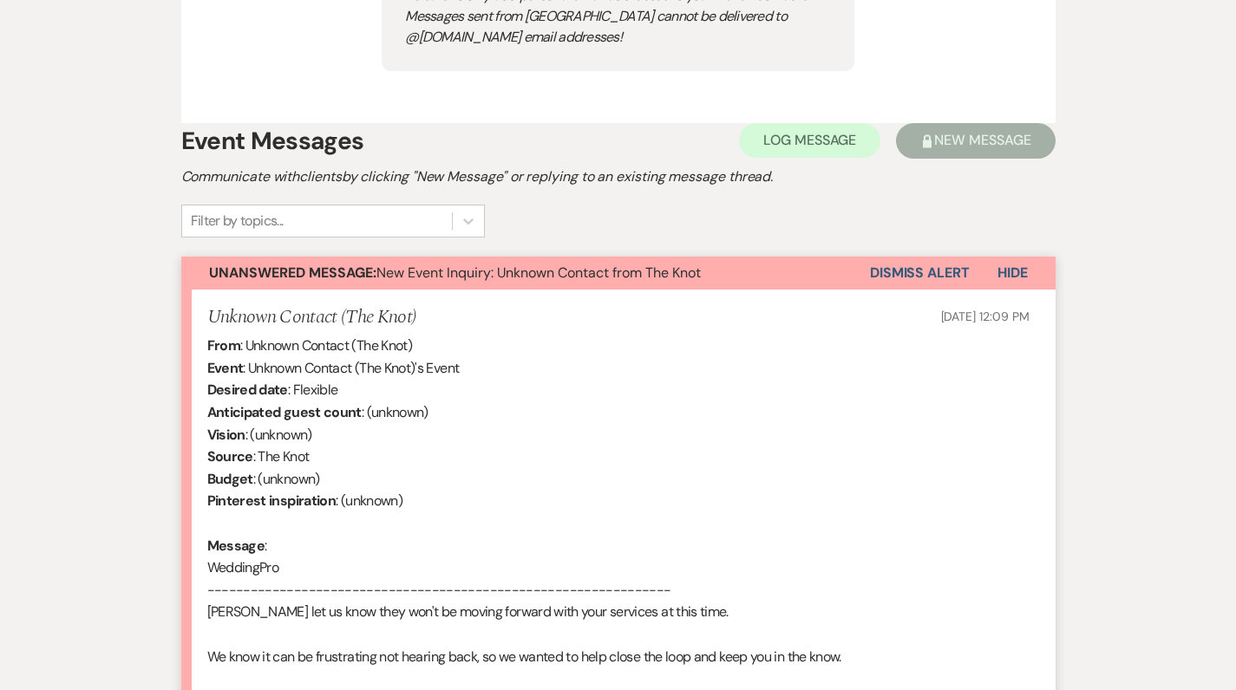
scroll to position [1104, 0]
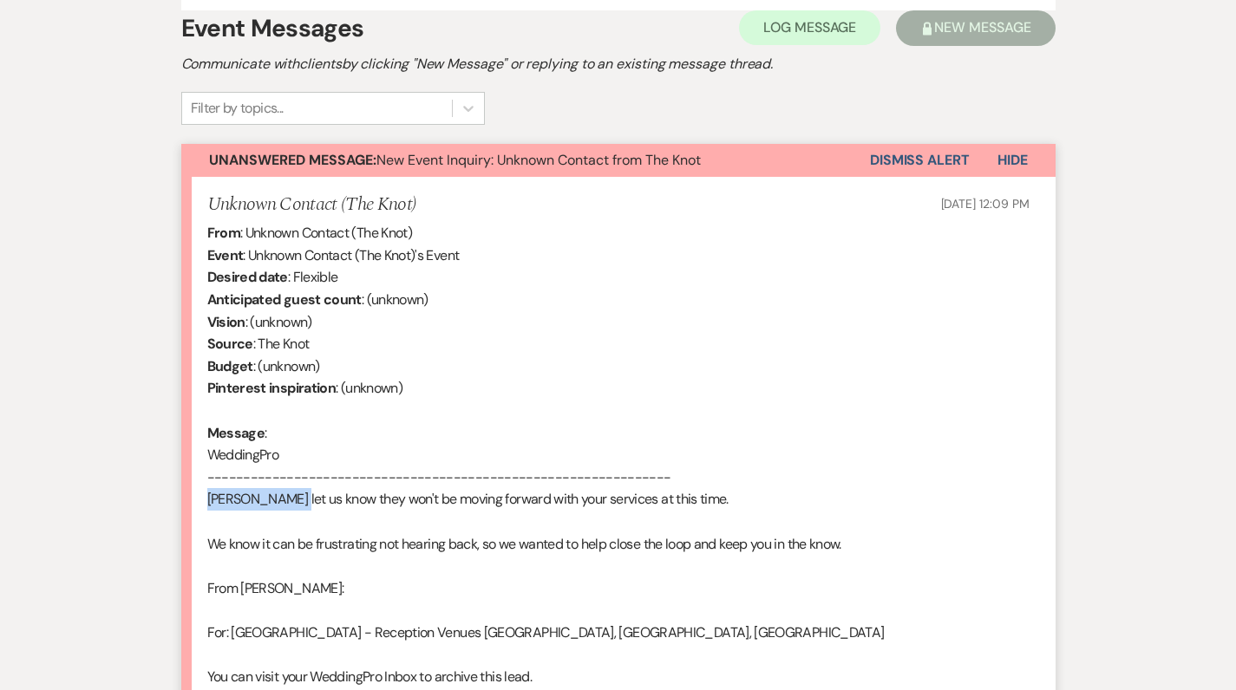
drag, startPoint x: 209, startPoint y: 499, endPoint x: 293, endPoint y: 493, distance: 84.4
click at [310, 499] on div "From : Unknown Contact (The Knot) Event : Unknown Contact (The Knot)'s Event De…" at bounding box center [618, 533] width 822 height 622
click at [297, 526] on div "From : Unknown Contact (The Knot) Event : Unknown Contact (The Knot)'s Event De…" at bounding box center [618, 533] width 822 height 622
drag, startPoint x: 284, startPoint y: 494, endPoint x: 206, endPoint y: 485, distance: 78.5
click at [207, 485] on div "From : Unknown Contact (The Knot) Event : Unknown Contact (The Knot)'s Event De…" at bounding box center [618, 533] width 822 height 622
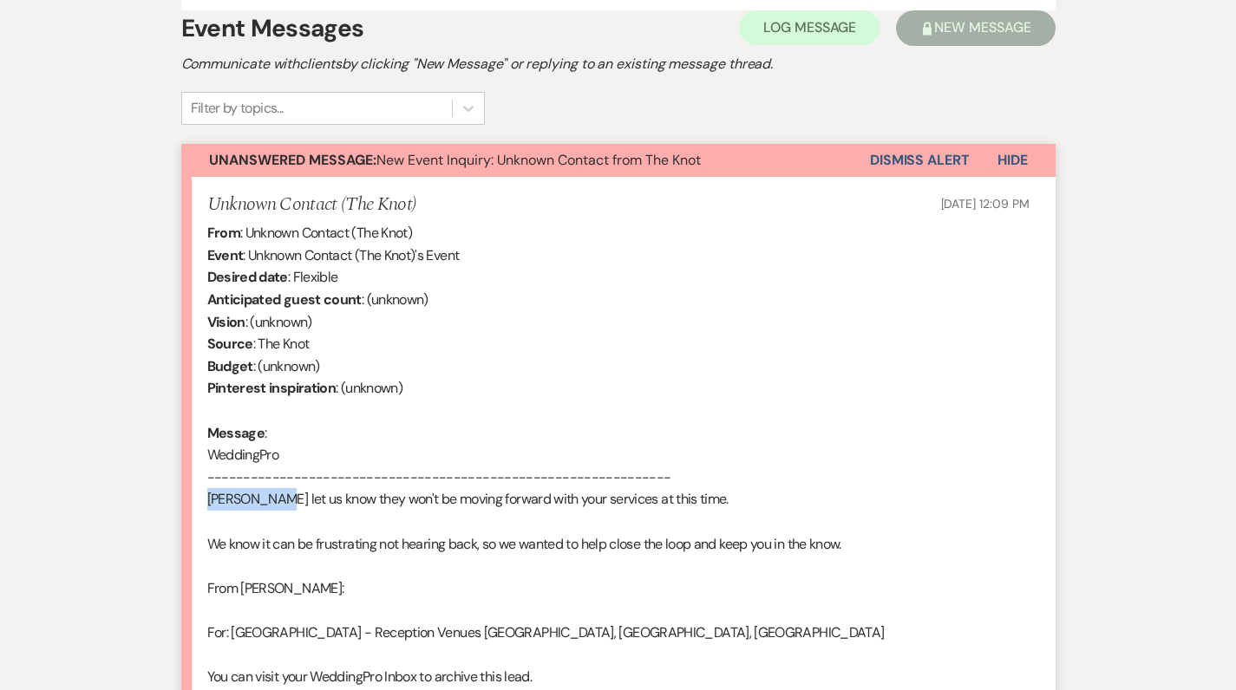
copy div "[PERSON_NAME]"
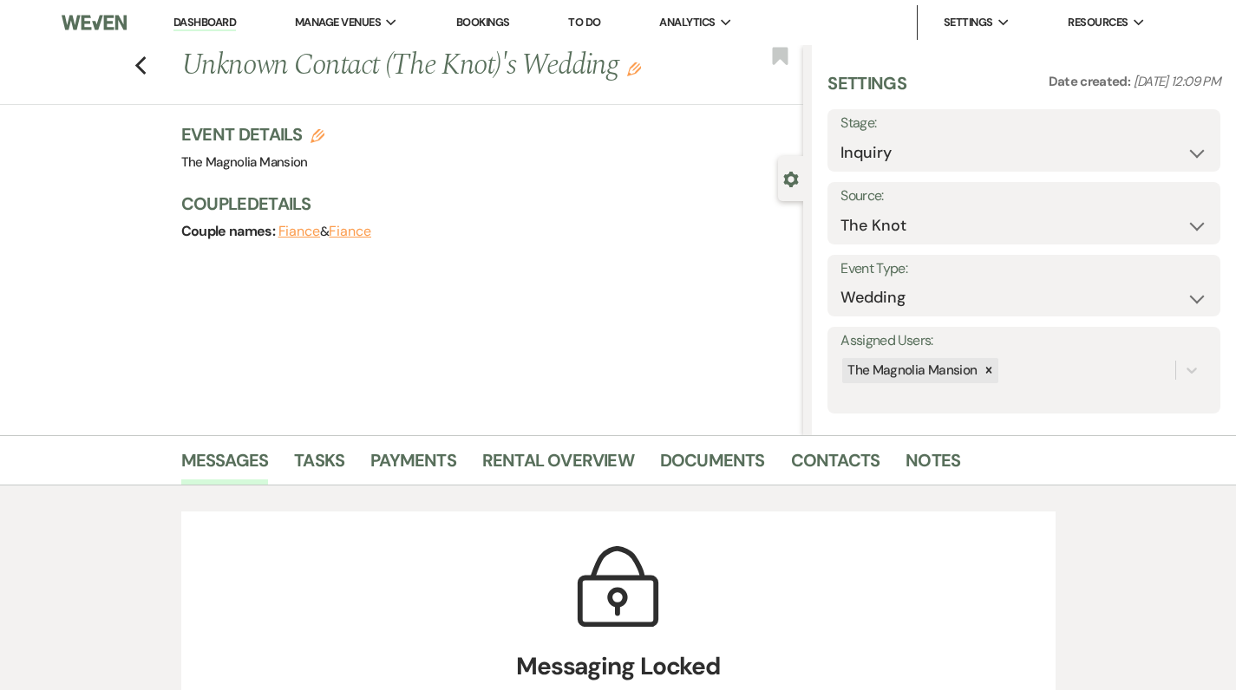
scroll to position [0, 0]
click at [219, 25] on link "Dashboard" at bounding box center [204, 23] width 62 height 16
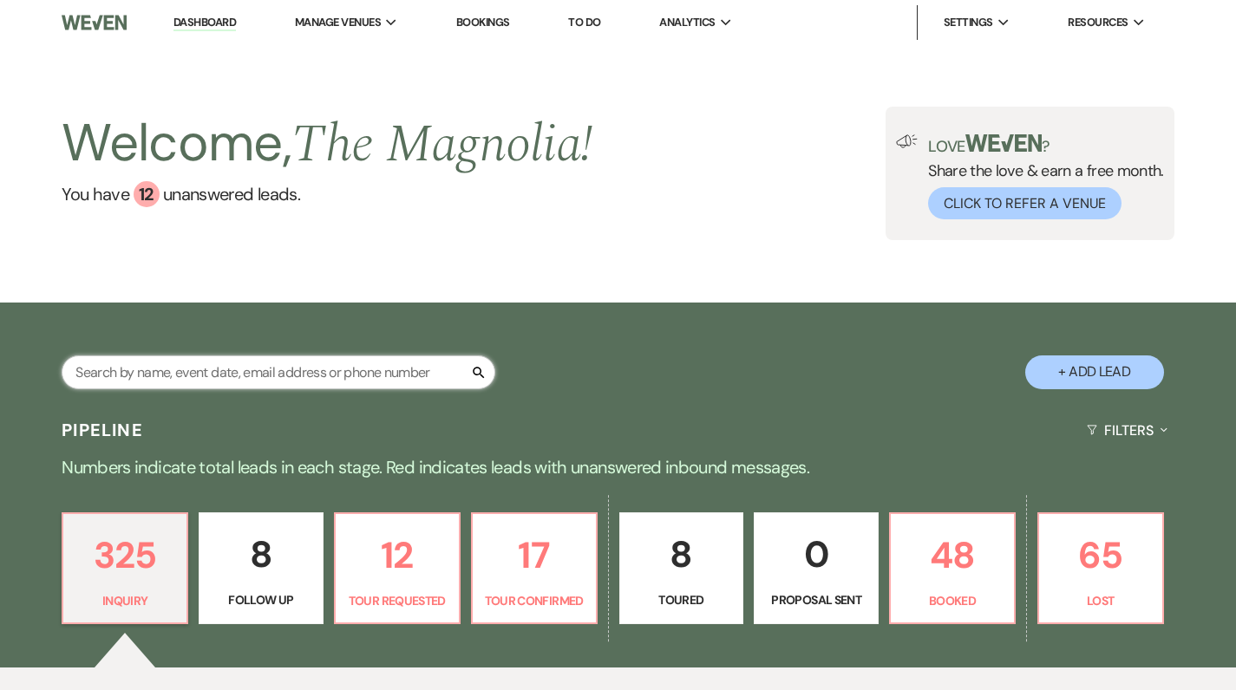
paste input "[PERSON_NAME]"
type input "[PERSON_NAME]"
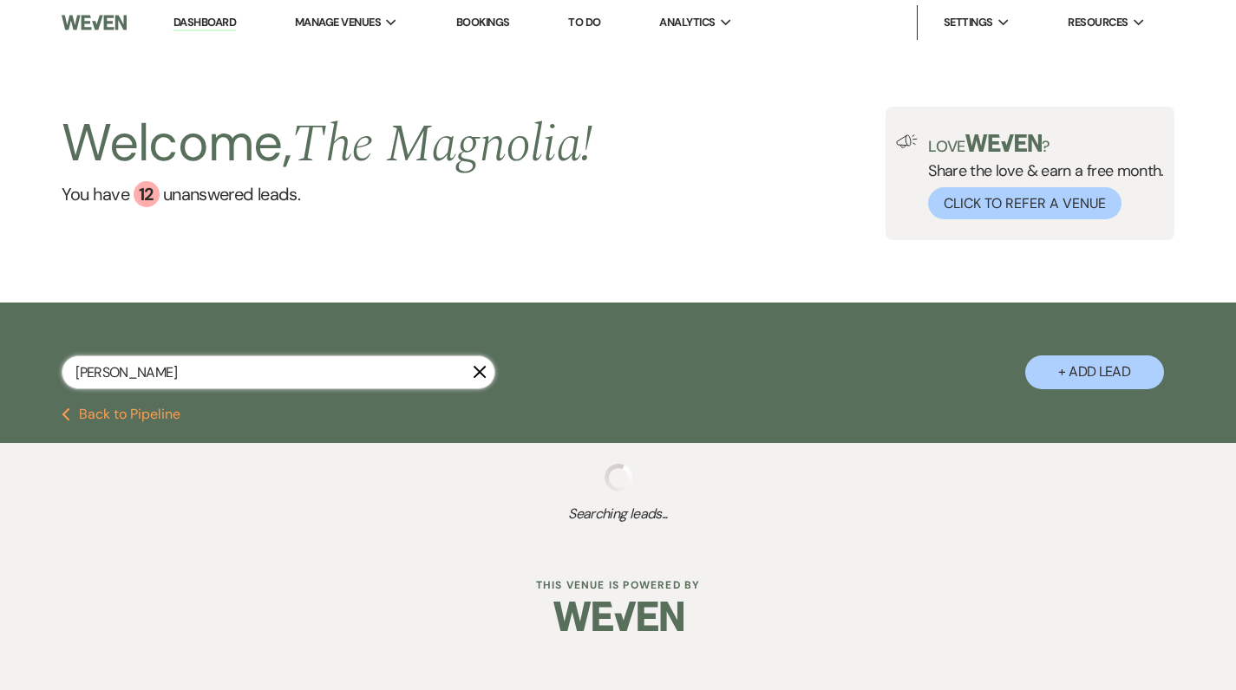
select select "9"
select select "2"
select select "8"
select select "5"
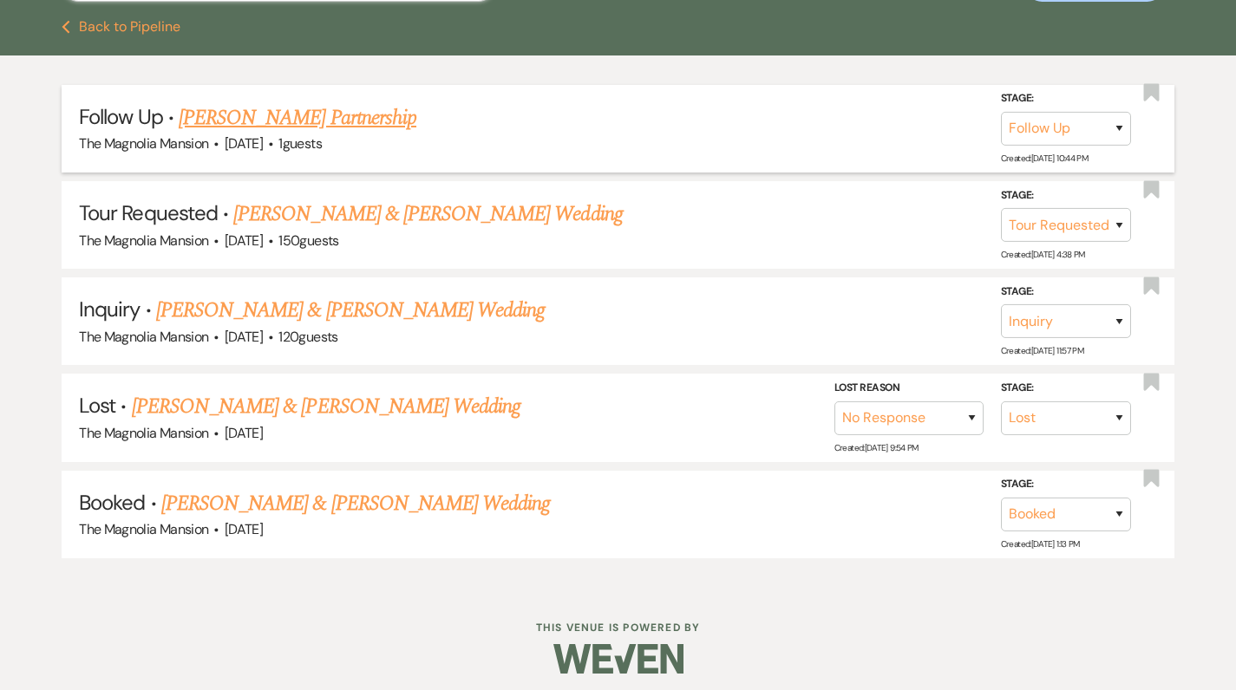
scroll to position [387, 0]
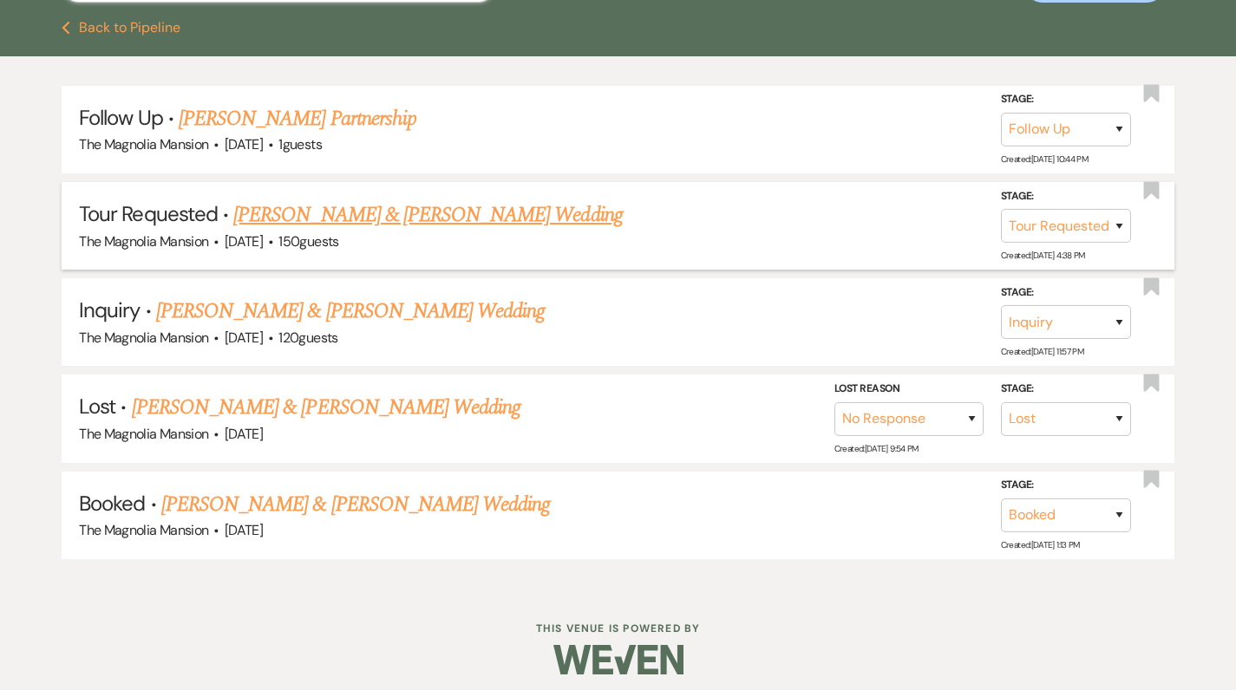
type input "[PERSON_NAME]"
click at [284, 220] on link "[PERSON_NAME] & [PERSON_NAME] Wedding" at bounding box center [427, 214] width 389 height 31
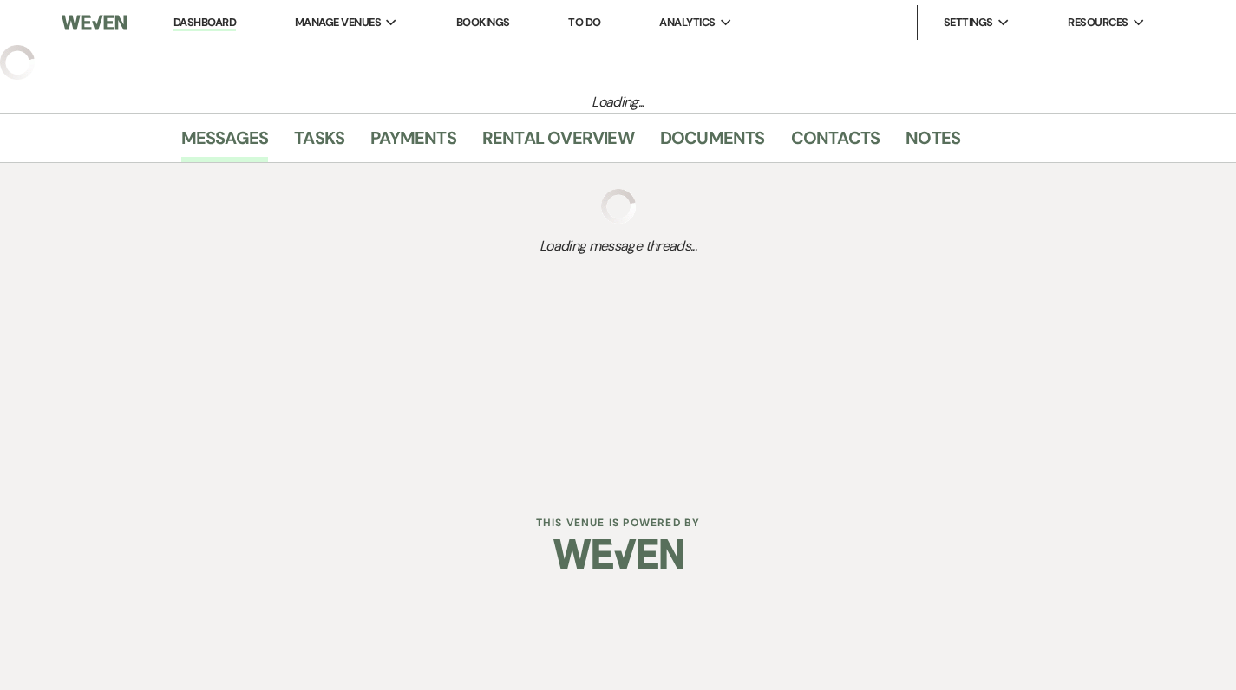
select select "2"
select select "5"
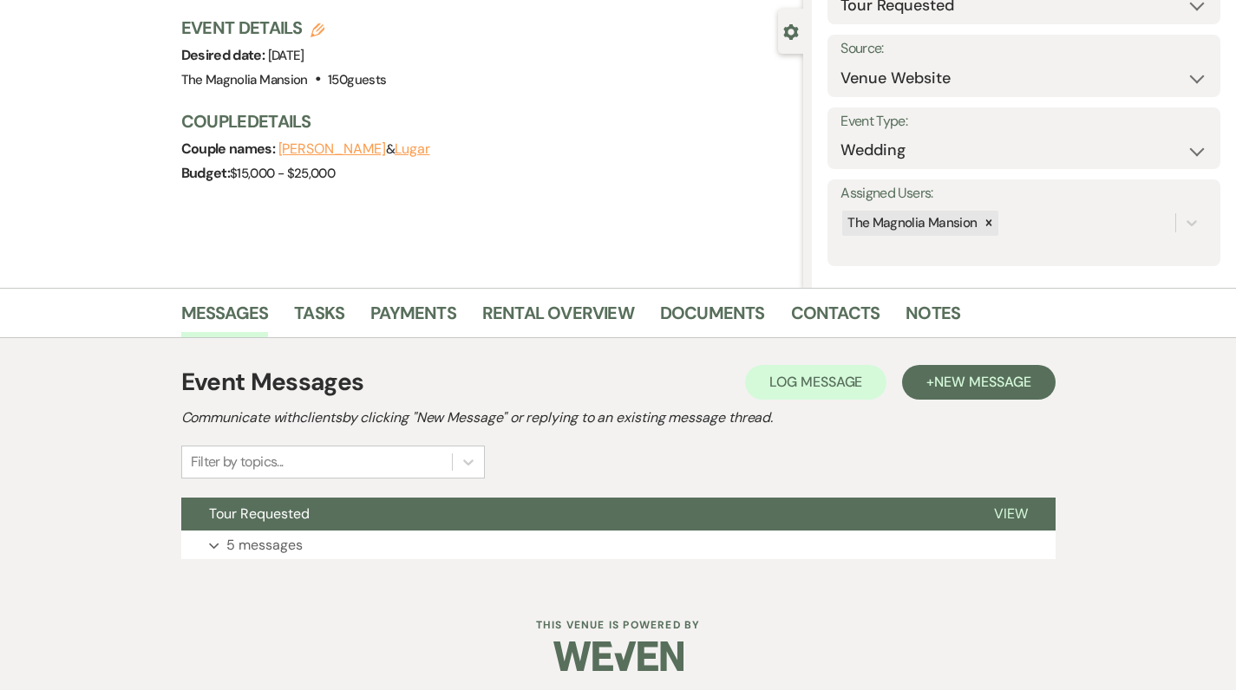
scroll to position [147, 0]
click at [293, 544] on p "5 messages" at bounding box center [264, 545] width 76 height 23
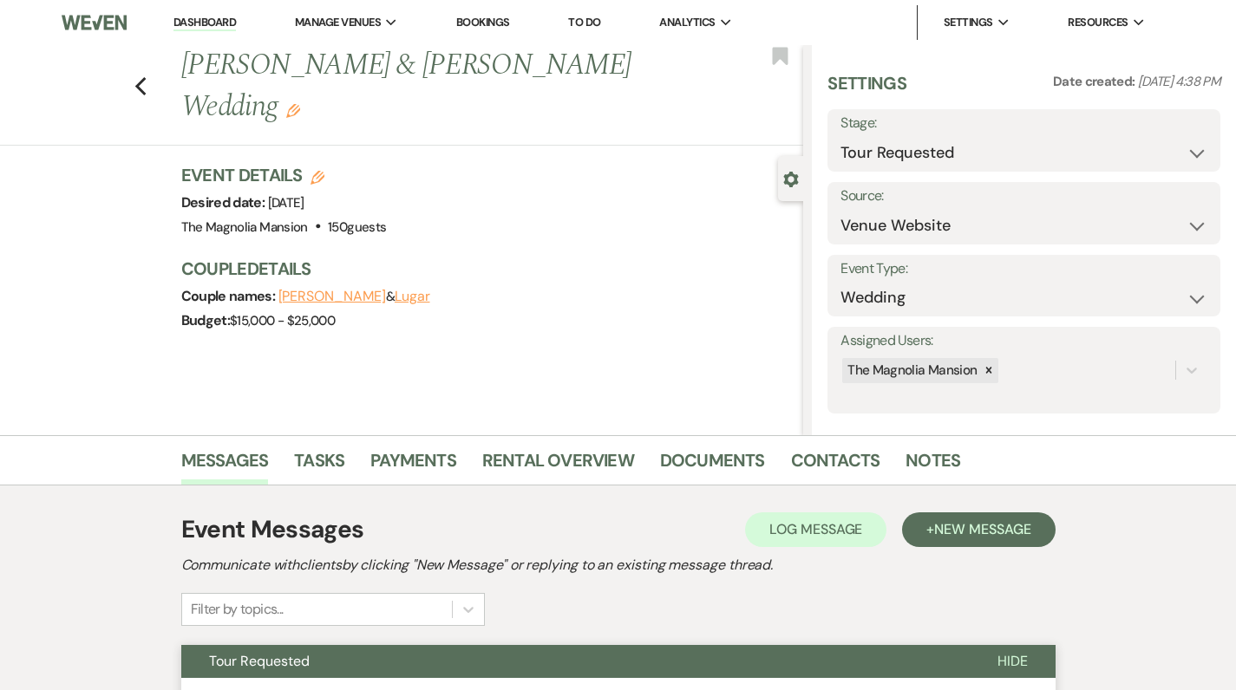
scroll to position [0, 0]
